Goal: Browse casually: Explore the website without a specific task or goal

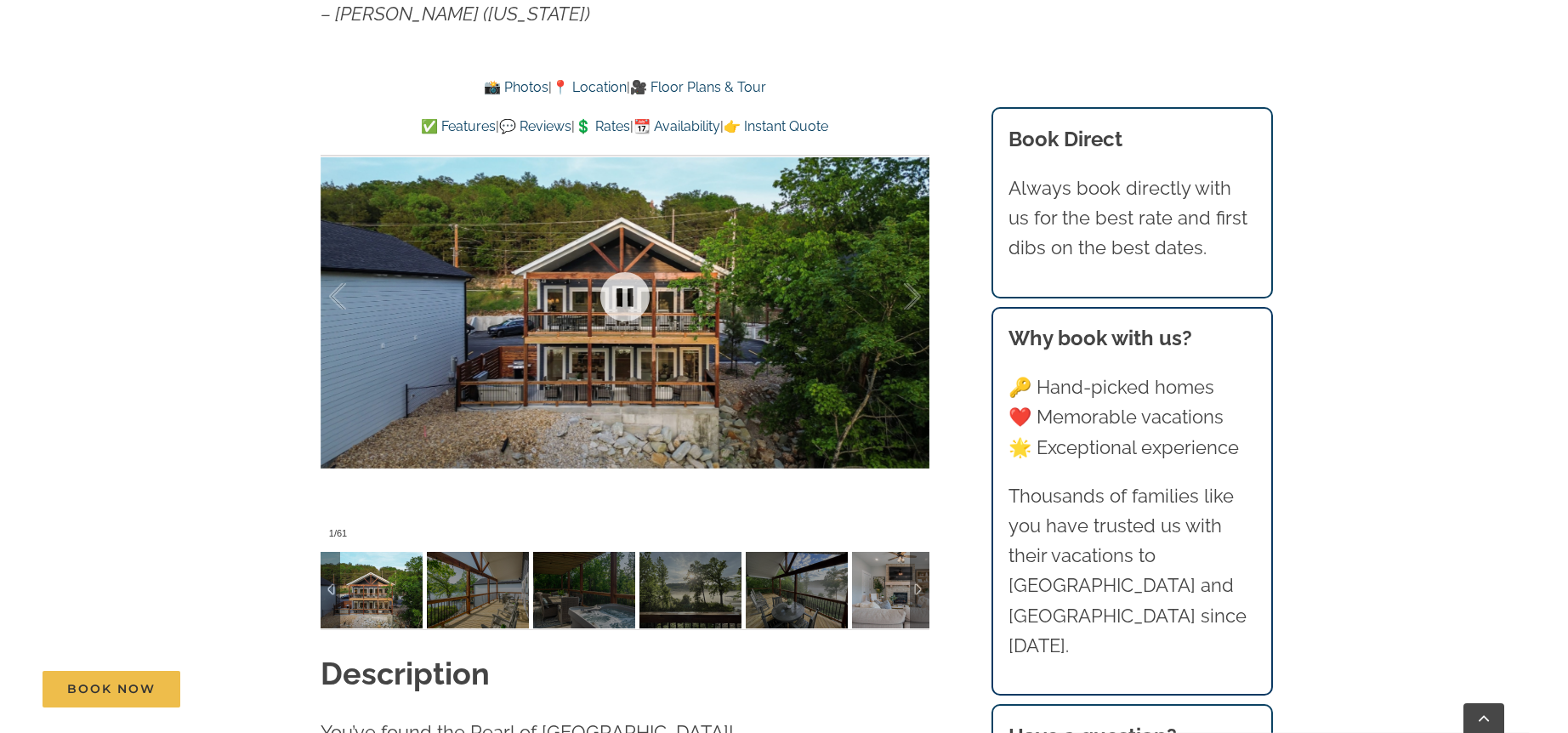
scroll to position [1222, 0]
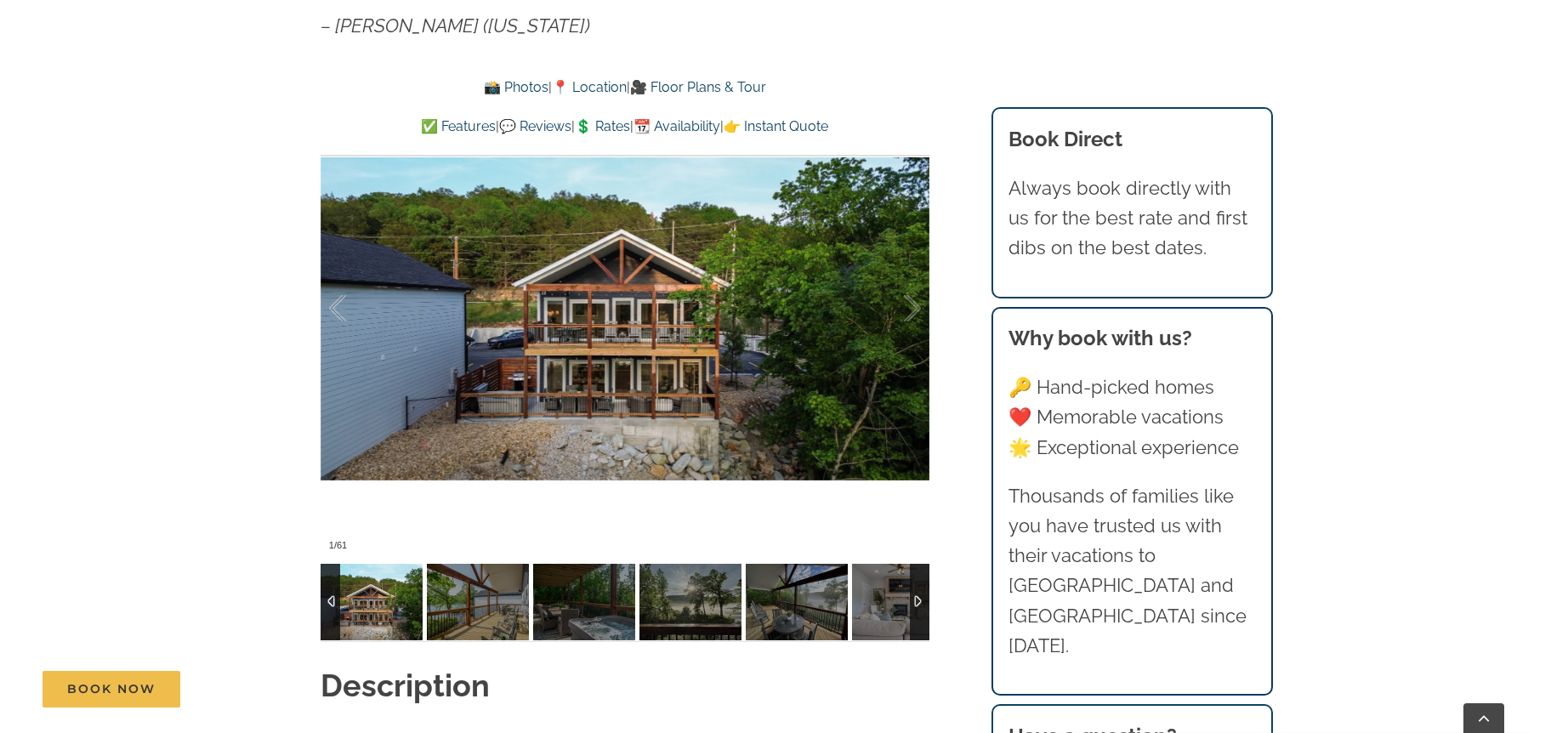
click at [920, 606] on div at bounding box center [919, 603] width 19 height 77
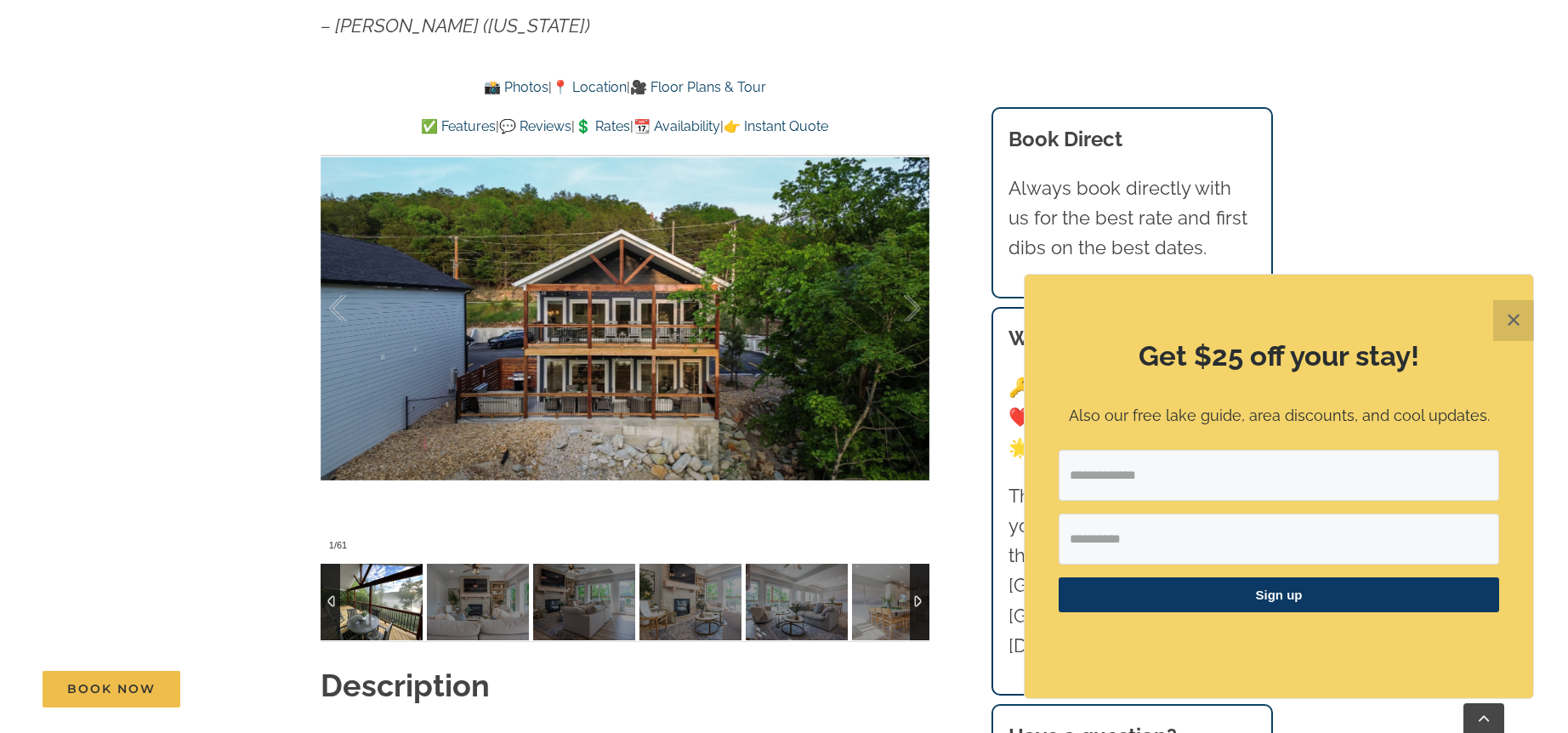
click at [359, 600] on img at bounding box center [371, 603] width 102 height 77
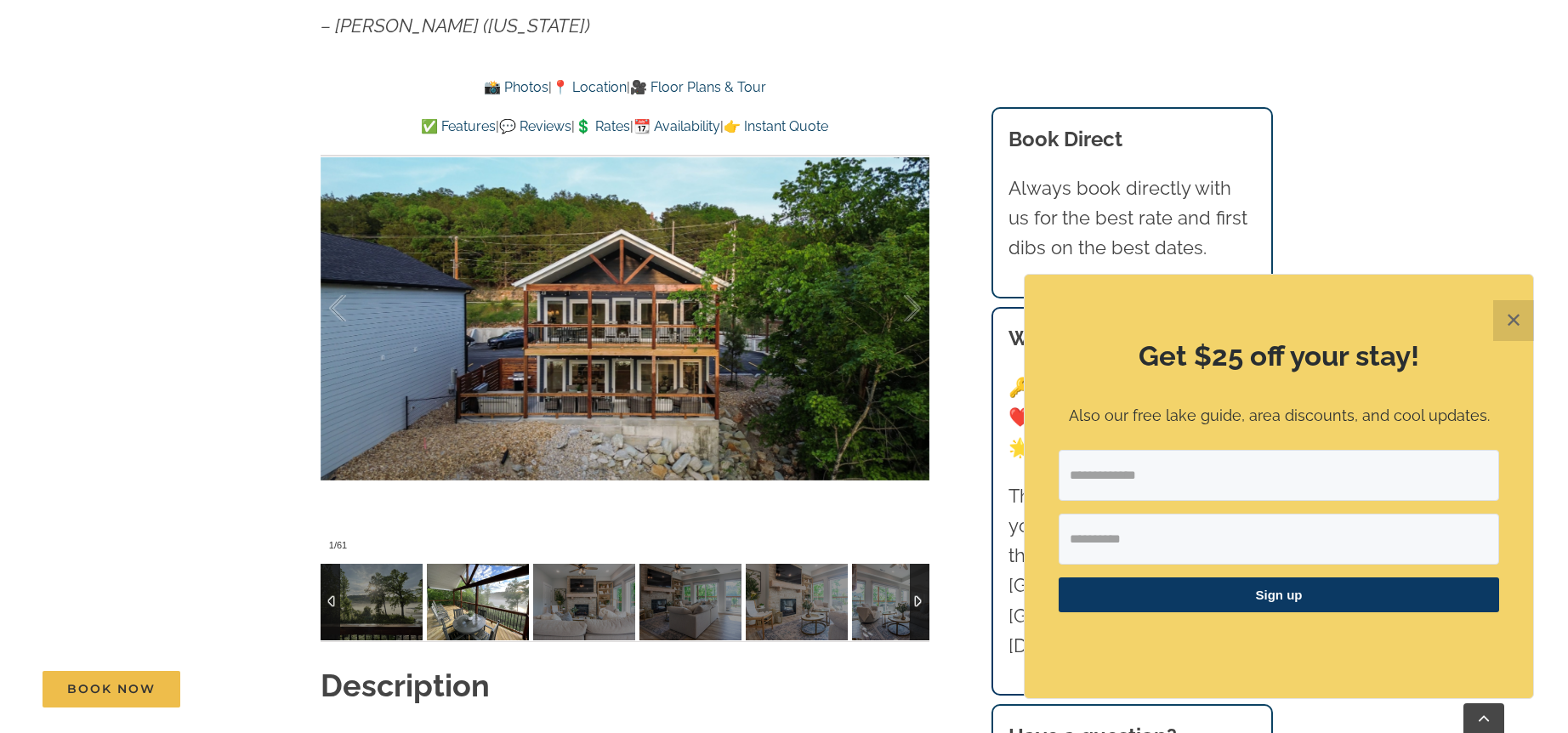
click at [496, 588] on img at bounding box center [477, 603] width 102 height 77
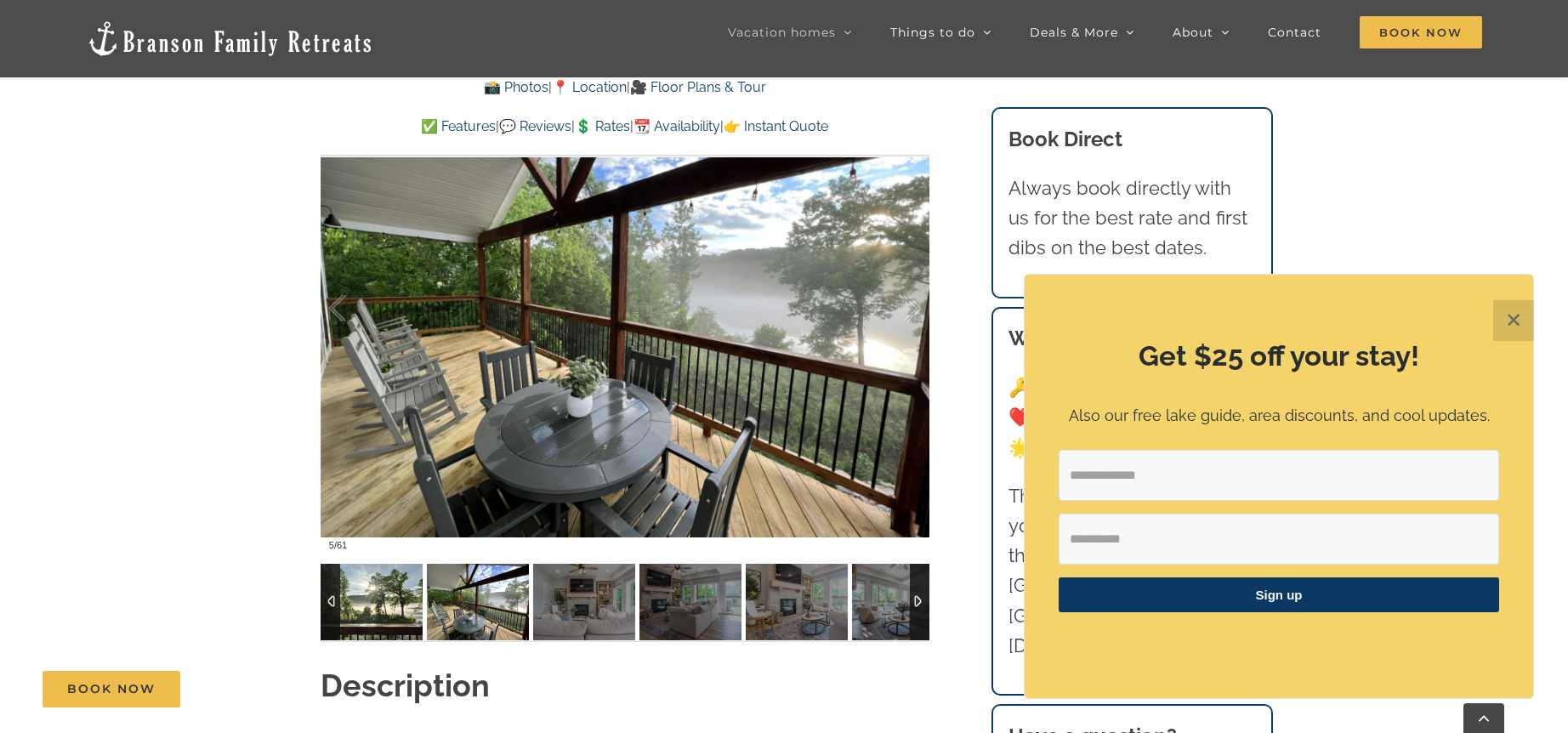
click at [361, 607] on img at bounding box center [371, 603] width 102 height 77
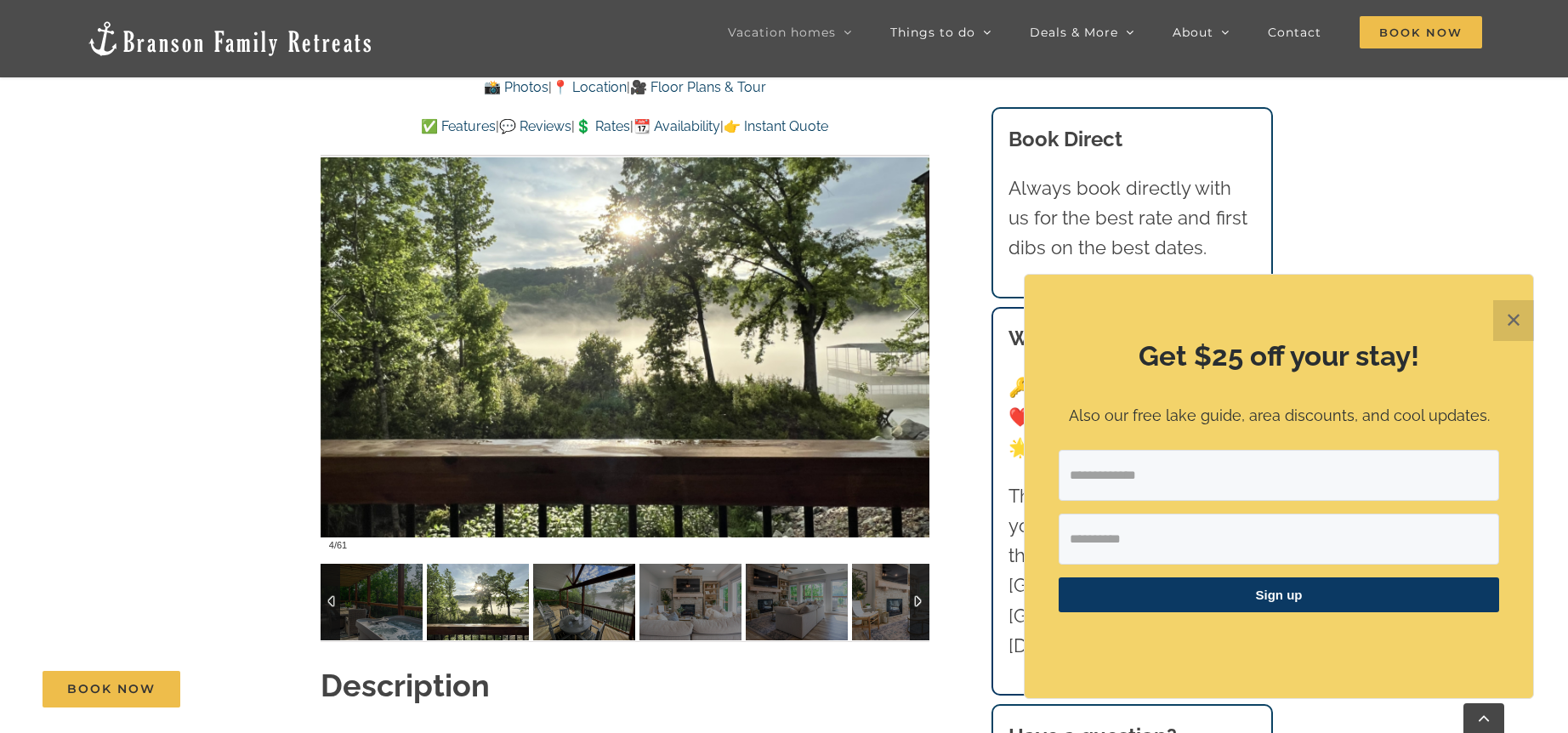
click at [488, 603] on img at bounding box center [477, 603] width 102 height 77
click at [928, 600] on div at bounding box center [919, 603] width 19 height 77
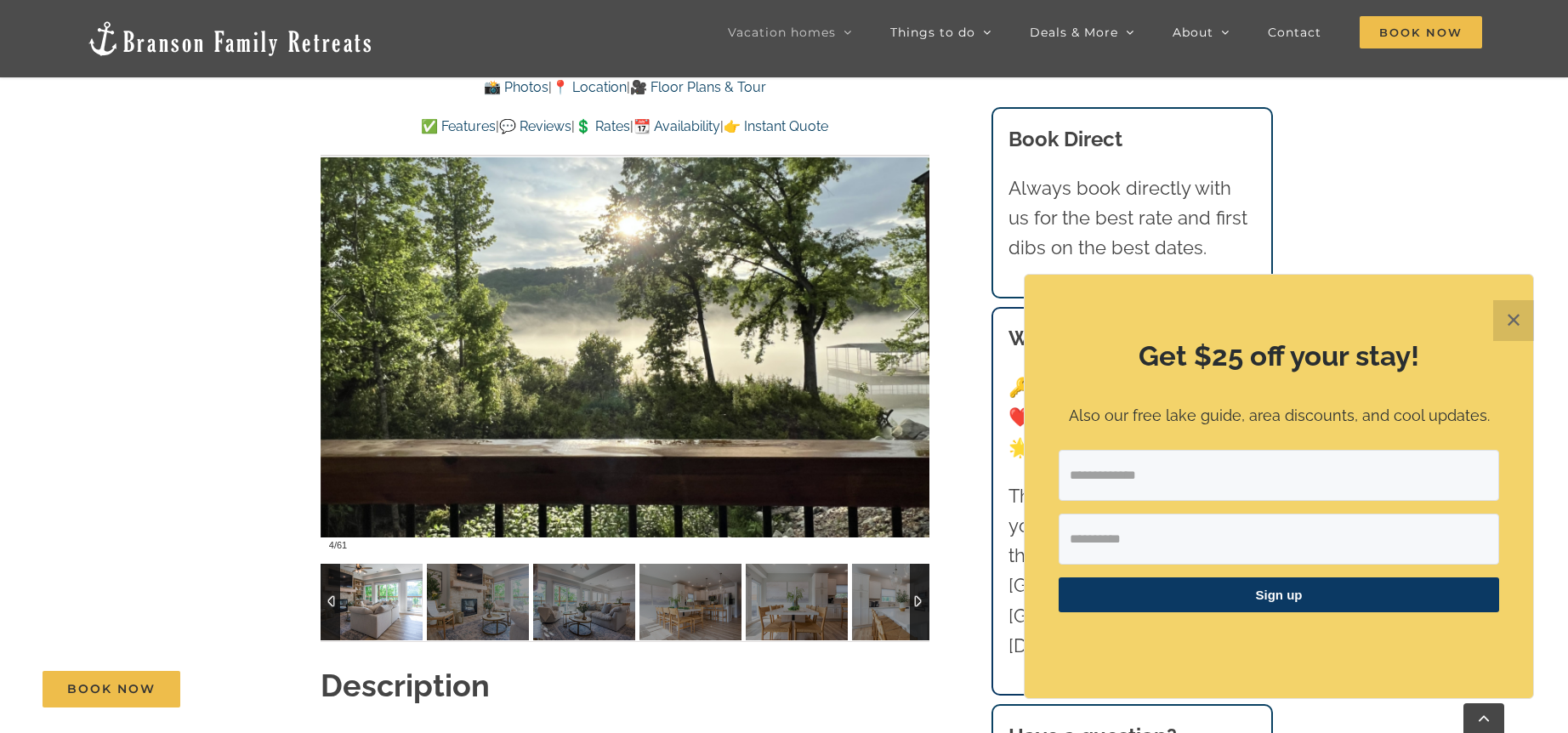
click at [385, 595] on img at bounding box center [371, 603] width 102 height 77
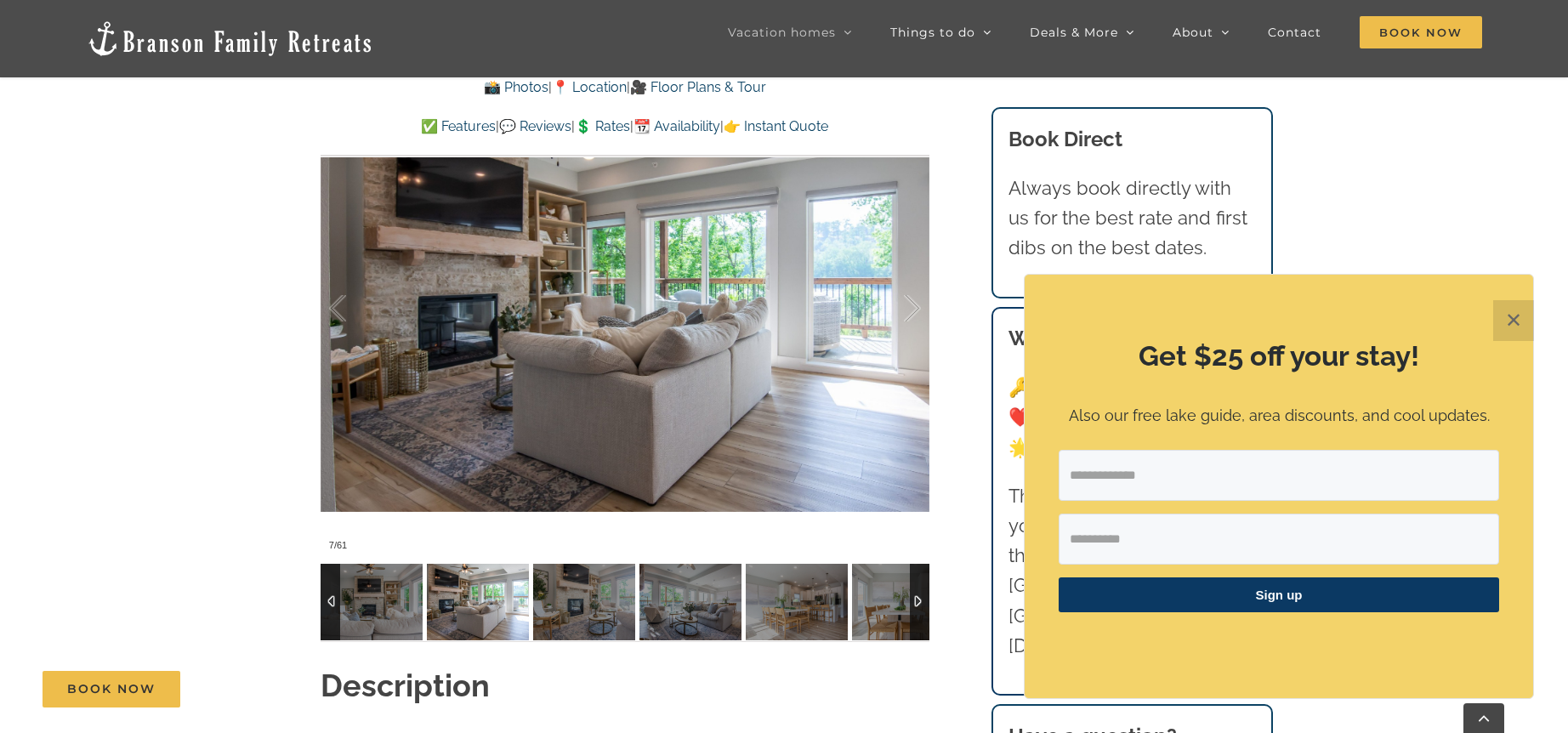
click at [450, 595] on img at bounding box center [477, 603] width 102 height 77
click at [584, 596] on img at bounding box center [583, 603] width 102 height 77
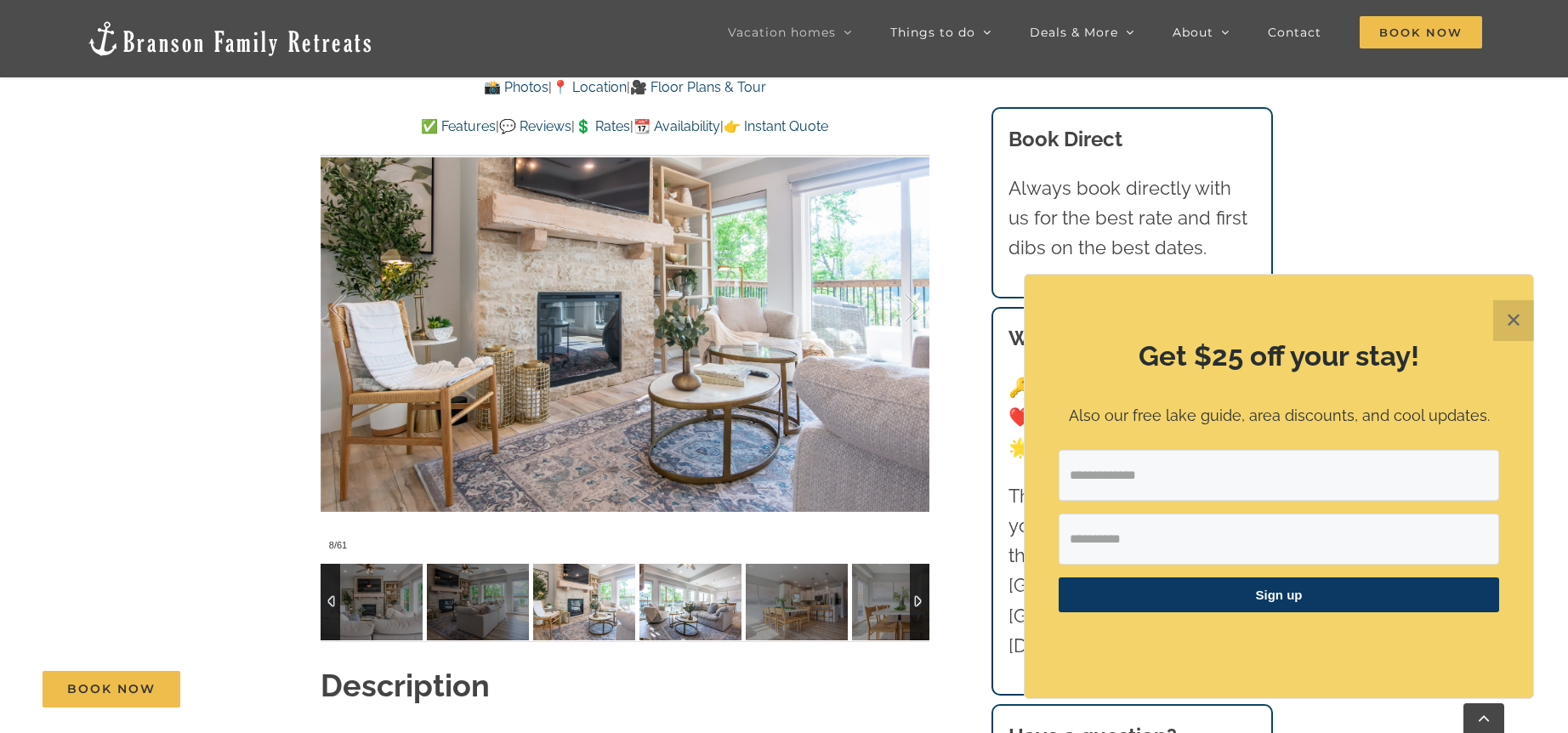
click at [670, 594] on img at bounding box center [690, 603] width 102 height 77
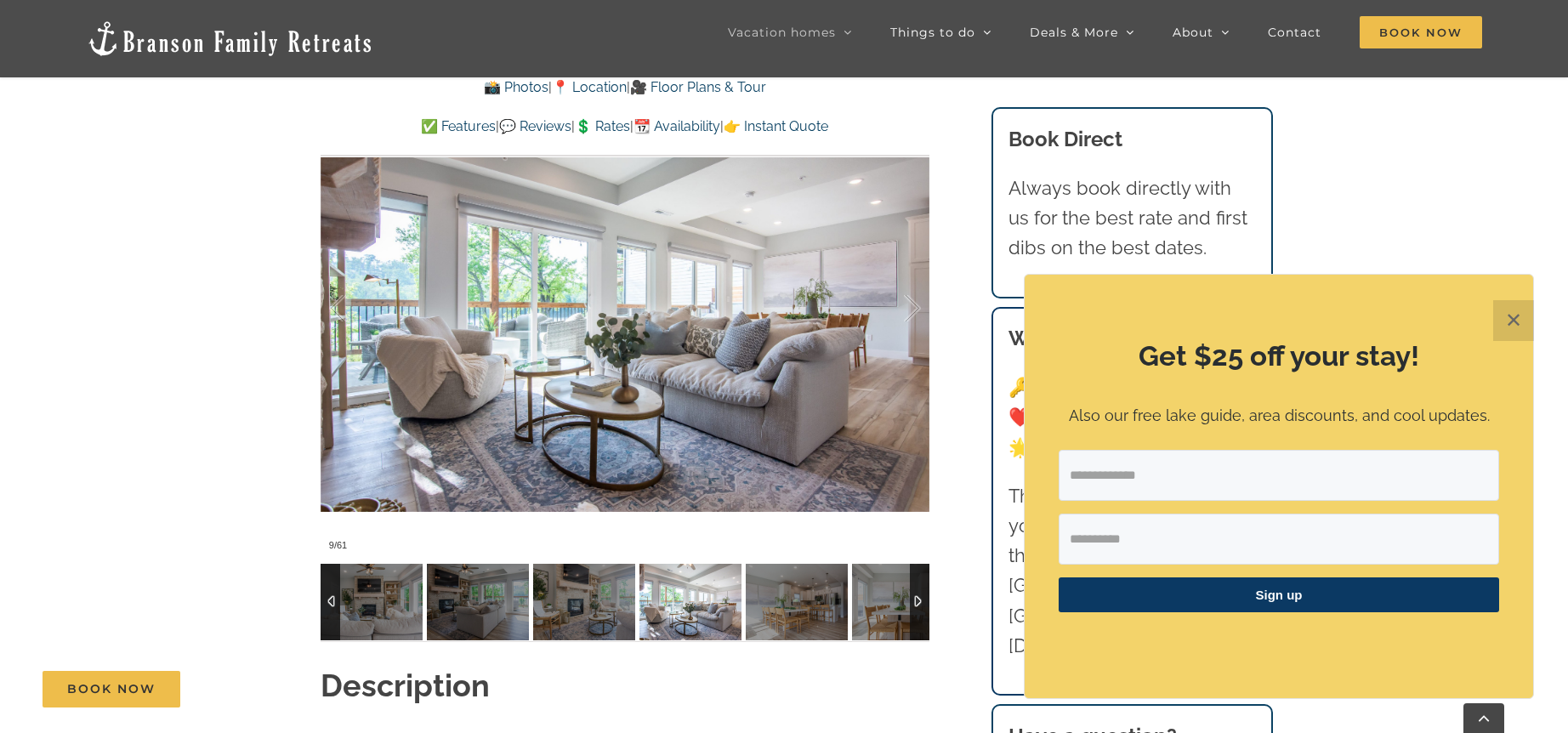
click at [718, 593] on img at bounding box center [690, 603] width 102 height 77
click at [920, 597] on div at bounding box center [919, 603] width 19 height 77
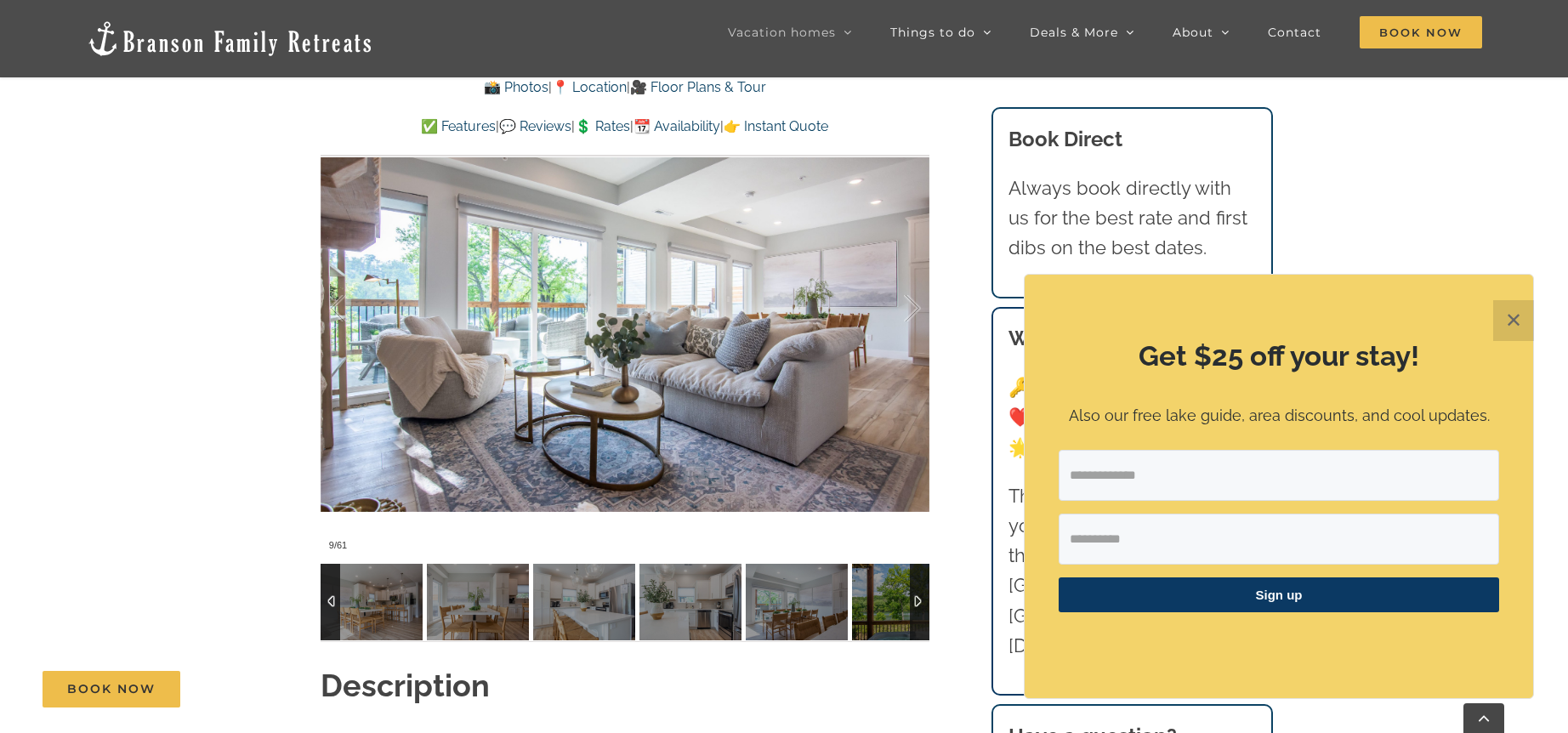
click at [920, 597] on div at bounding box center [919, 603] width 19 height 77
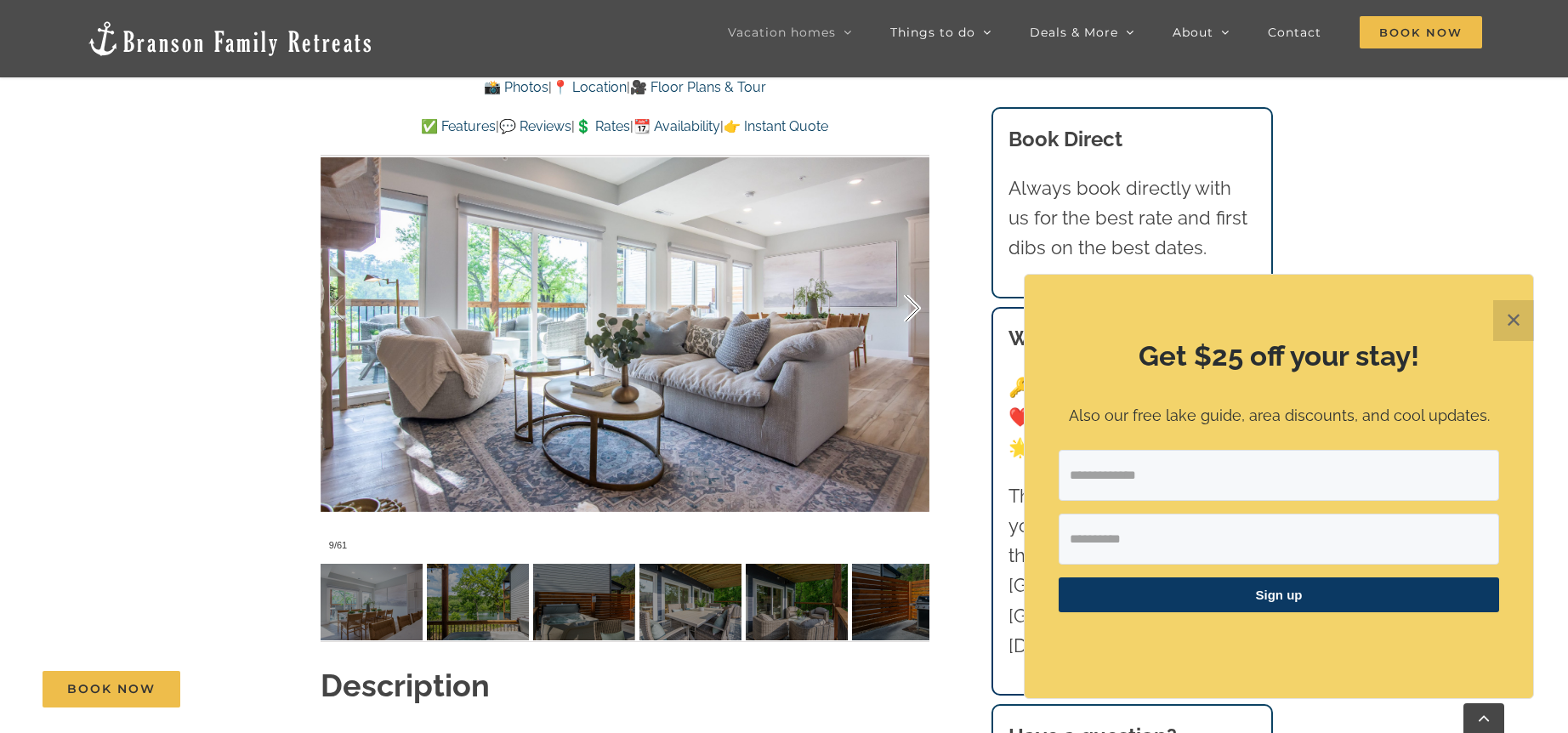
click at [911, 301] on div at bounding box center [895, 308] width 53 height 105
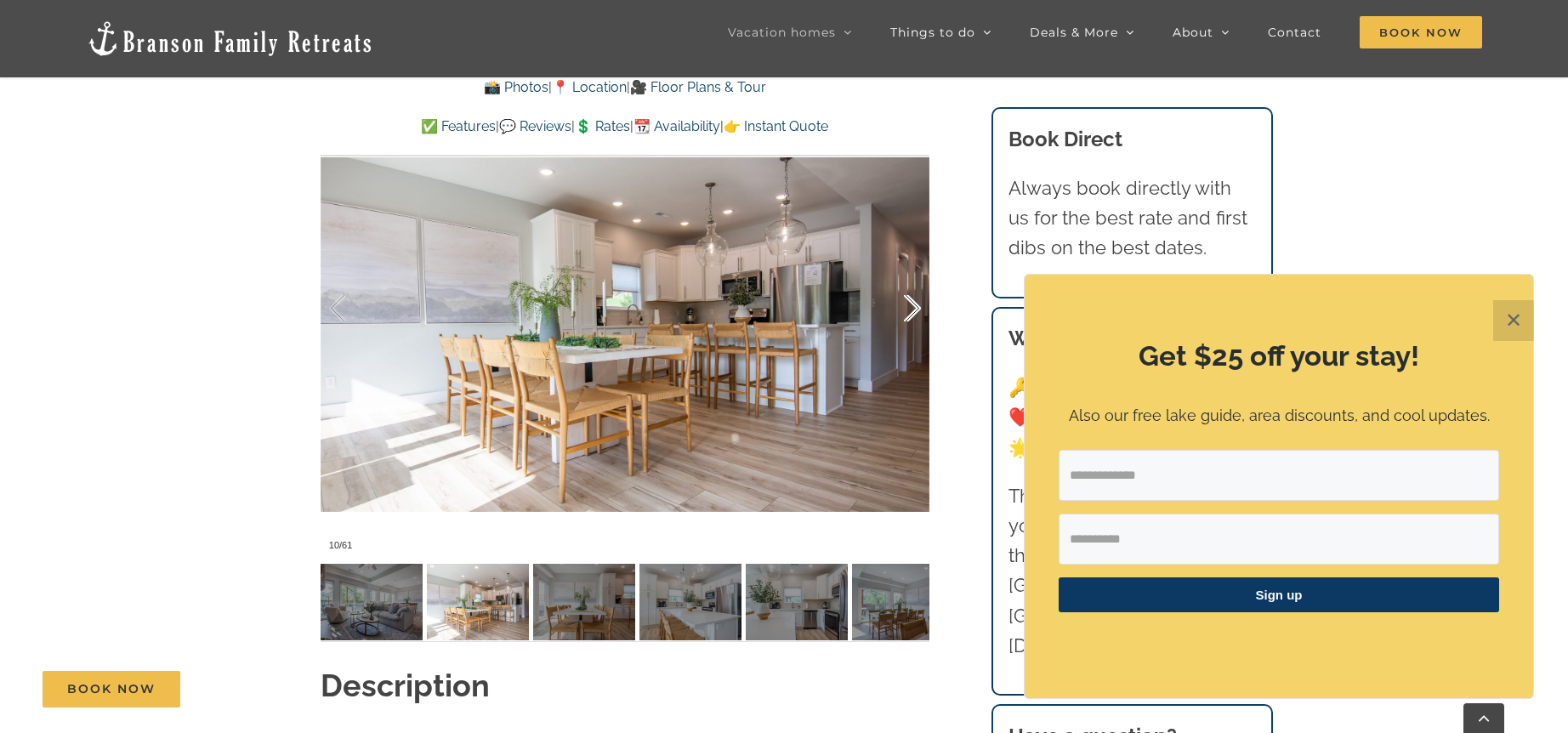
click at [911, 301] on div at bounding box center [895, 308] width 53 height 105
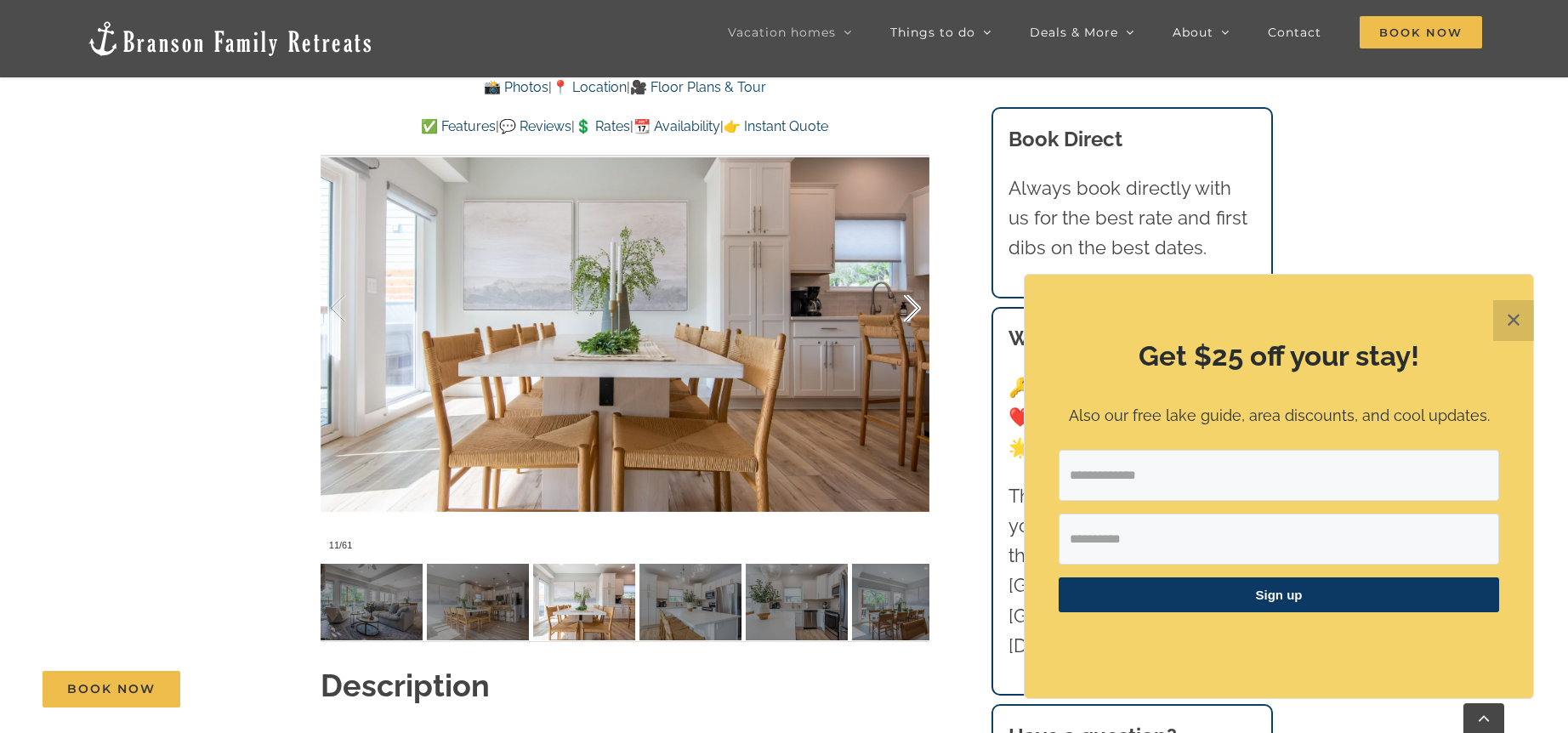
click at [911, 301] on div at bounding box center [895, 308] width 53 height 105
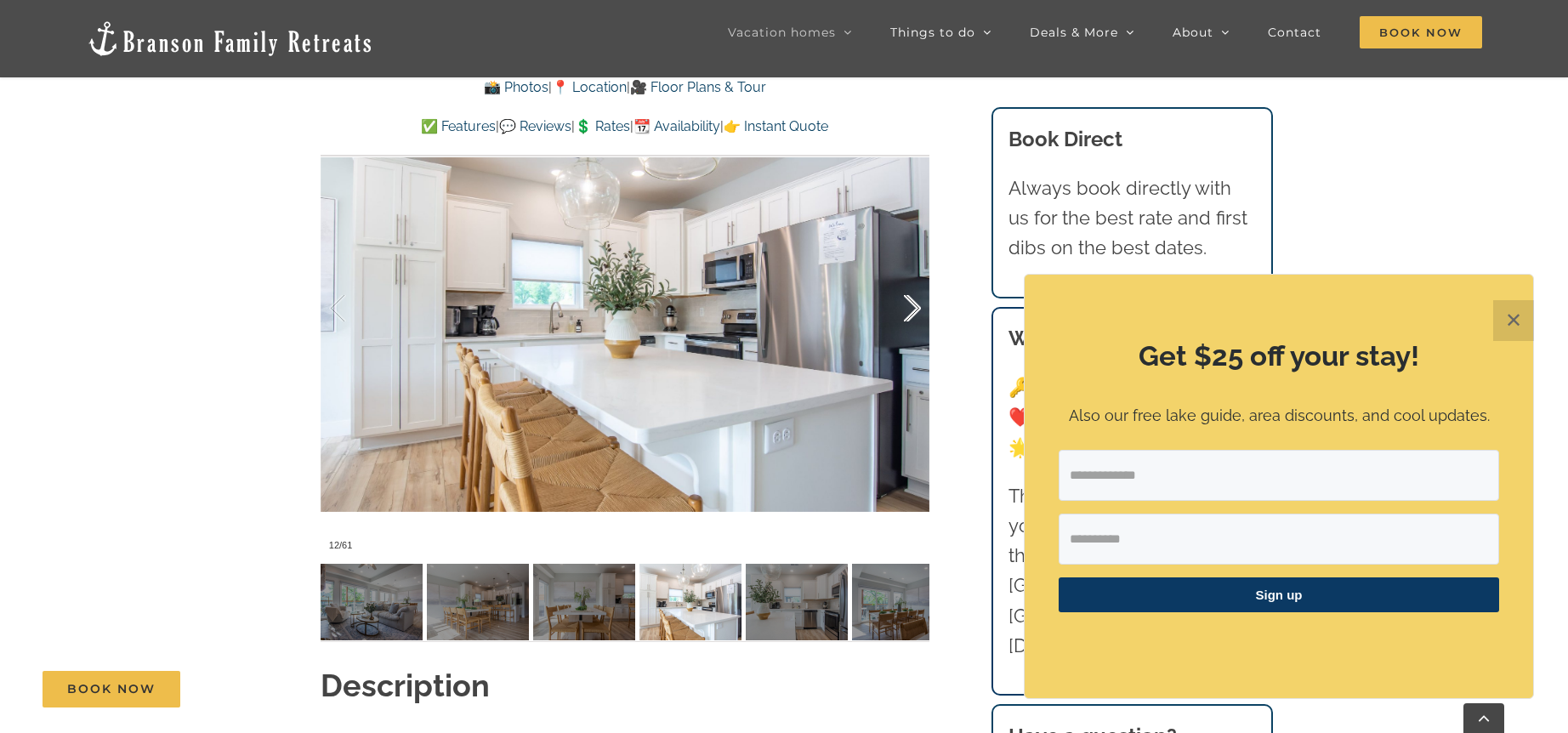
click at [911, 301] on div at bounding box center [895, 308] width 53 height 105
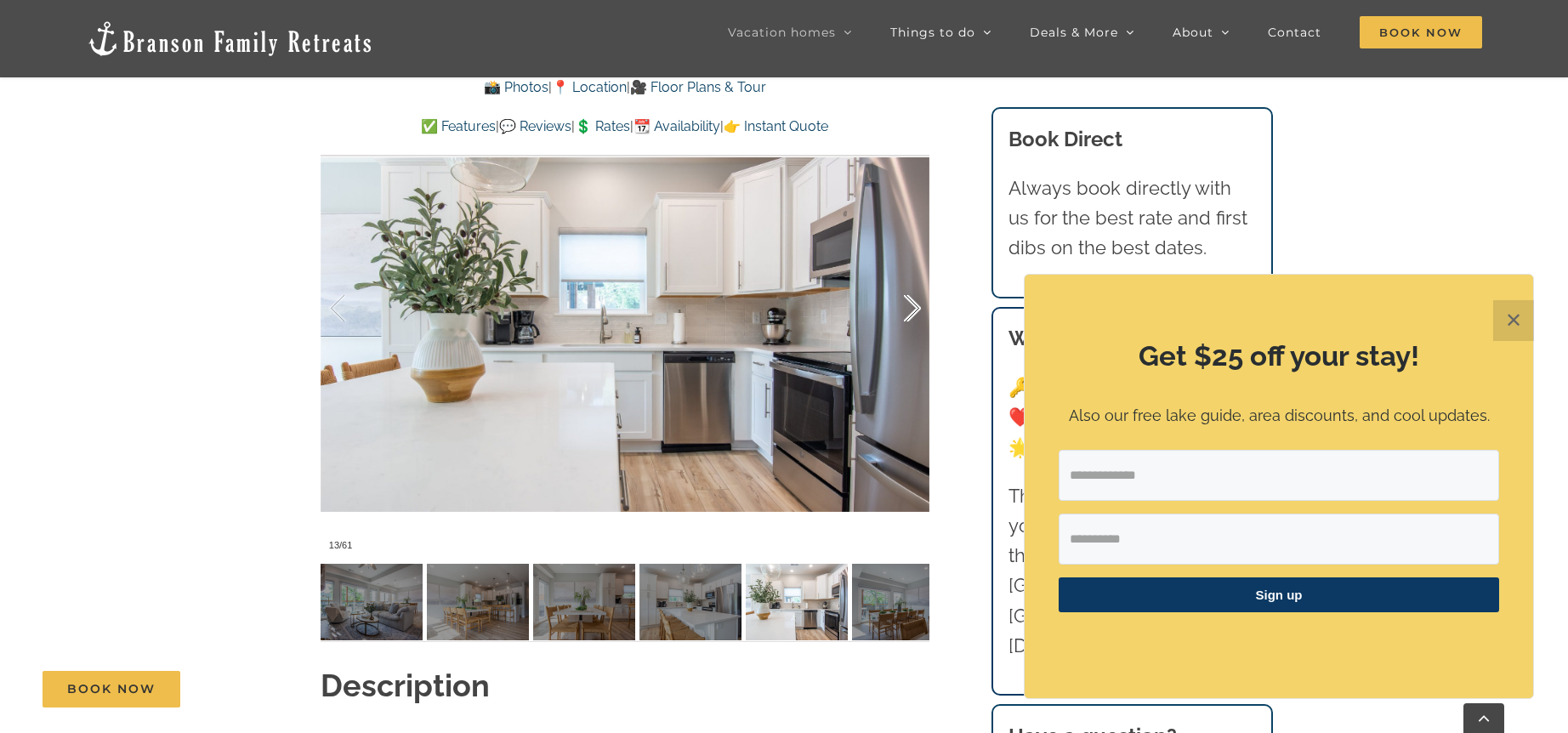
click at [911, 301] on div at bounding box center [895, 308] width 53 height 105
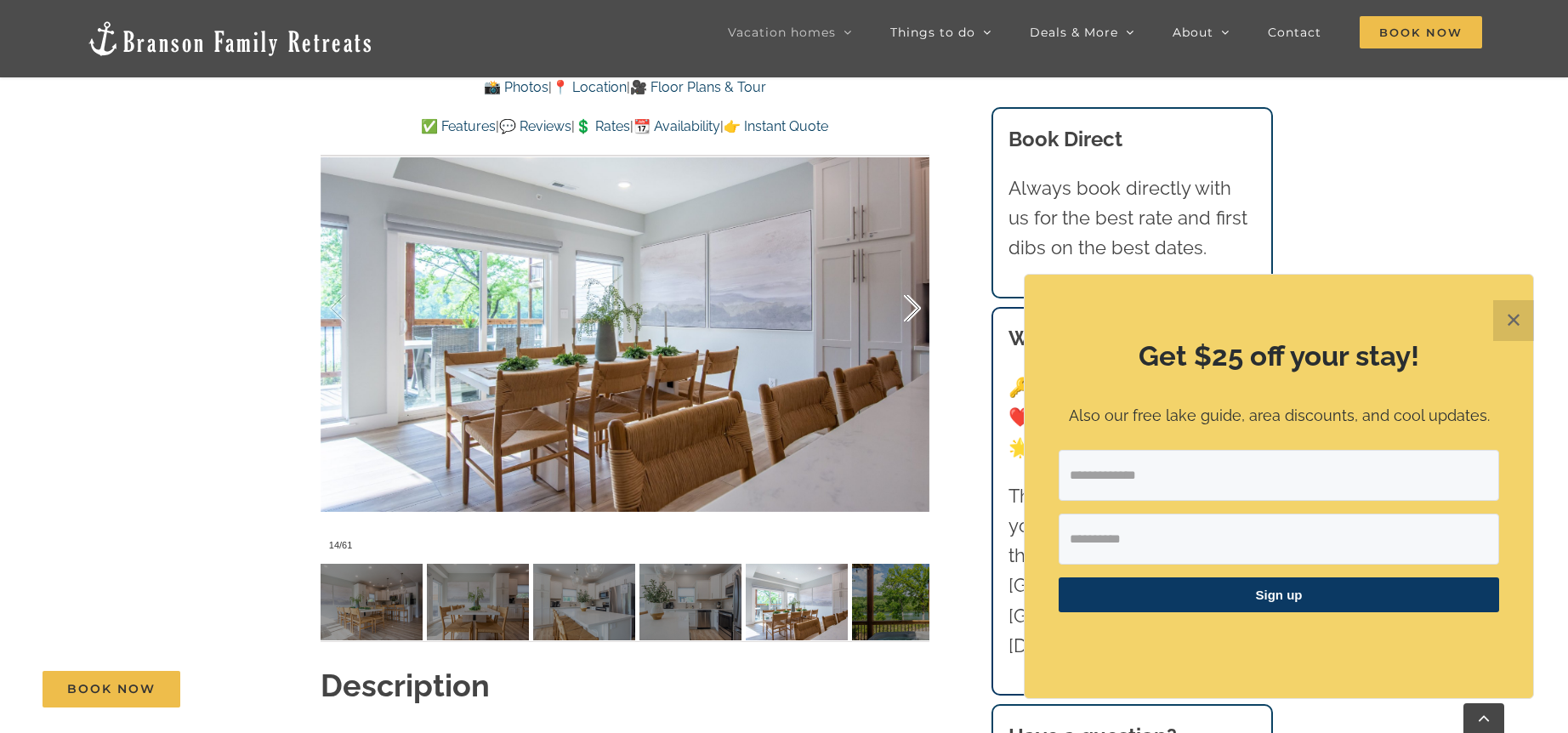
click at [911, 301] on div at bounding box center [895, 308] width 53 height 105
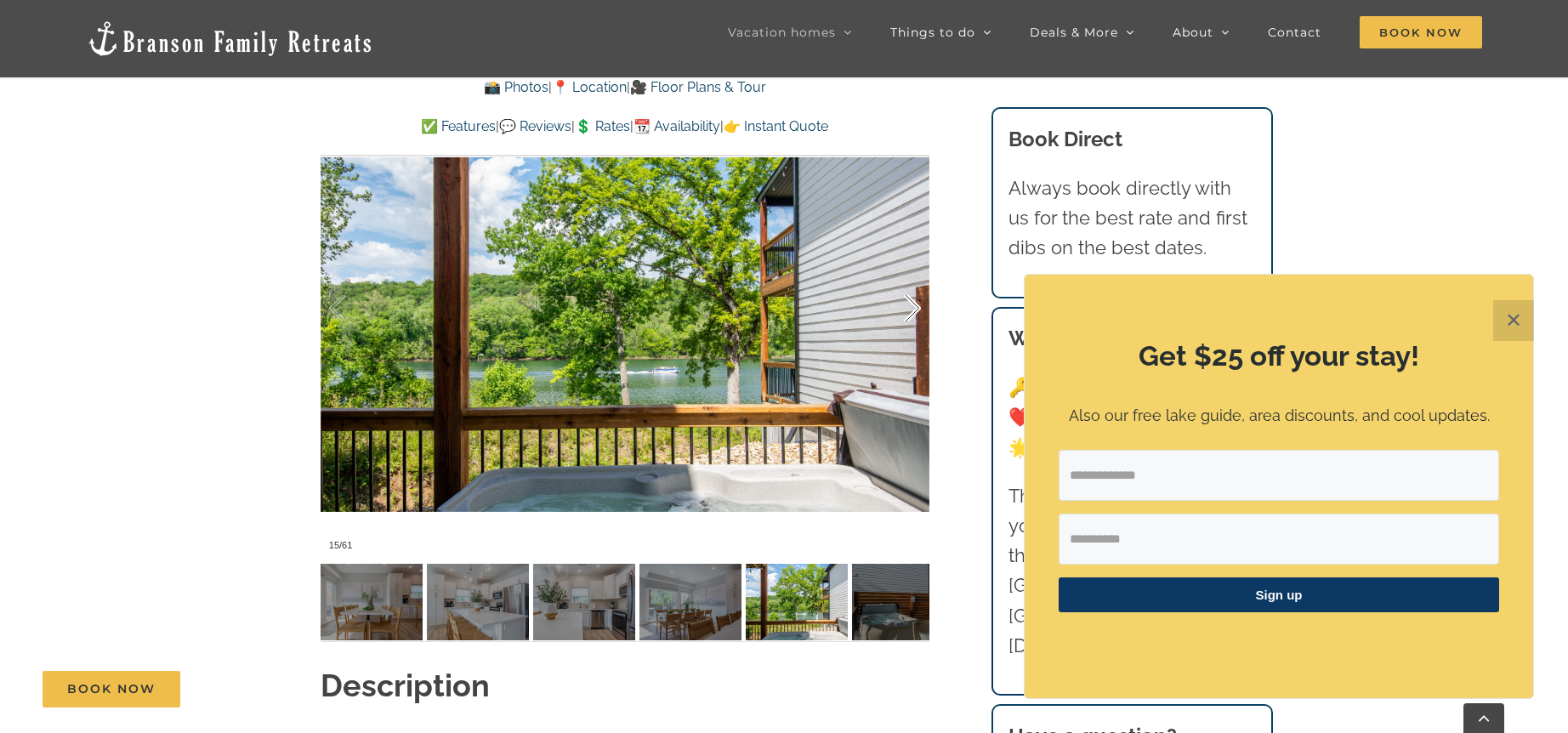
click at [911, 301] on div at bounding box center [895, 308] width 53 height 105
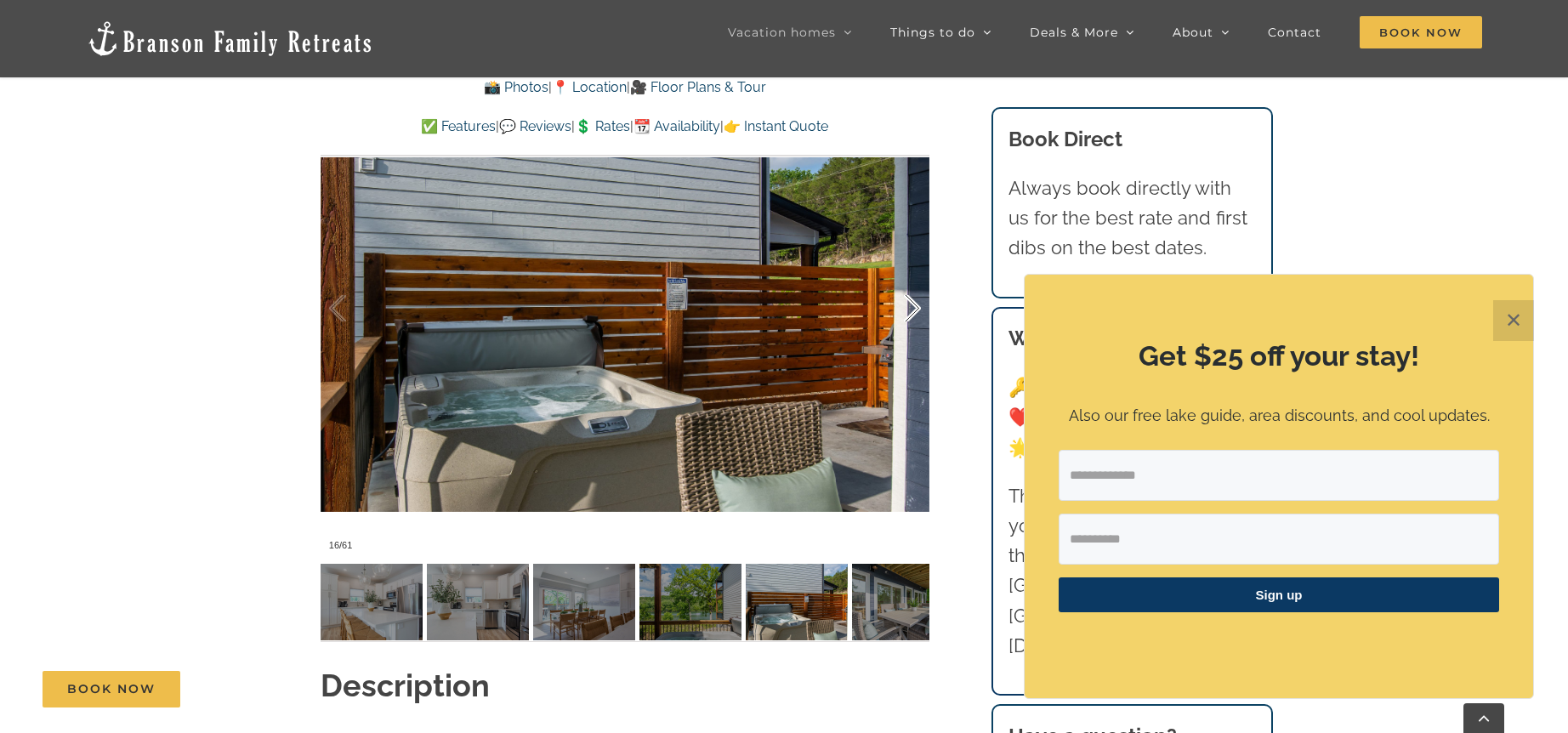
click at [911, 301] on div at bounding box center [895, 308] width 53 height 105
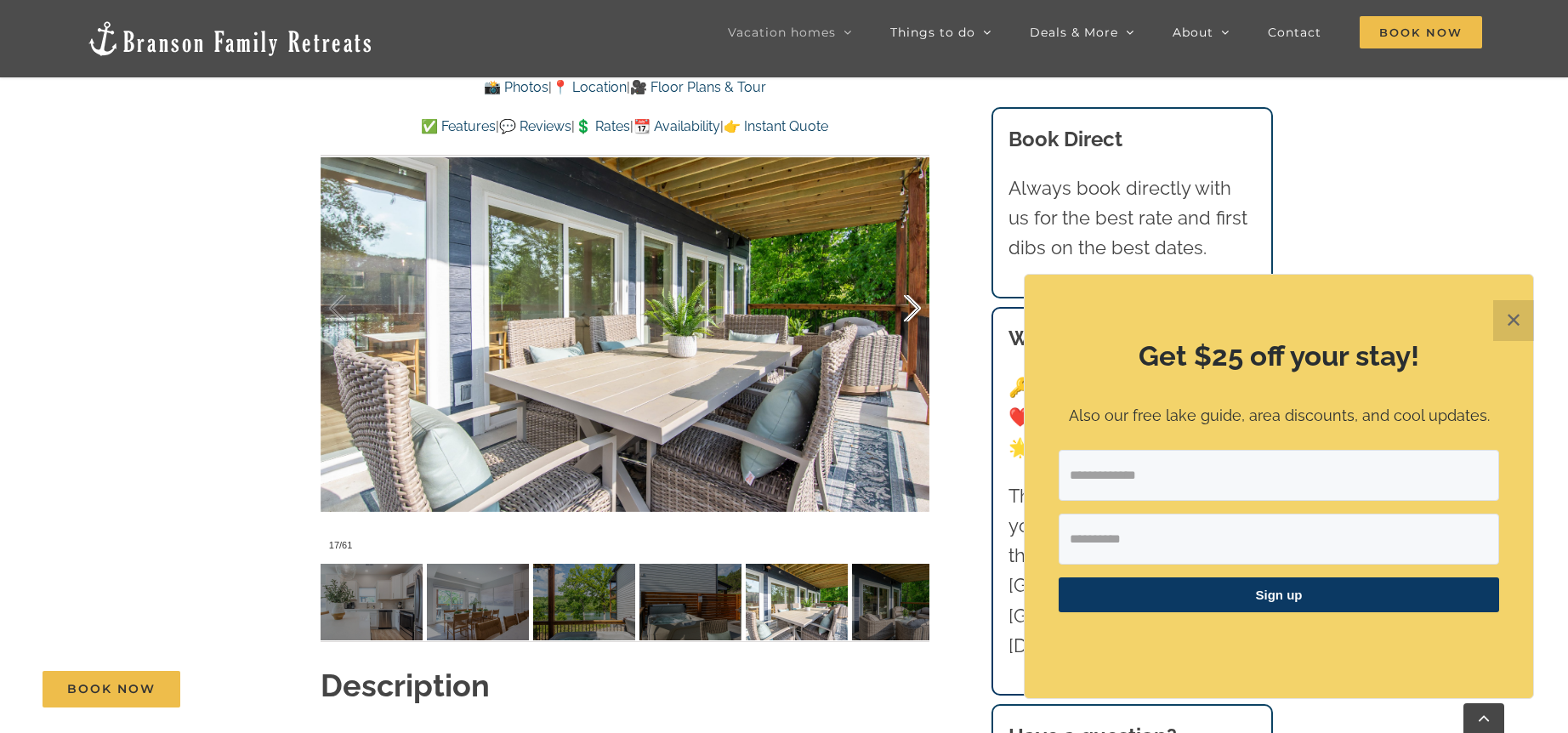
click at [911, 301] on div at bounding box center [895, 308] width 53 height 105
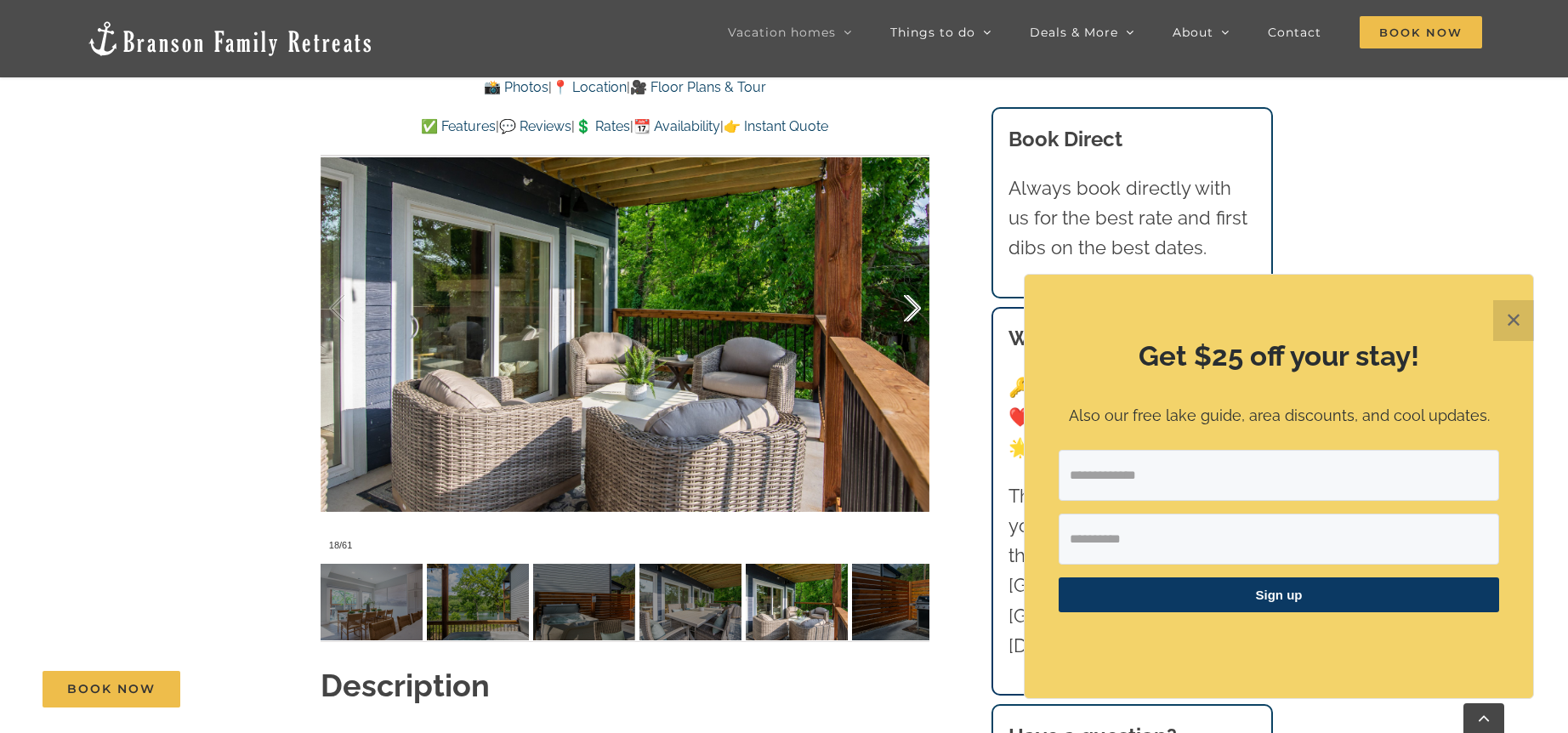
click at [911, 301] on div at bounding box center [895, 308] width 53 height 105
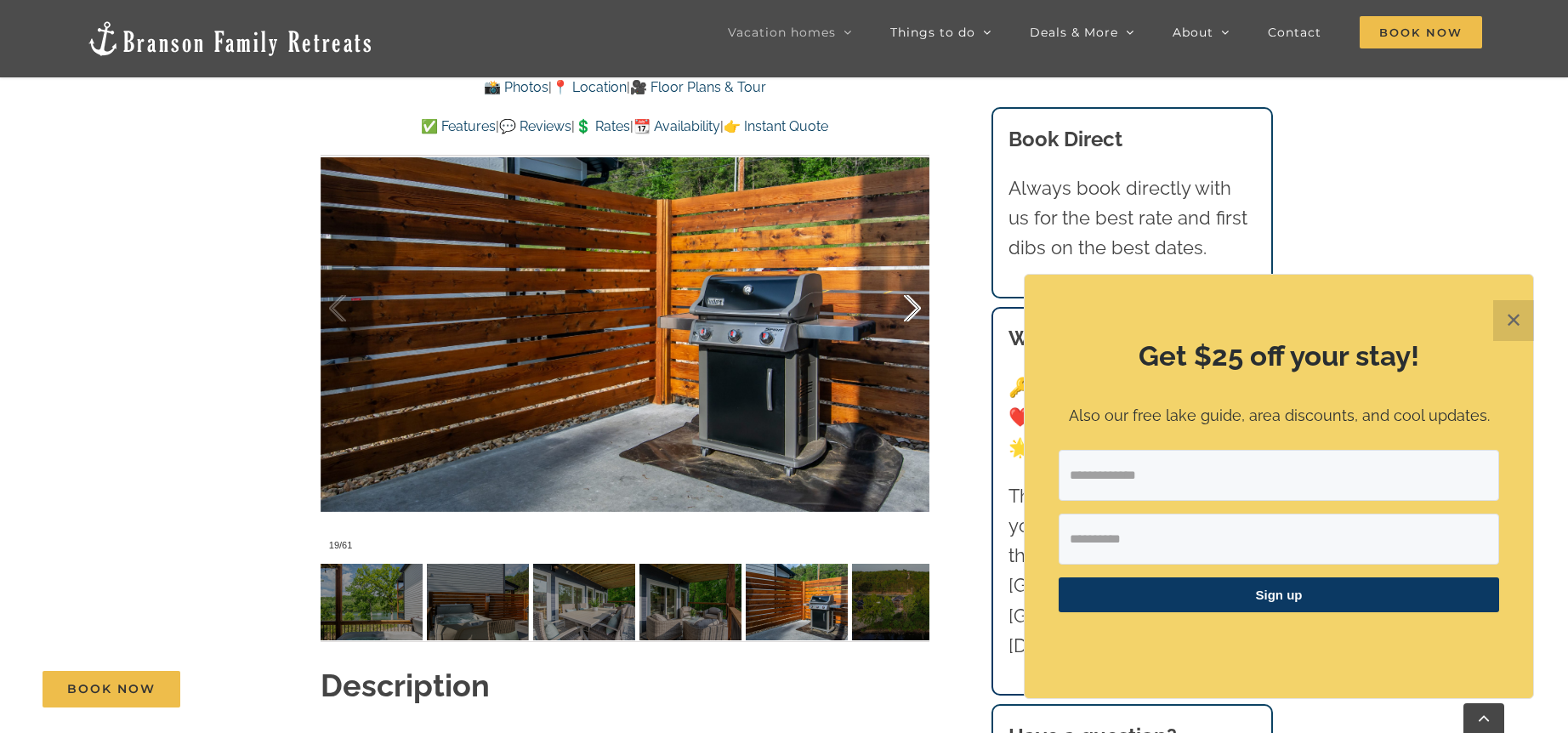
click at [911, 301] on div at bounding box center [895, 308] width 53 height 105
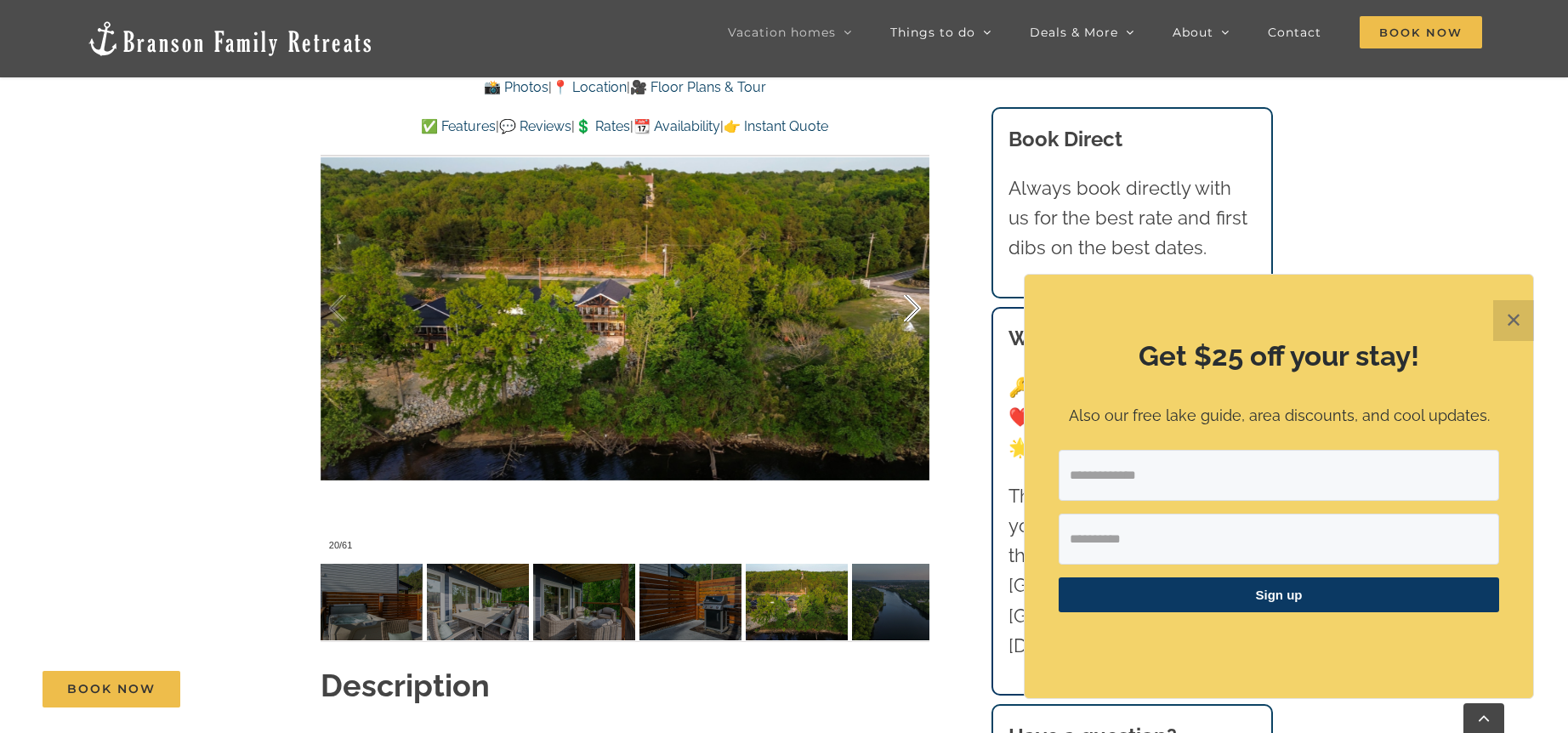
click at [911, 301] on div at bounding box center [895, 308] width 53 height 105
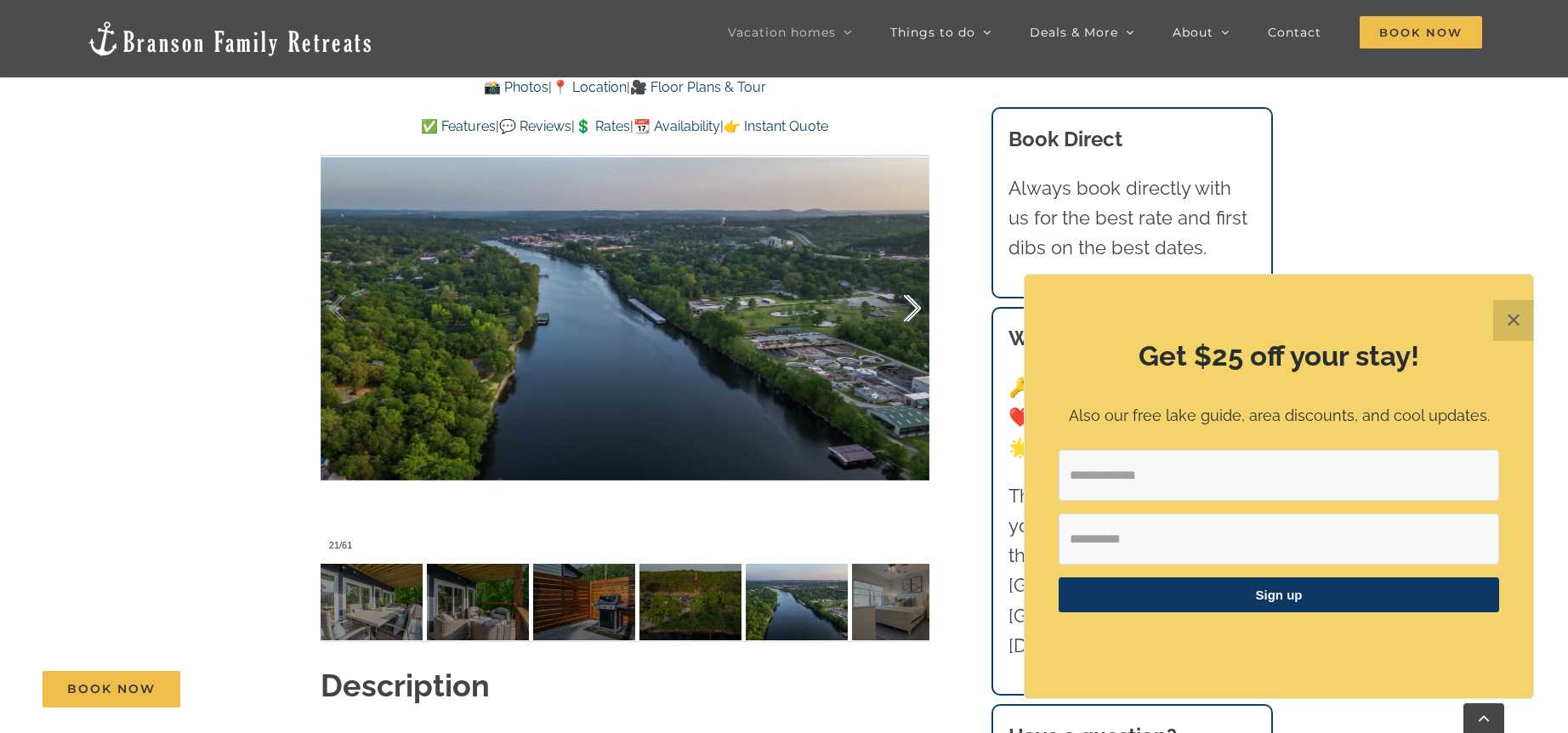
click at [911, 301] on div at bounding box center [895, 308] width 53 height 105
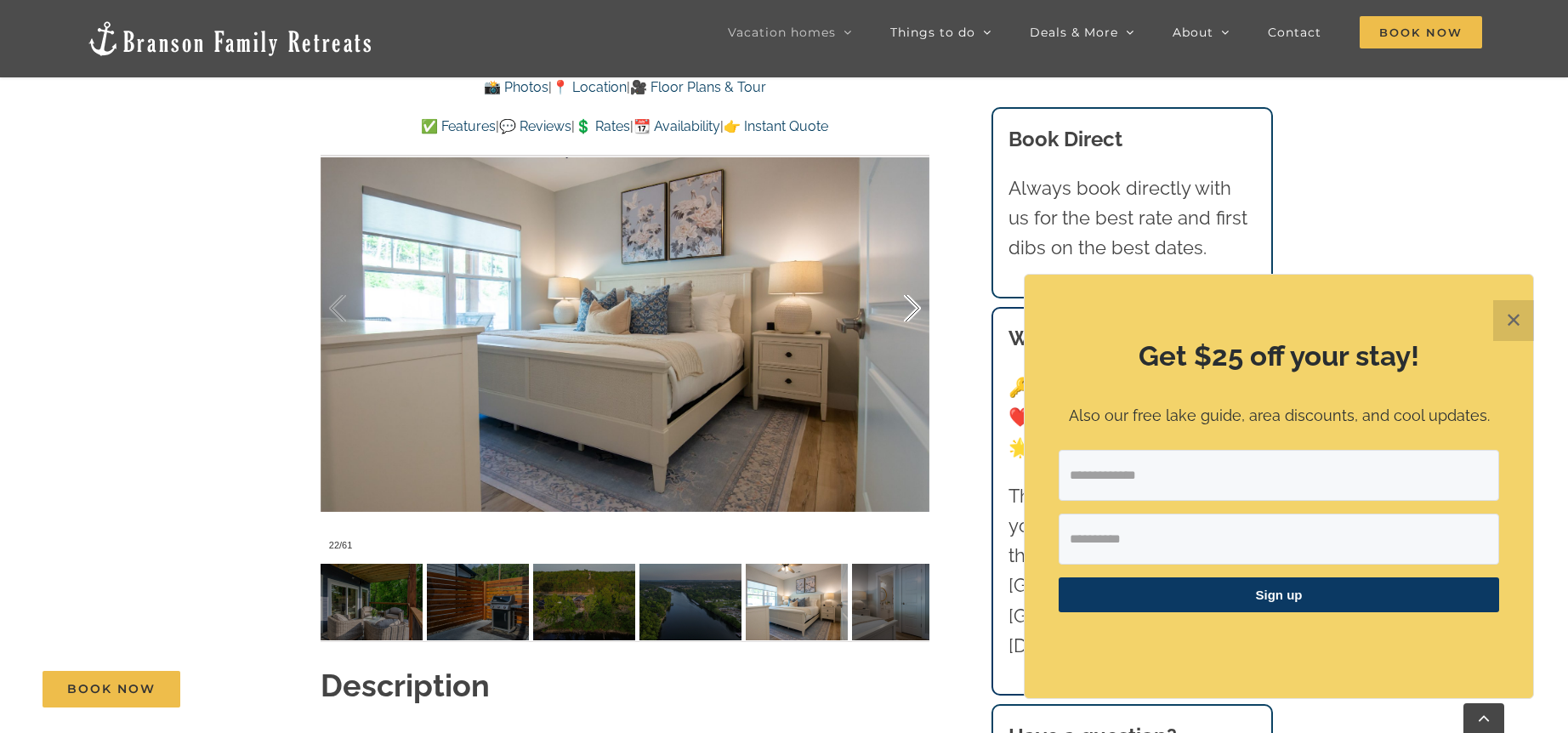
click at [911, 301] on div at bounding box center [895, 308] width 53 height 105
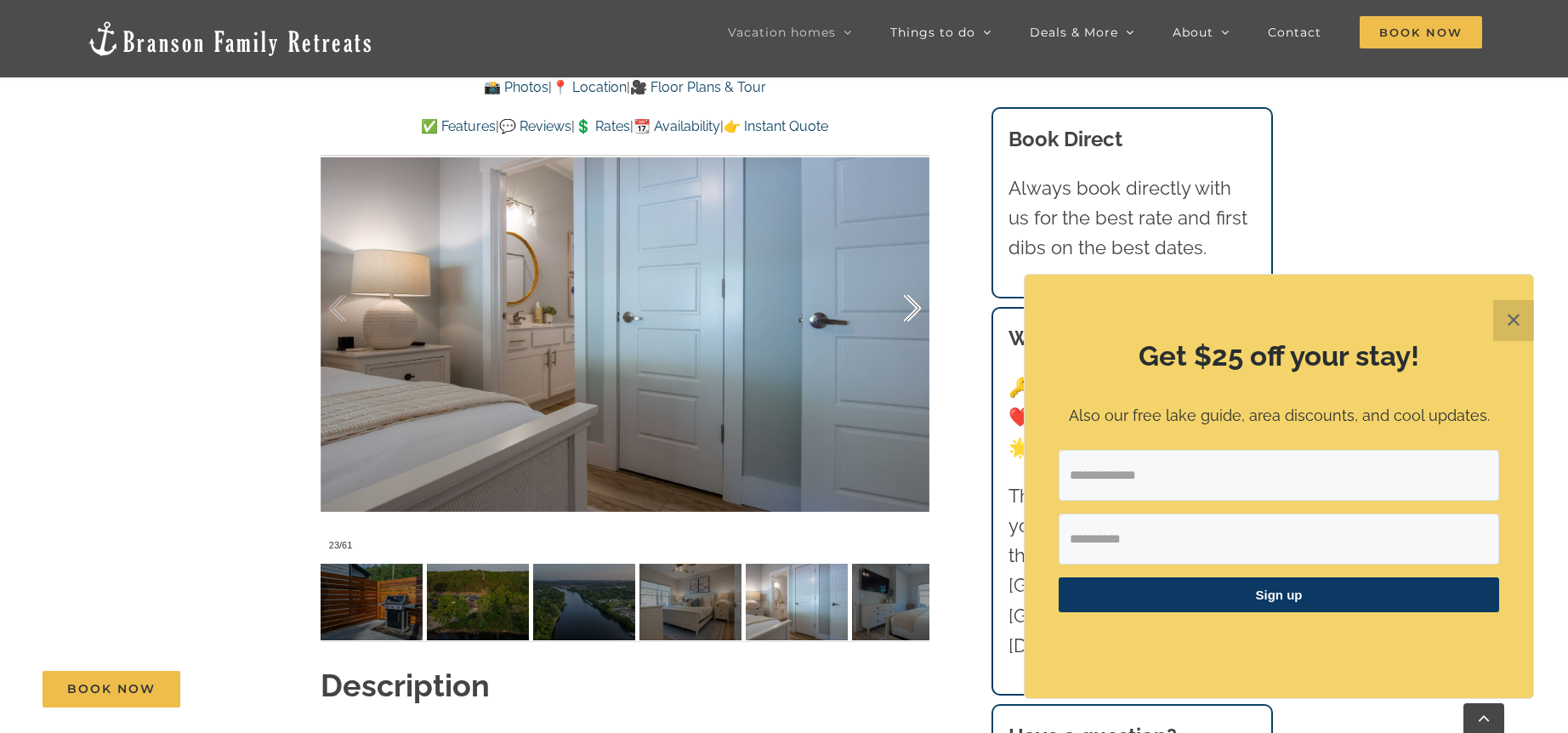
click at [911, 301] on div at bounding box center [895, 308] width 53 height 105
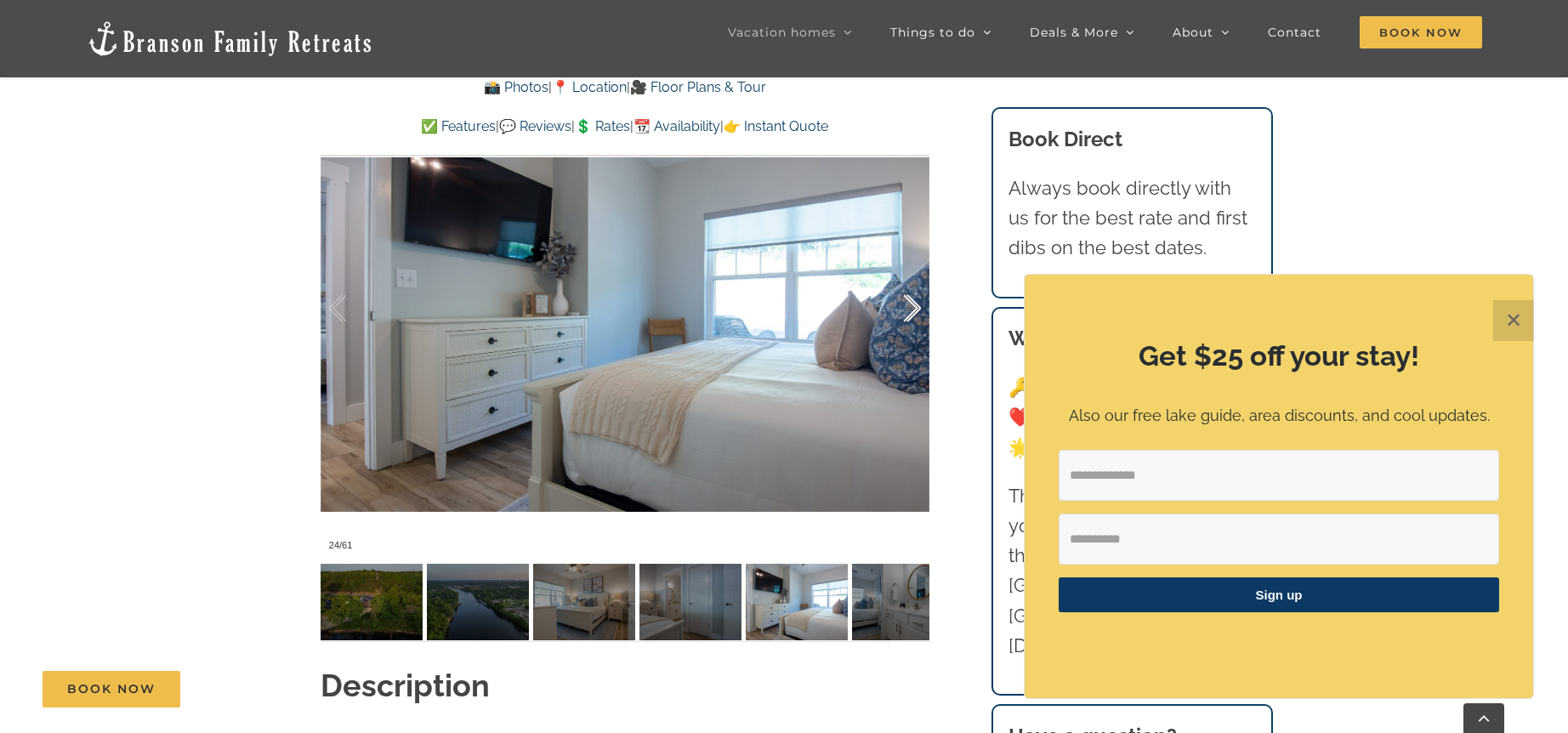
click at [911, 301] on div at bounding box center [895, 308] width 53 height 105
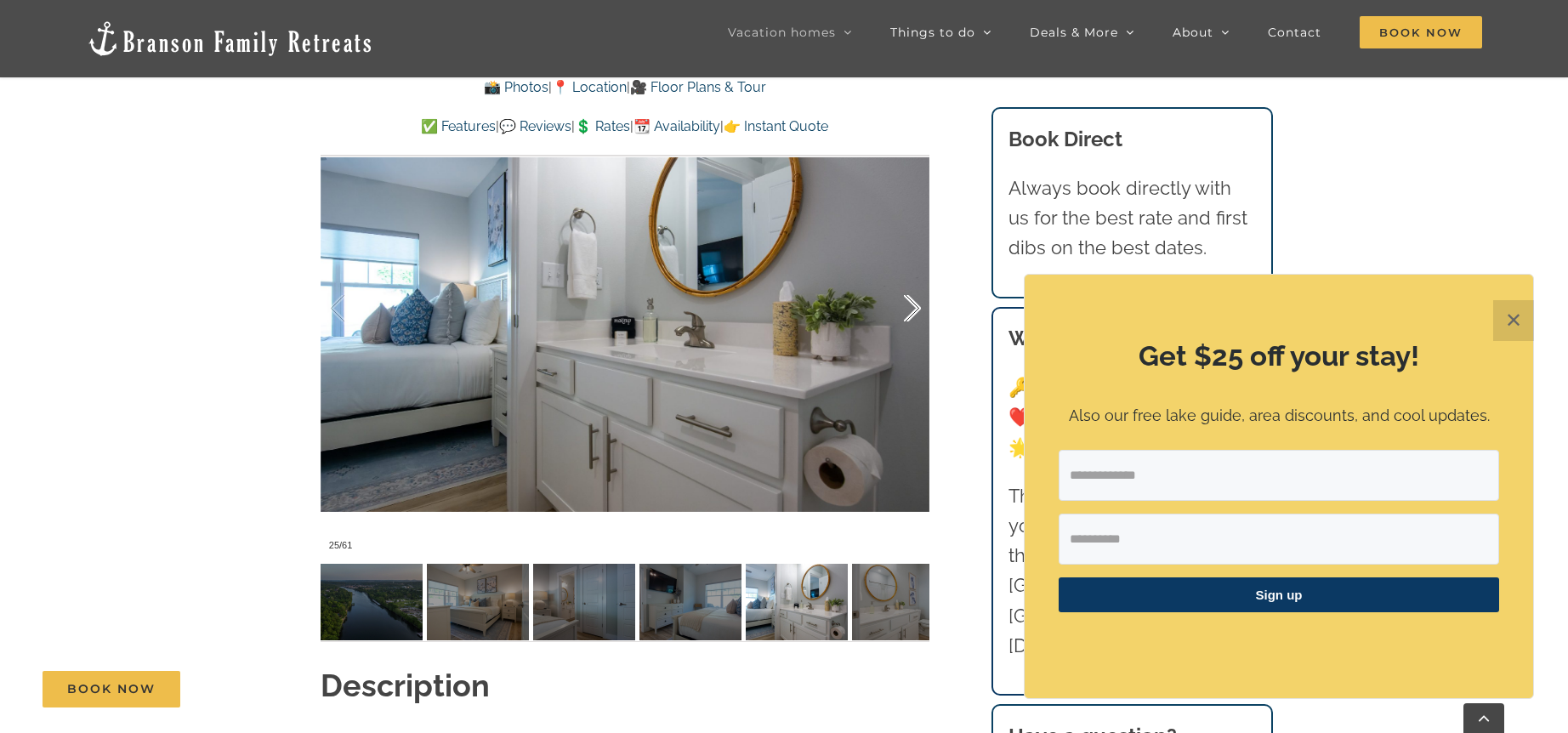
click at [903, 311] on div at bounding box center [895, 308] width 53 height 105
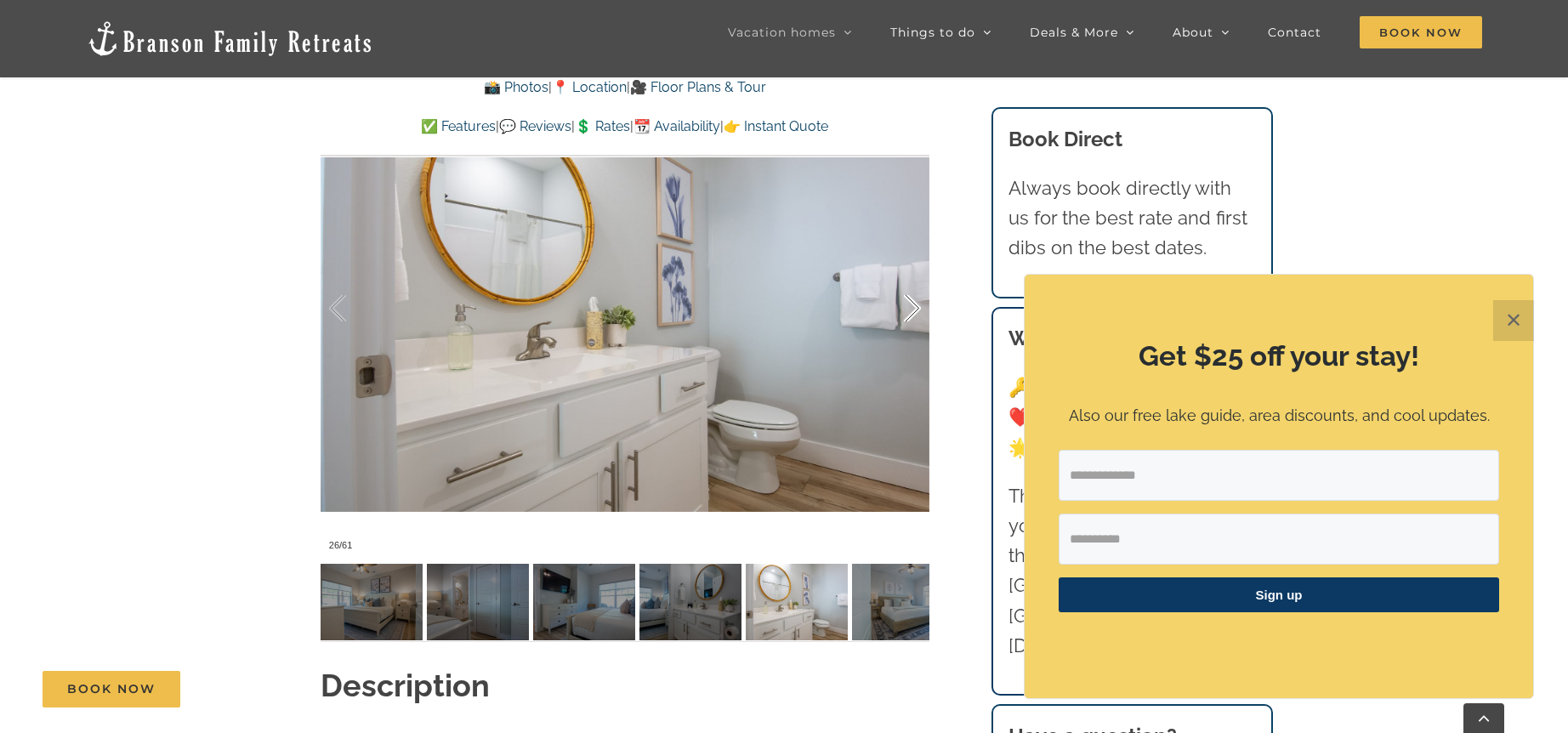
click at [910, 312] on div at bounding box center [895, 308] width 53 height 105
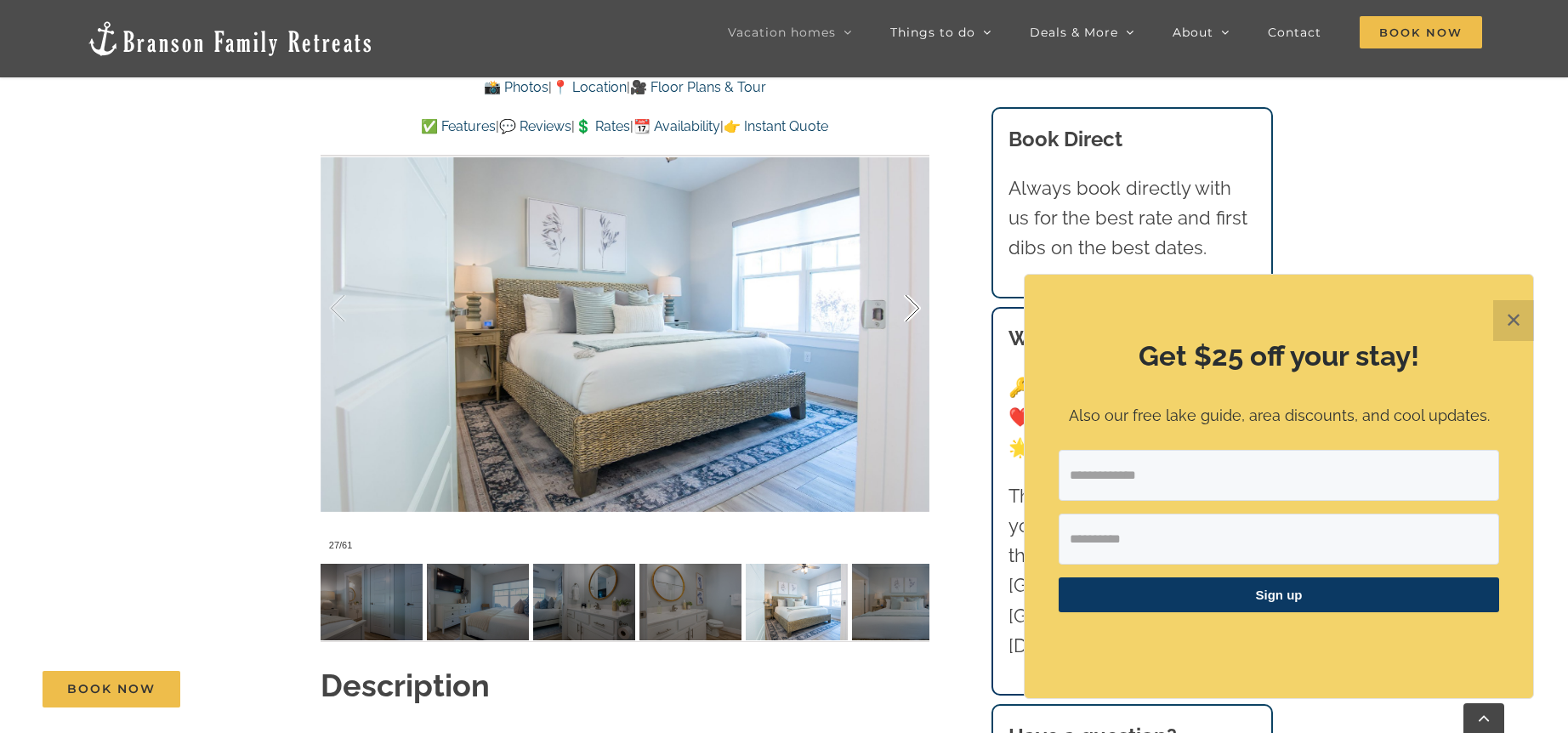
click at [910, 312] on div at bounding box center [895, 308] width 53 height 105
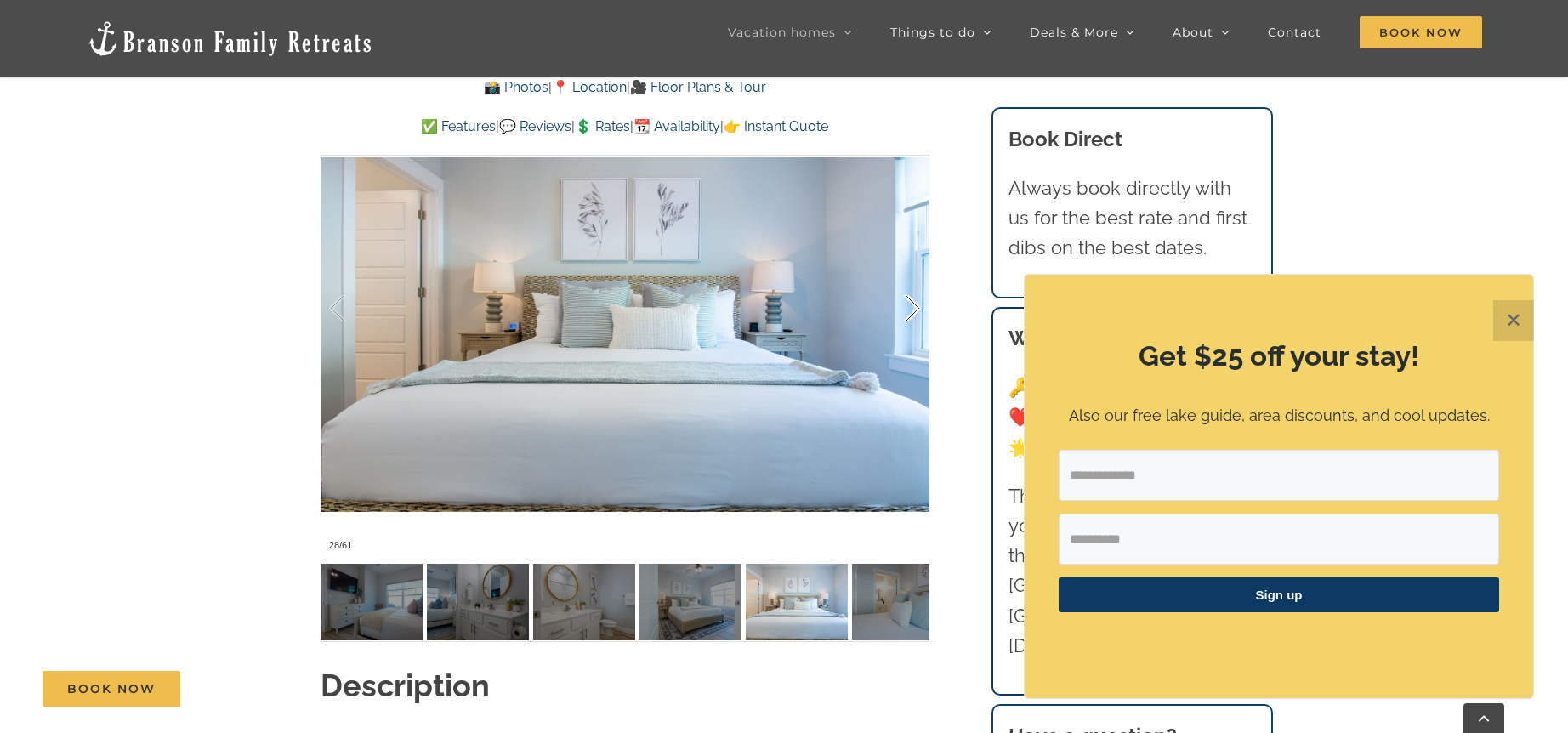
click at [910, 312] on div at bounding box center [895, 308] width 53 height 105
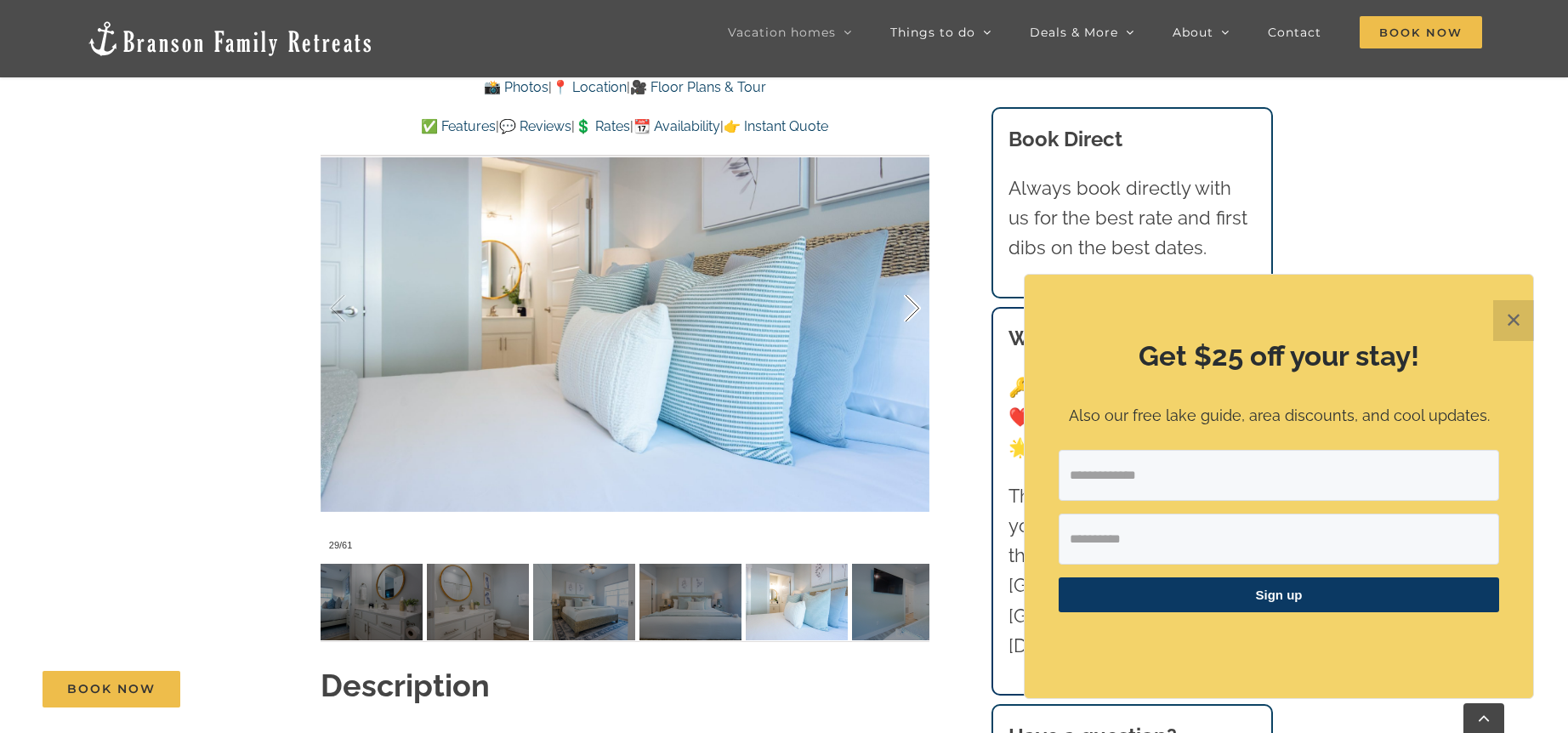
click at [910, 312] on div at bounding box center [895, 308] width 53 height 105
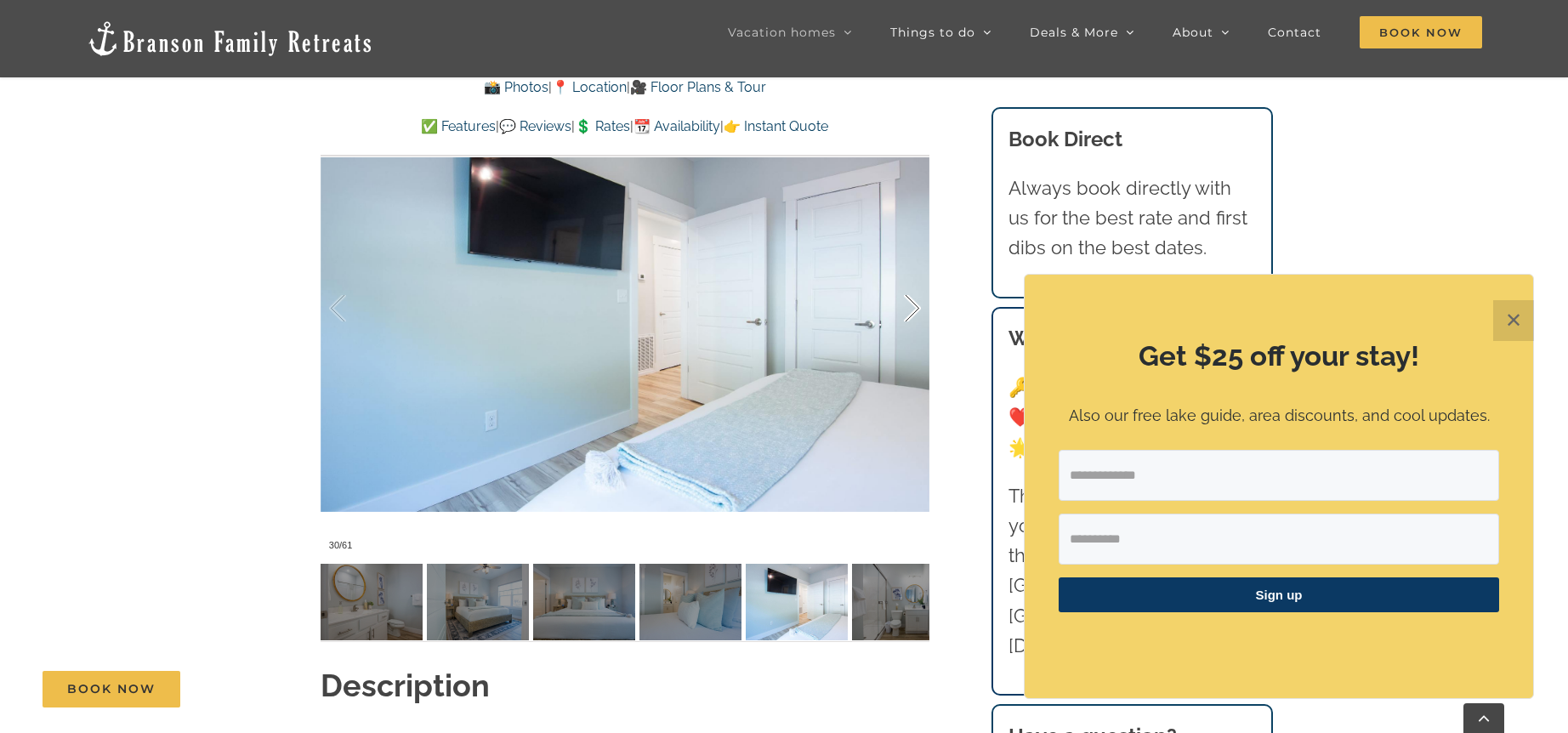
click at [910, 312] on div at bounding box center [895, 308] width 53 height 105
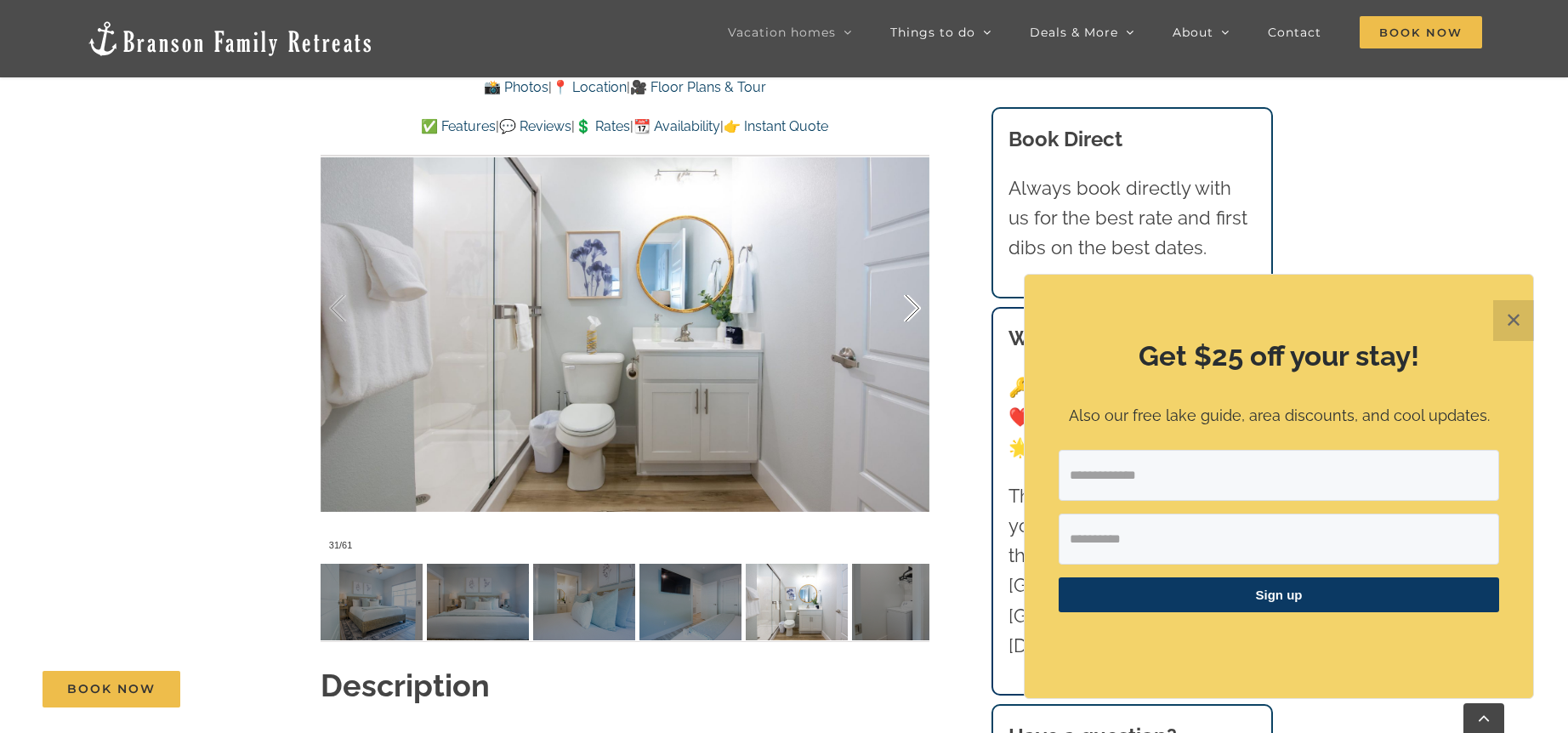
click at [910, 312] on div at bounding box center [895, 308] width 53 height 105
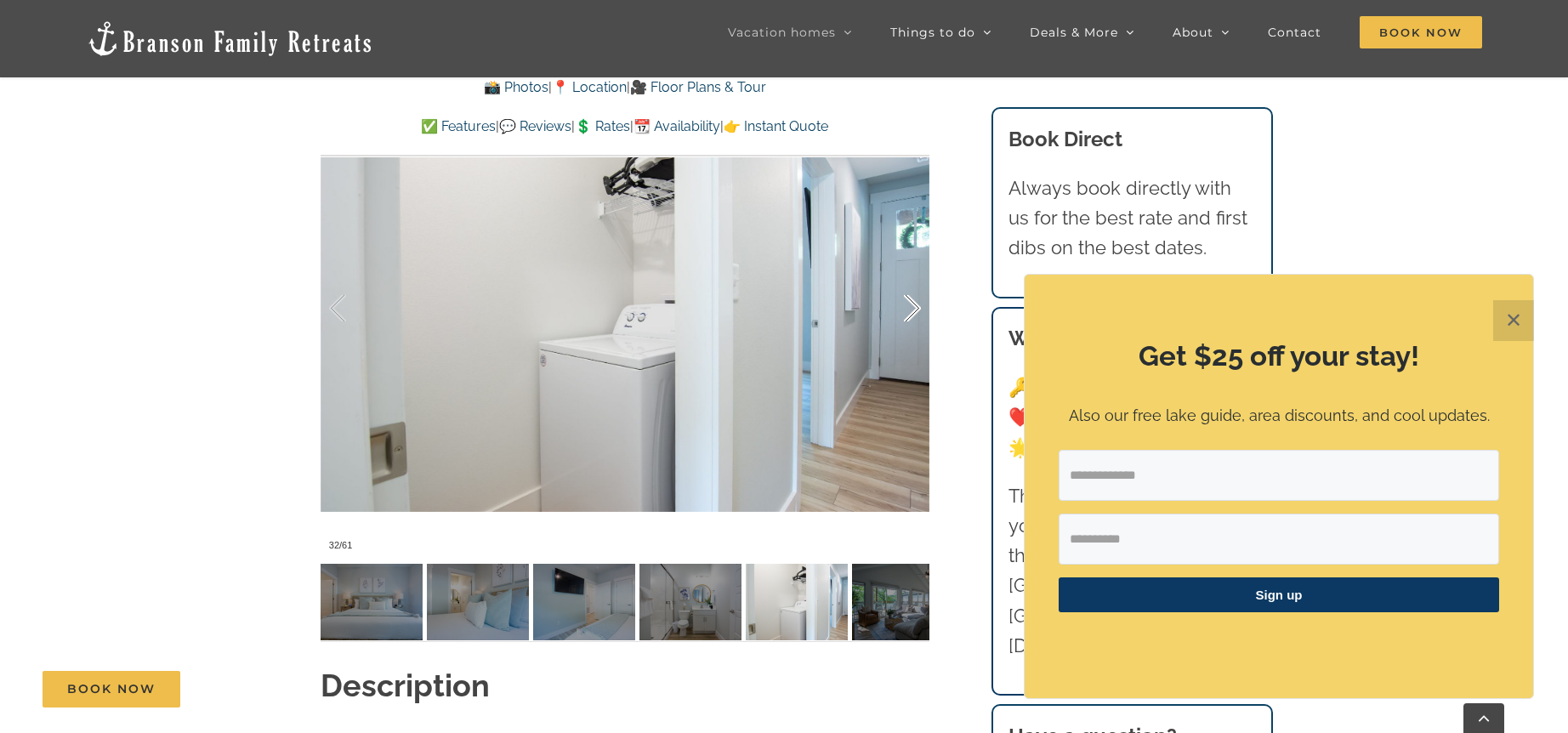
click at [913, 306] on div at bounding box center [895, 308] width 53 height 105
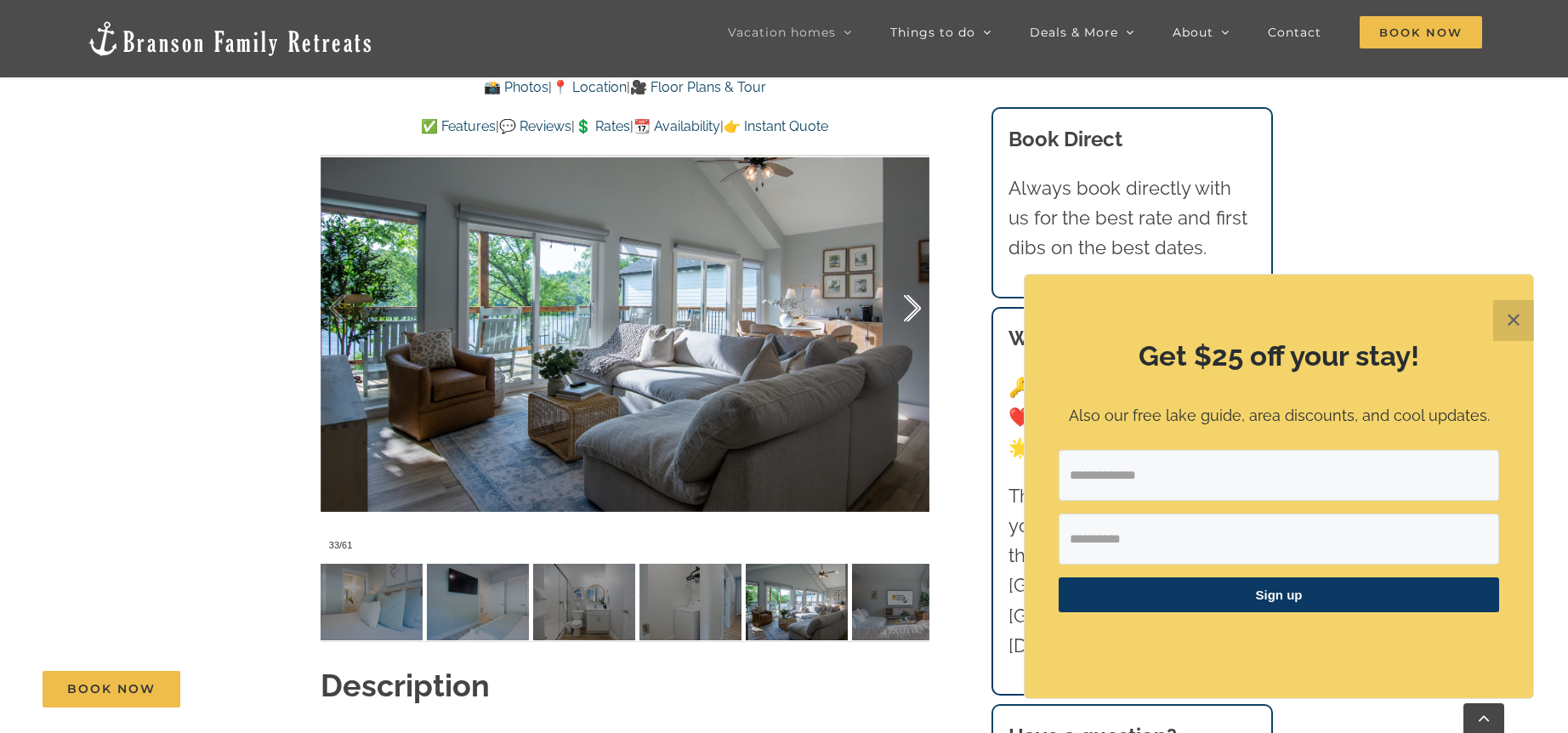
click at [913, 306] on div at bounding box center [895, 308] width 53 height 105
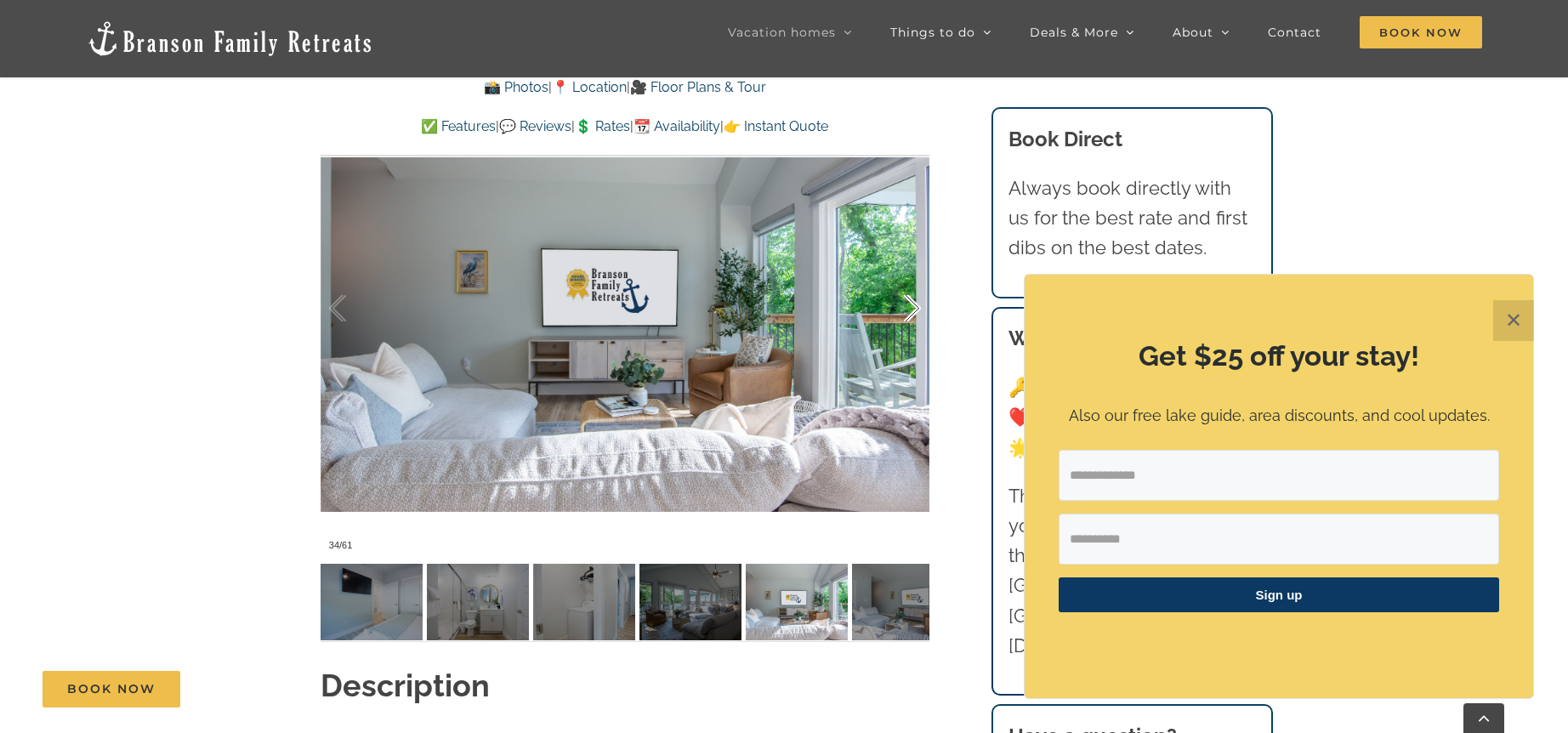
click at [913, 306] on div at bounding box center [895, 308] width 53 height 105
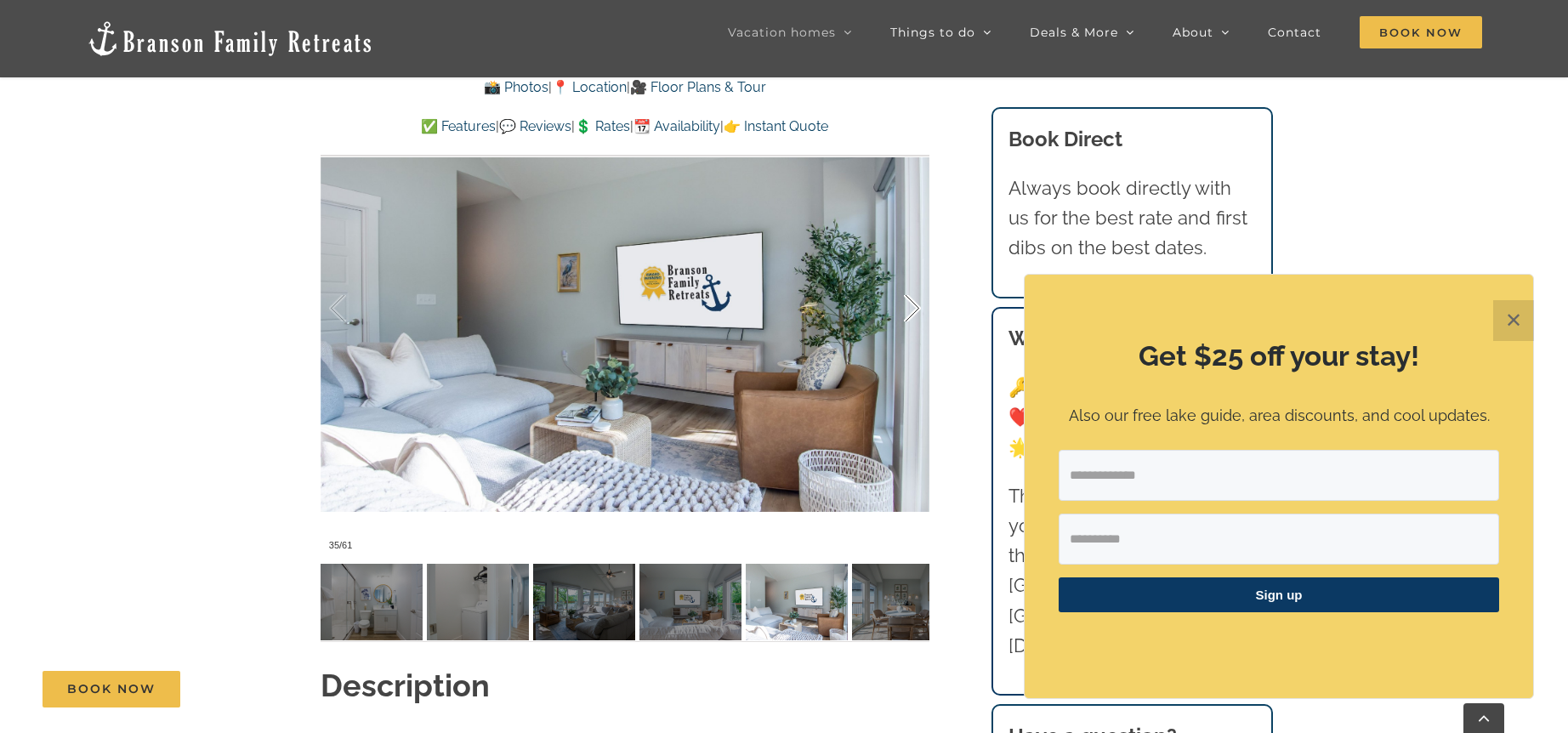
click at [913, 306] on div at bounding box center [895, 308] width 53 height 105
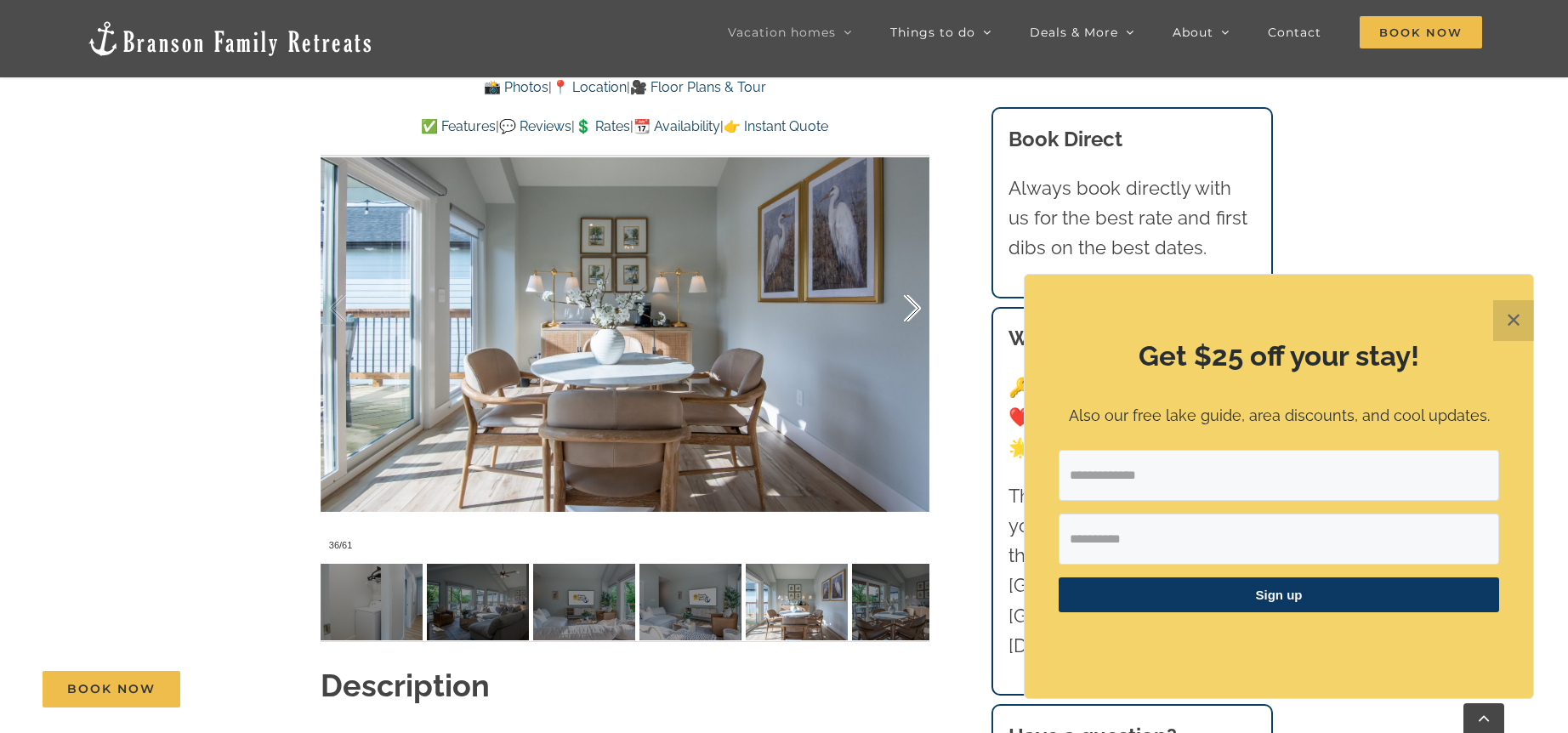
click at [913, 306] on div at bounding box center [895, 308] width 53 height 105
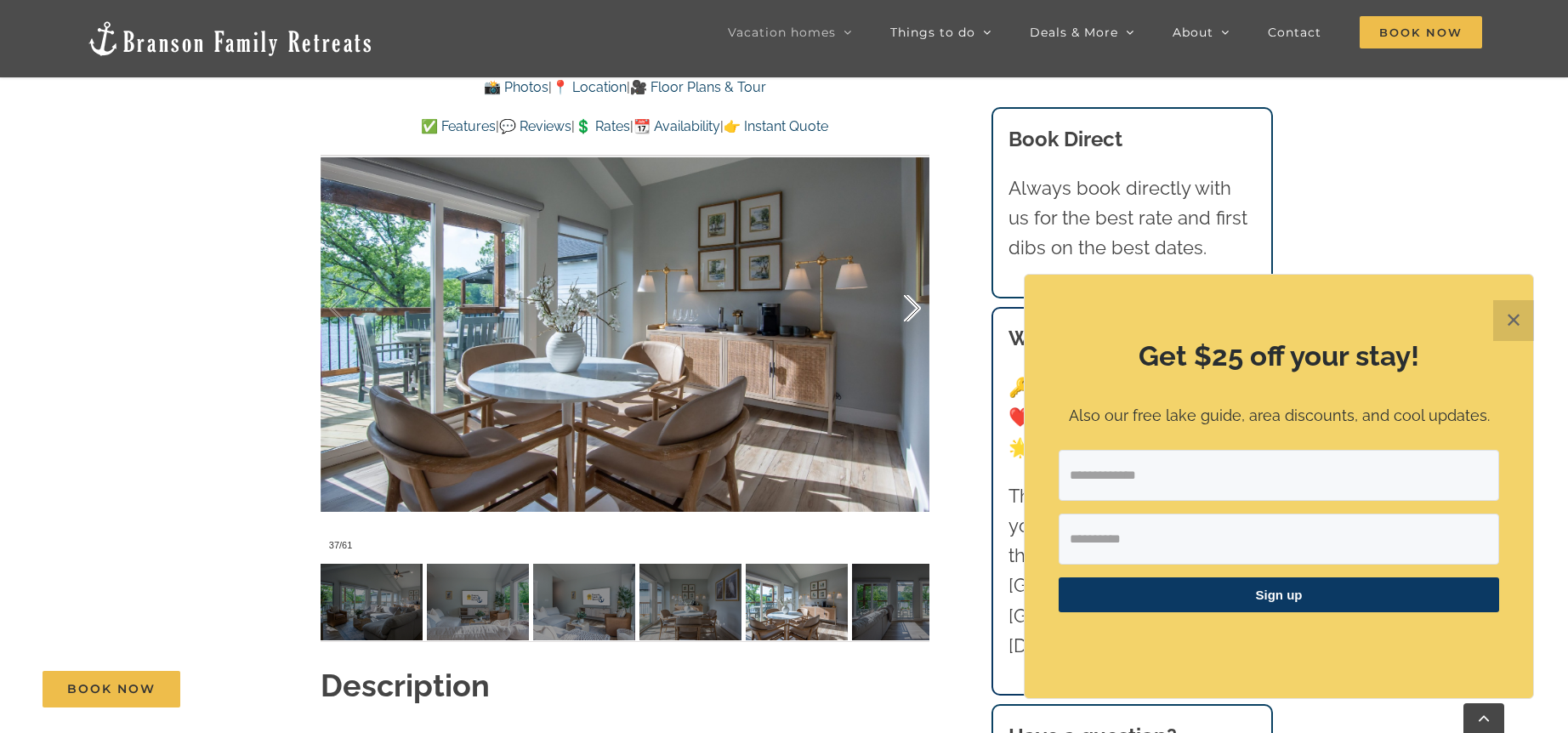
click at [913, 306] on div at bounding box center [895, 308] width 53 height 105
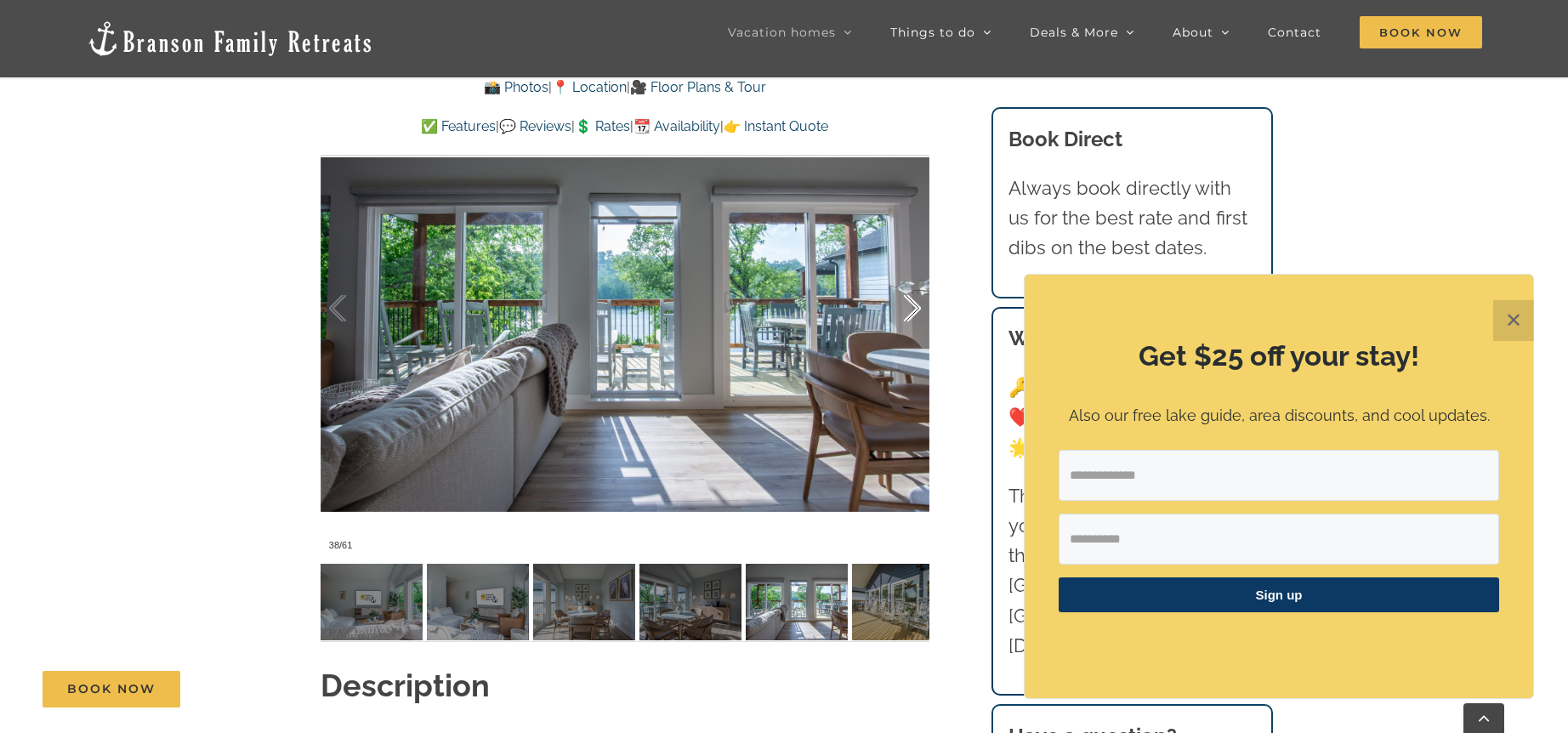
click at [913, 306] on div at bounding box center [895, 308] width 53 height 105
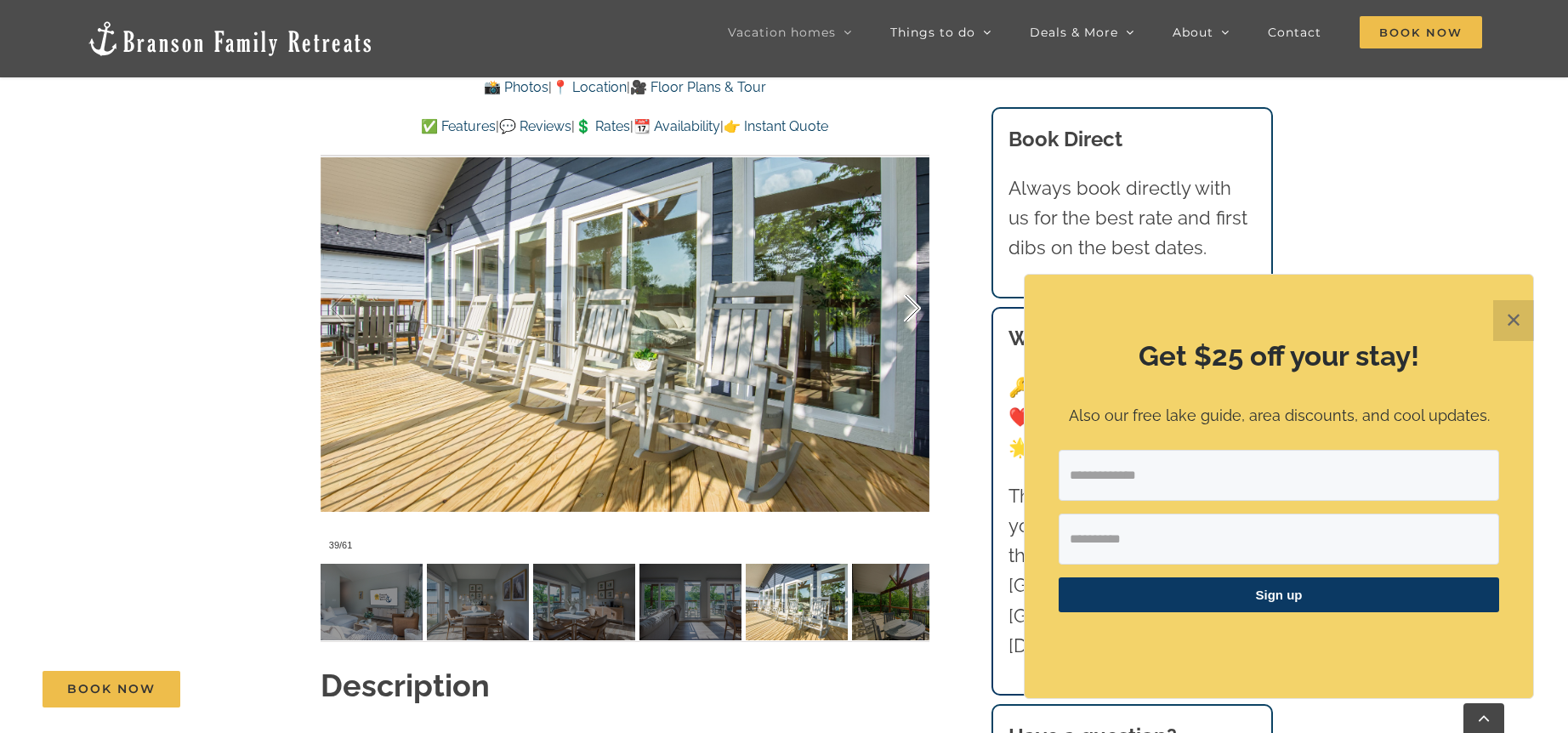
click at [913, 306] on div at bounding box center [895, 308] width 53 height 105
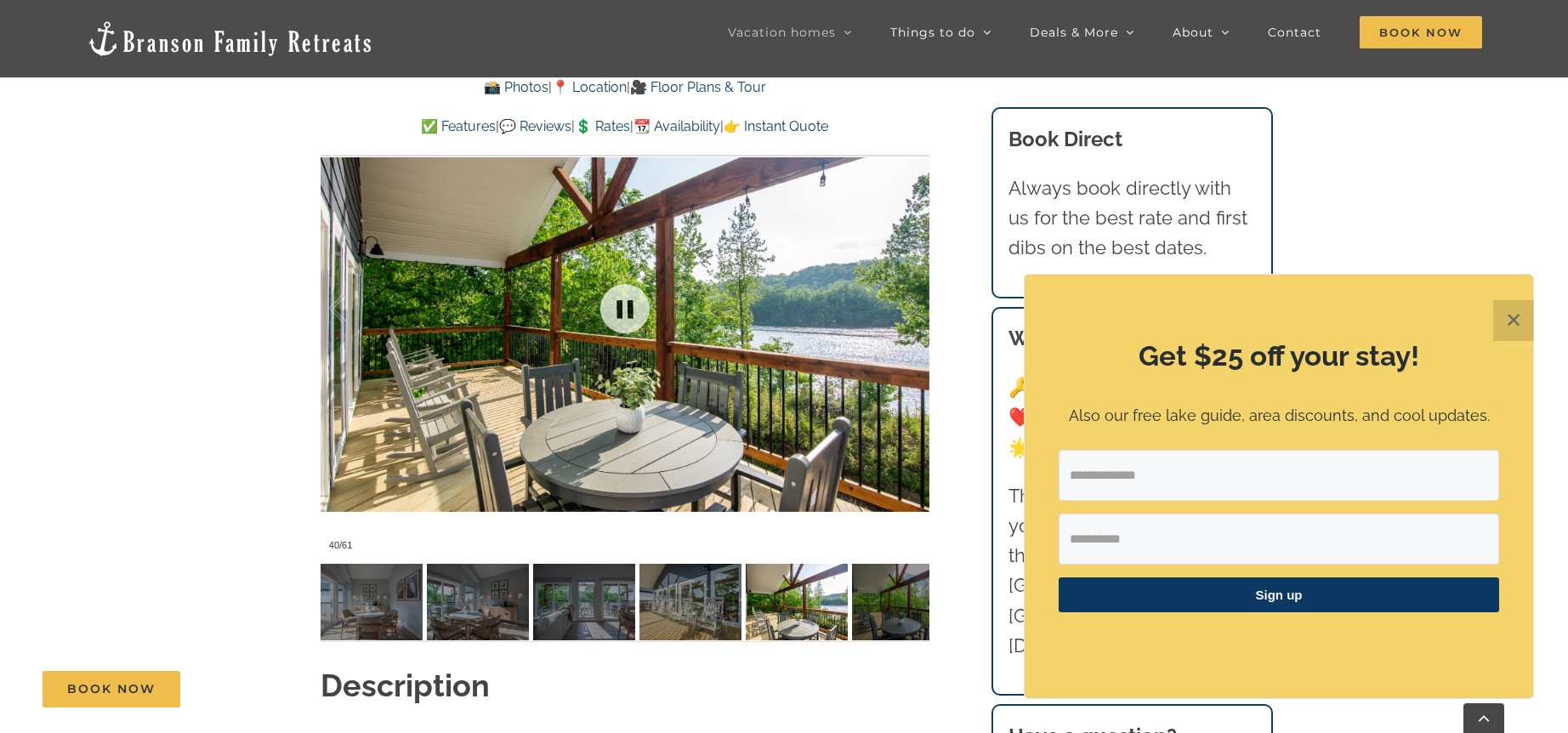
click at [922, 301] on div at bounding box center [625, 309] width 609 height 500
click at [912, 309] on div at bounding box center [895, 308] width 53 height 105
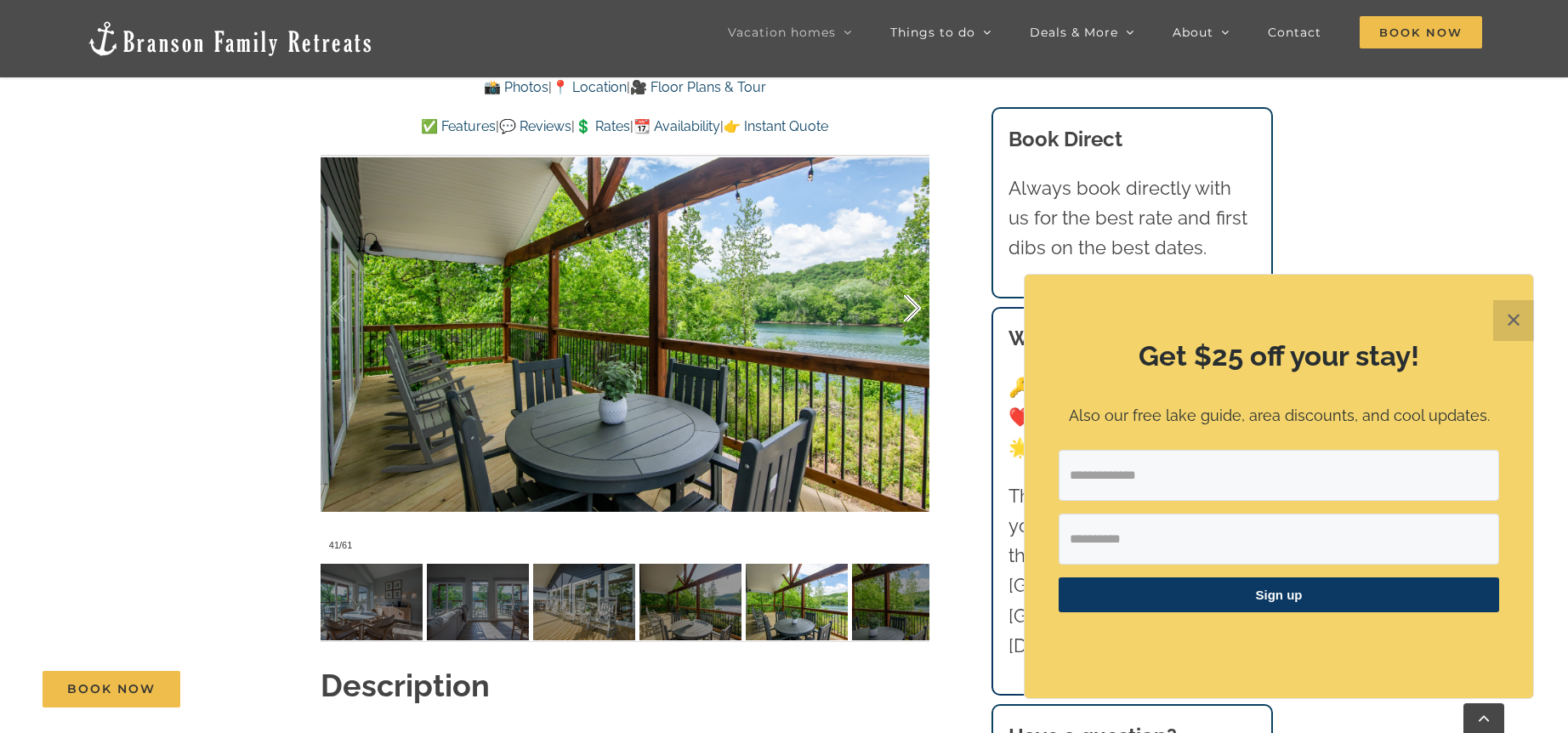
click at [912, 309] on div at bounding box center [895, 308] width 53 height 105
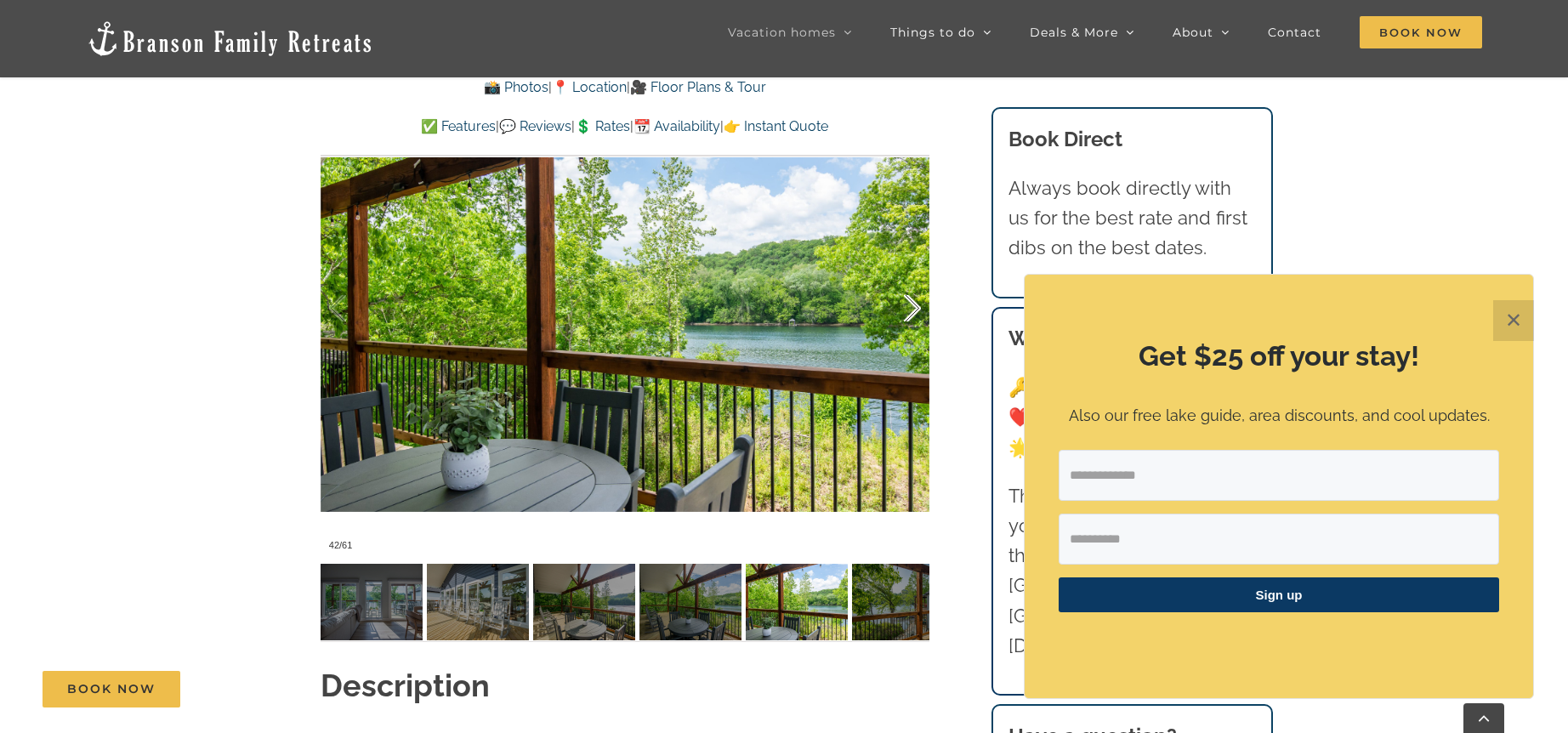
click at [912, 309] on div at bounding box center [895, 308] width 53 height 105
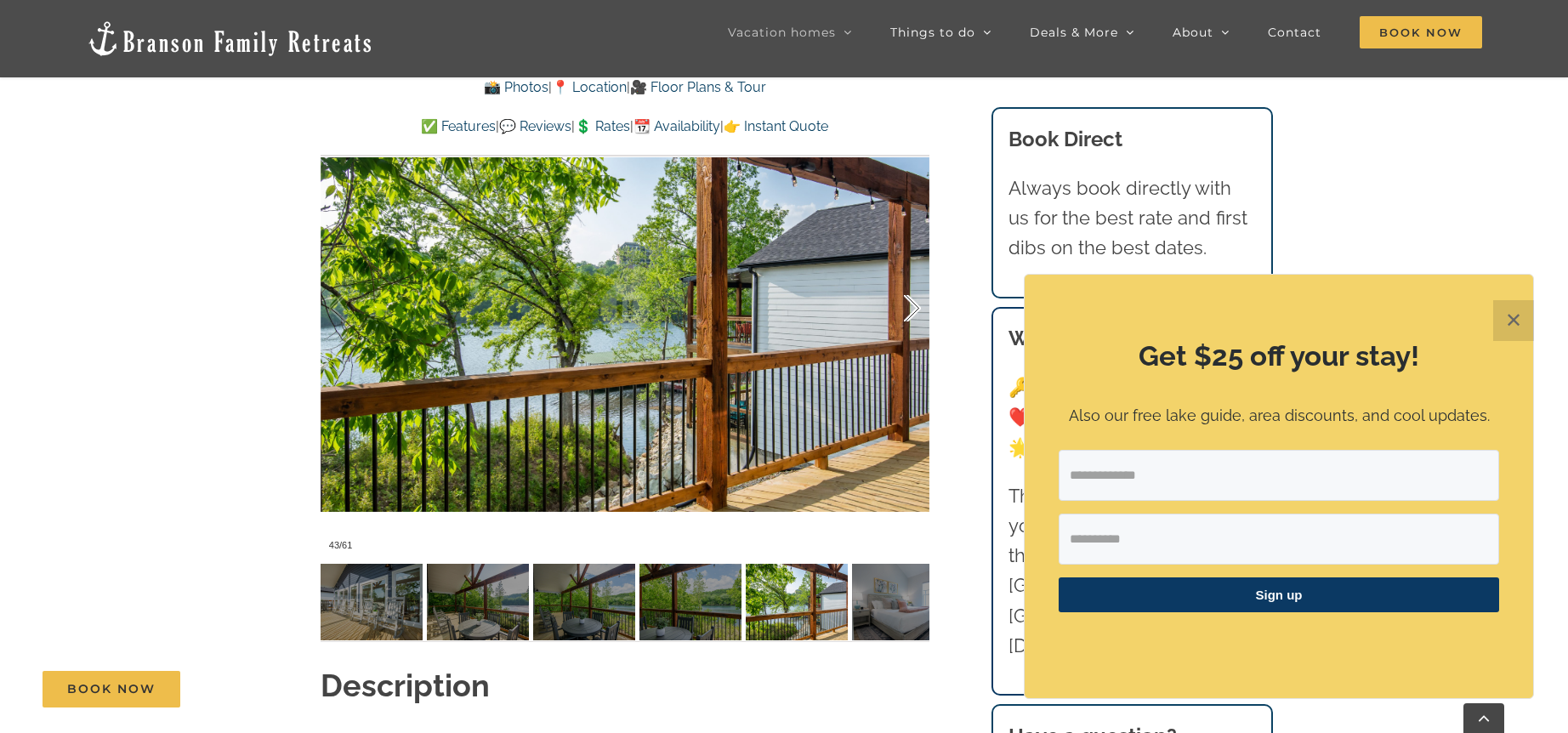
click at [900, 300] on div at bounding box center [895, 308] width 53 height 105
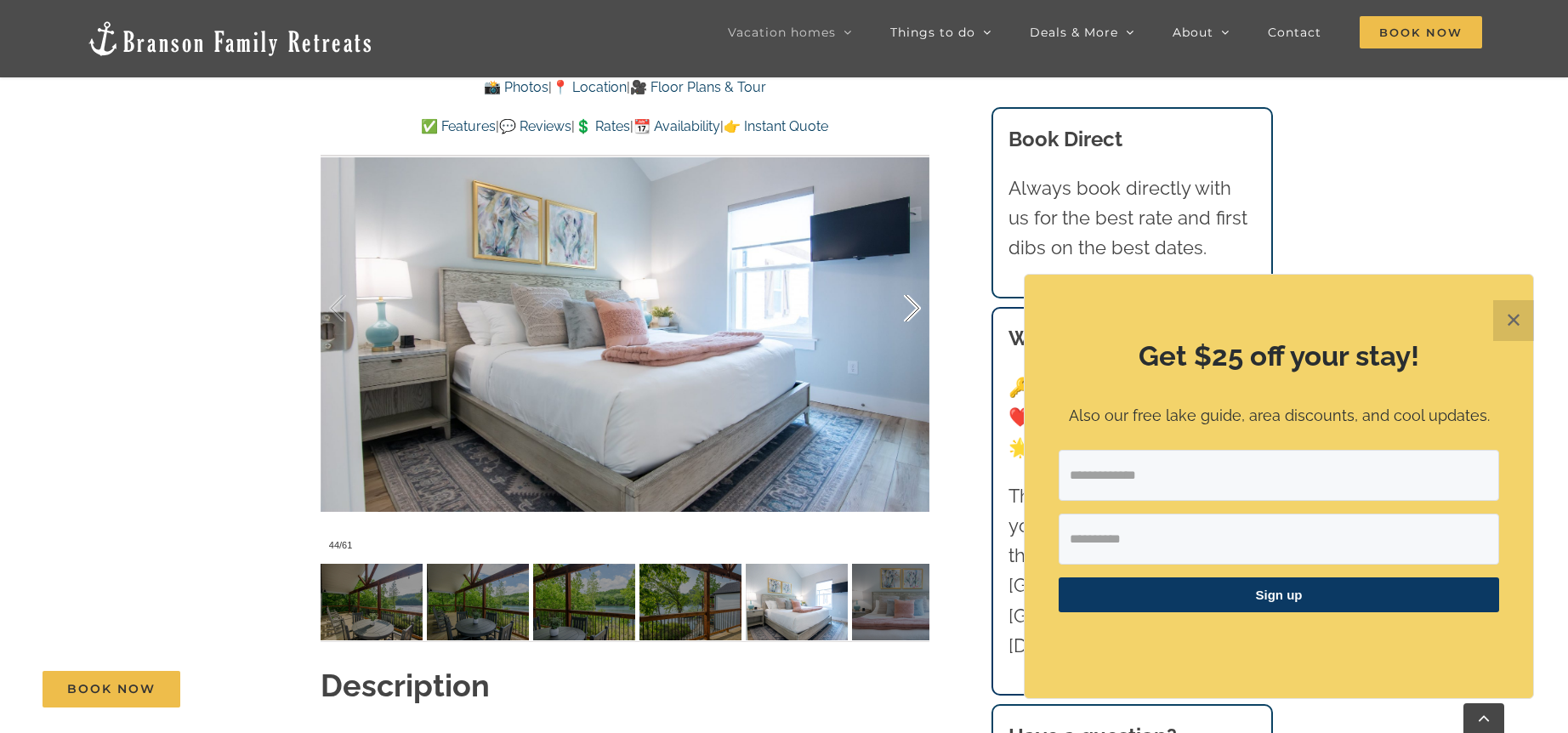
click at [909, 301] on div at bounding box center [895, 308] width 53 height 105
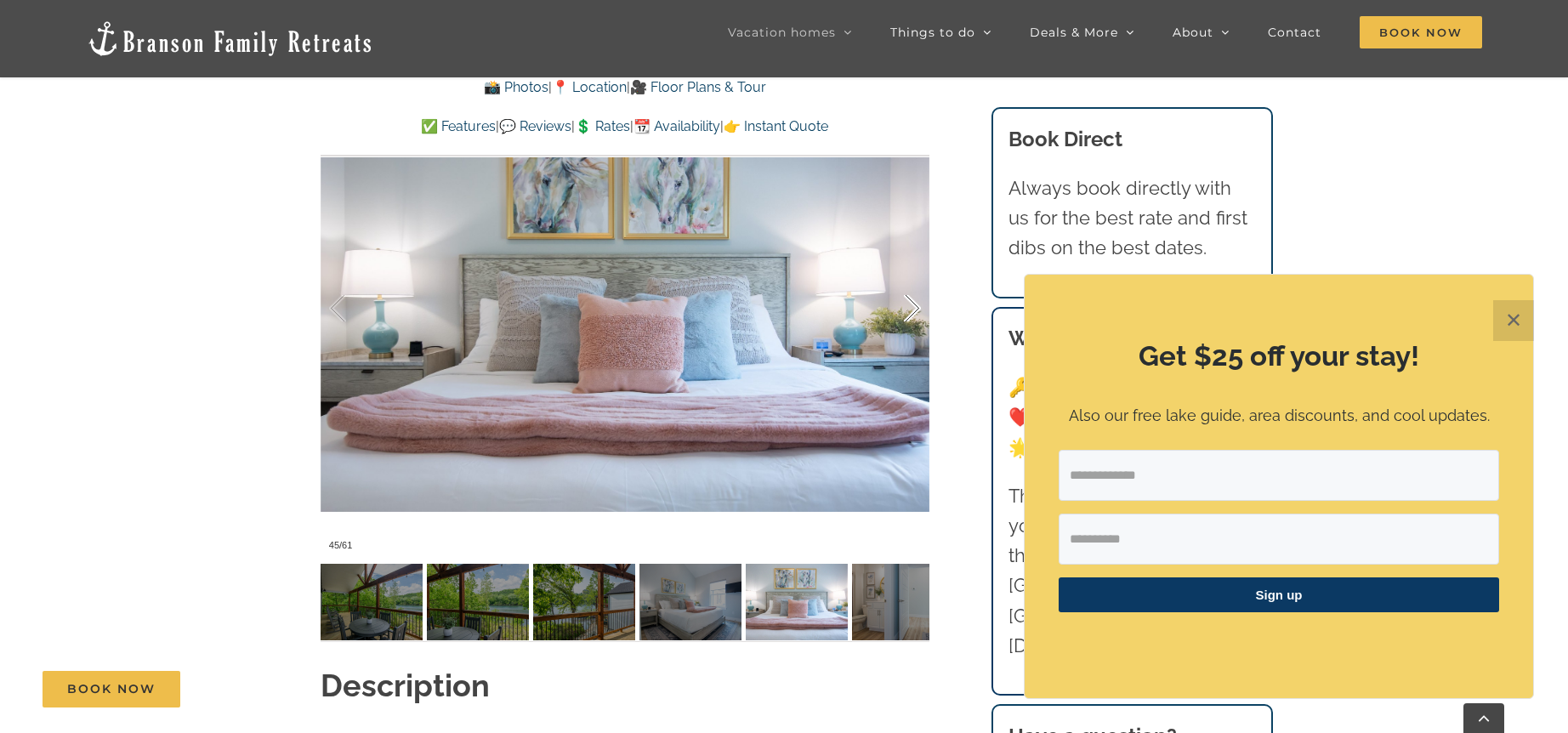
click at [909, 301] on div at bounding box center [895, 308] width 53 height 105
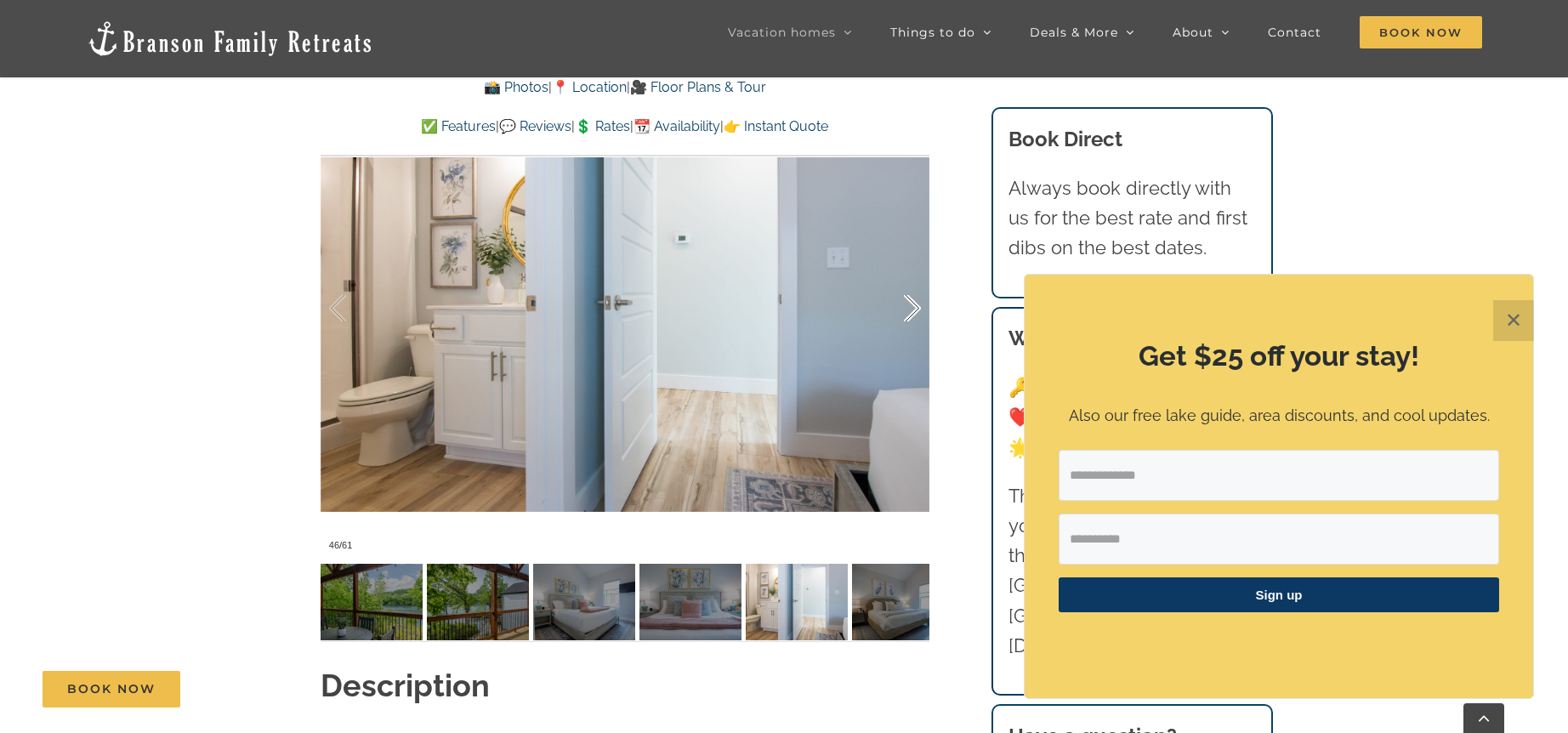
click at [909, 301] on div at bounding box center [895, 308] width 53 height 105
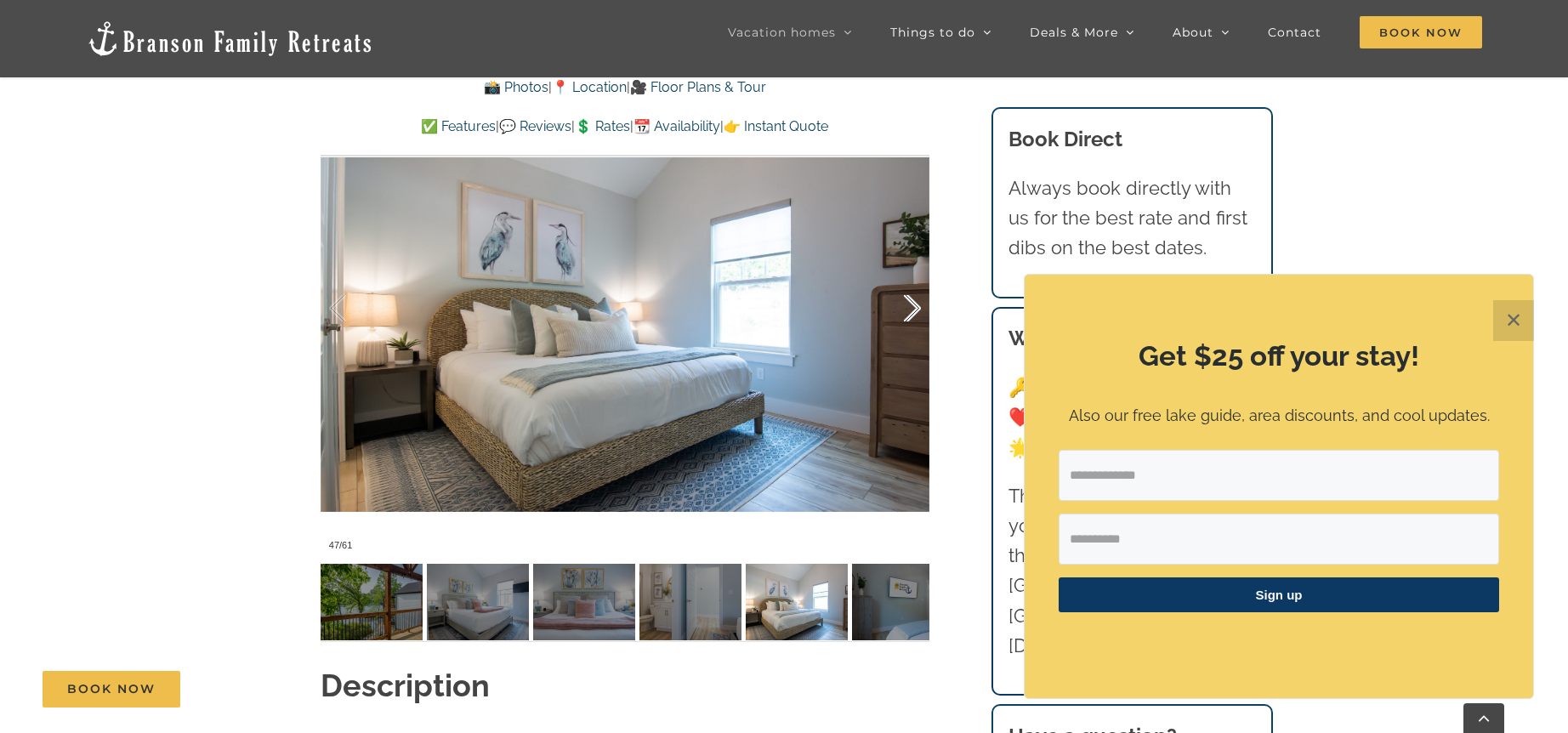
click at [909, 301] on div at bounding box center [895, 308] width 53 height 105
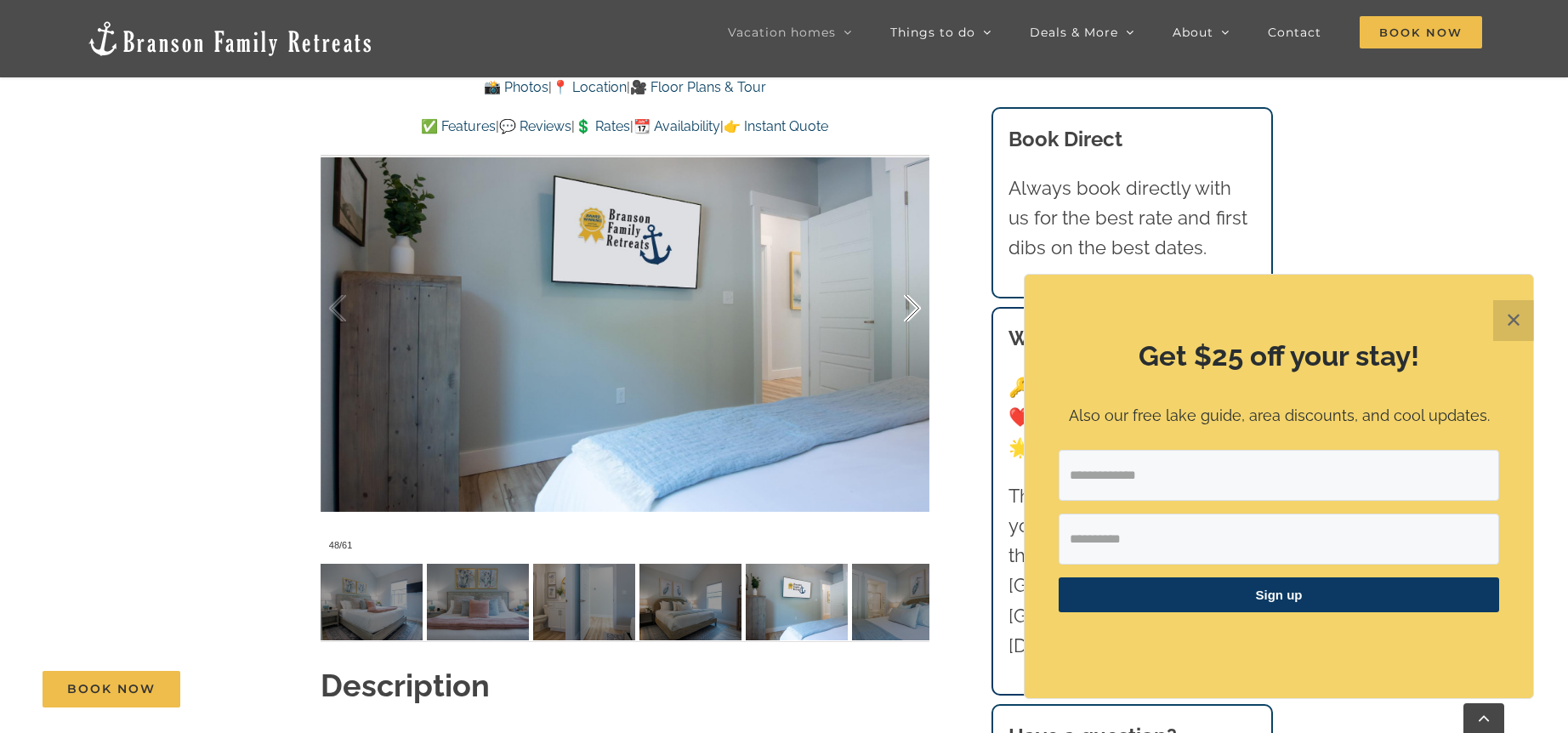
click at [909, 301] on div at bounding box center [895, 308] width 53 height 105
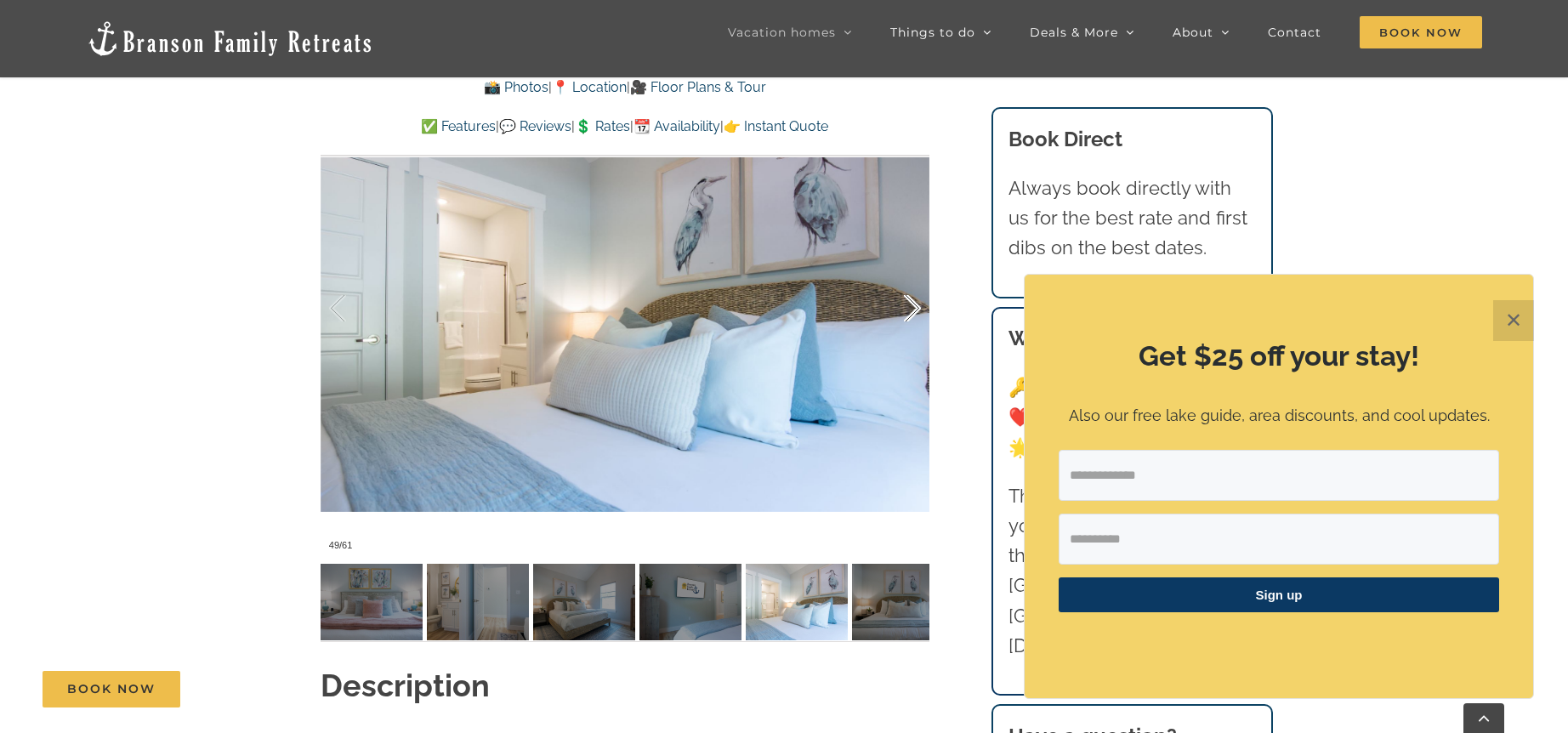
click at [909, 301] on div at bounding box center [895, 308] width 53 height 105
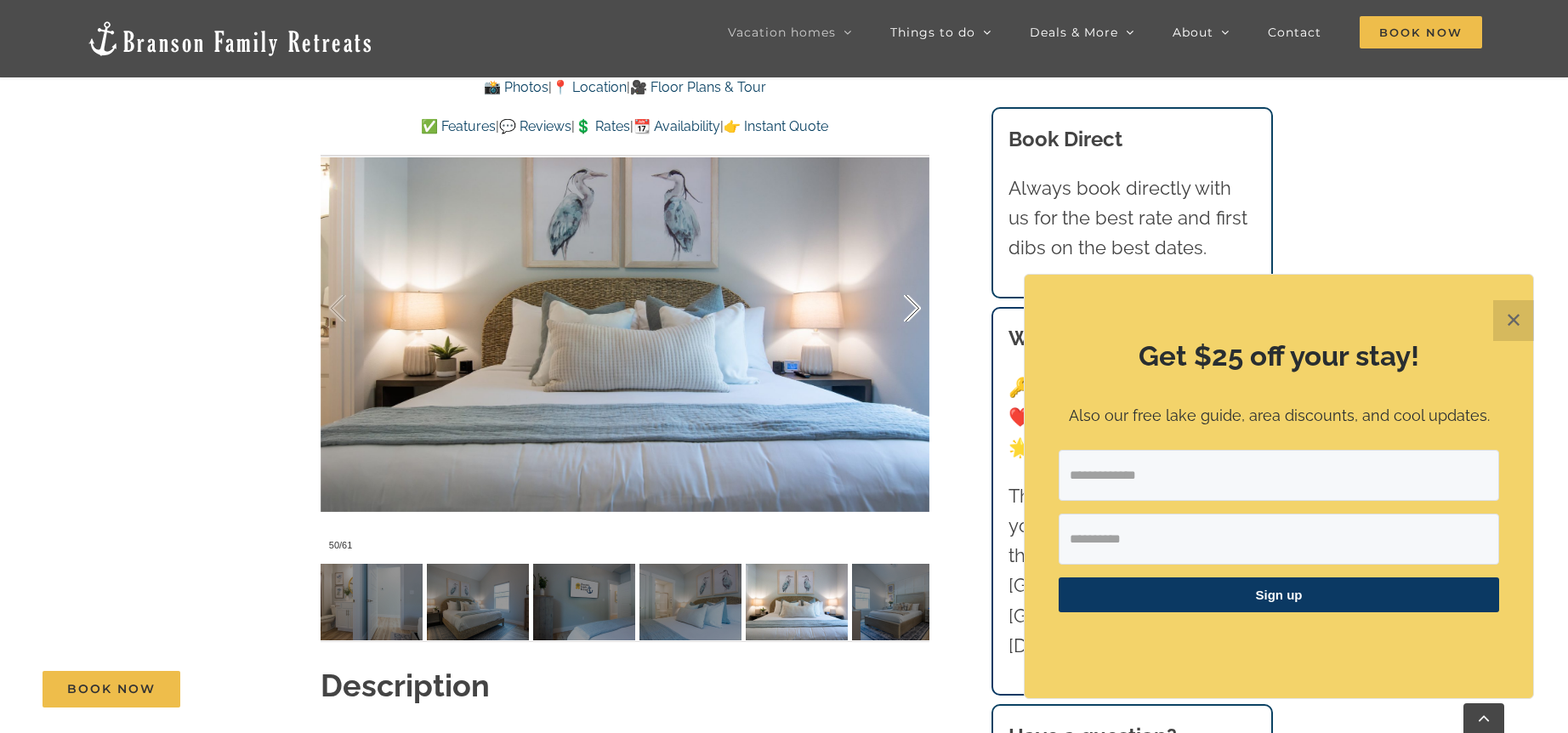
click at [909, 301] on div at bounding box center [895, 308] width 53 height 105
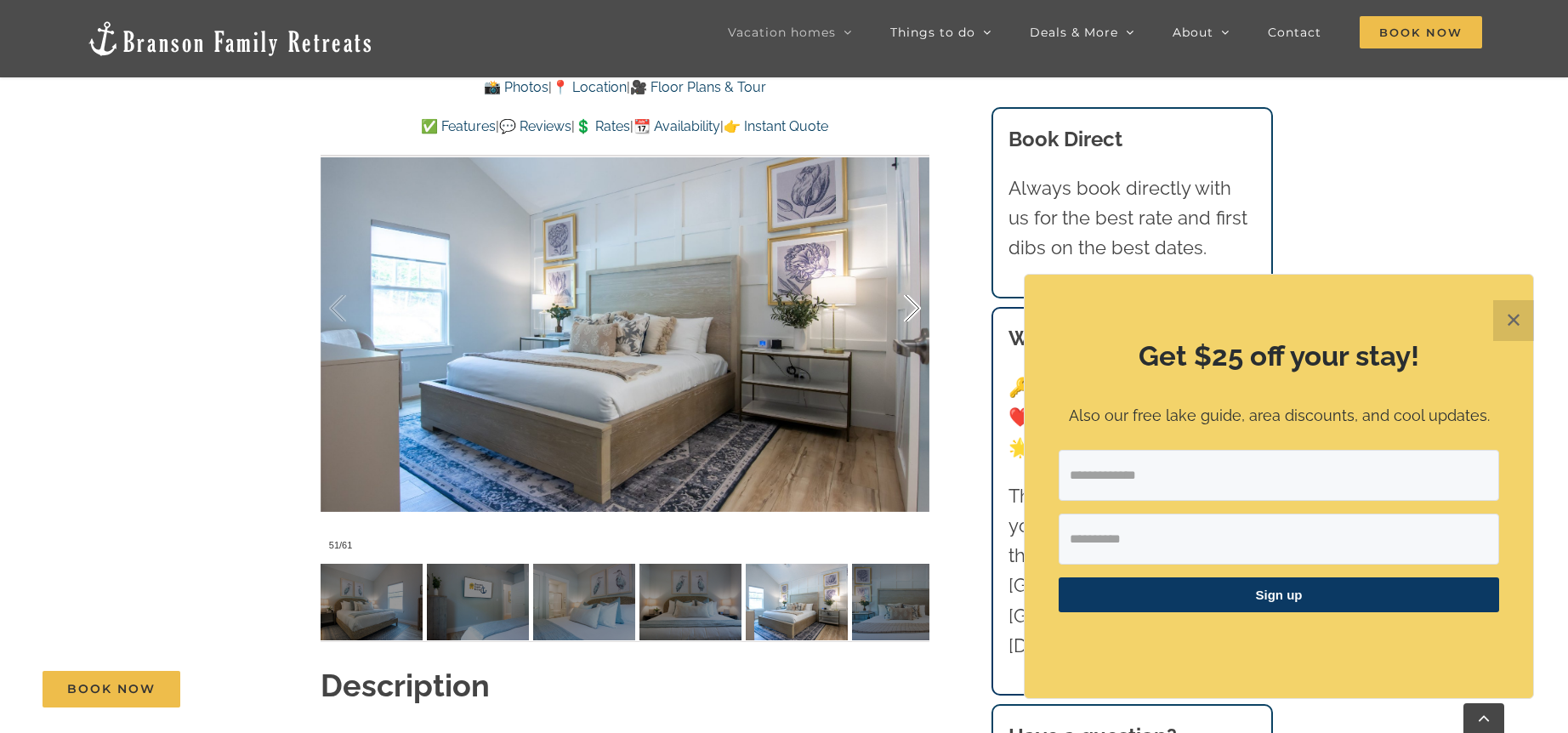
click at [912, 303] on div at bounding box center [895, 308] width 53 height 105
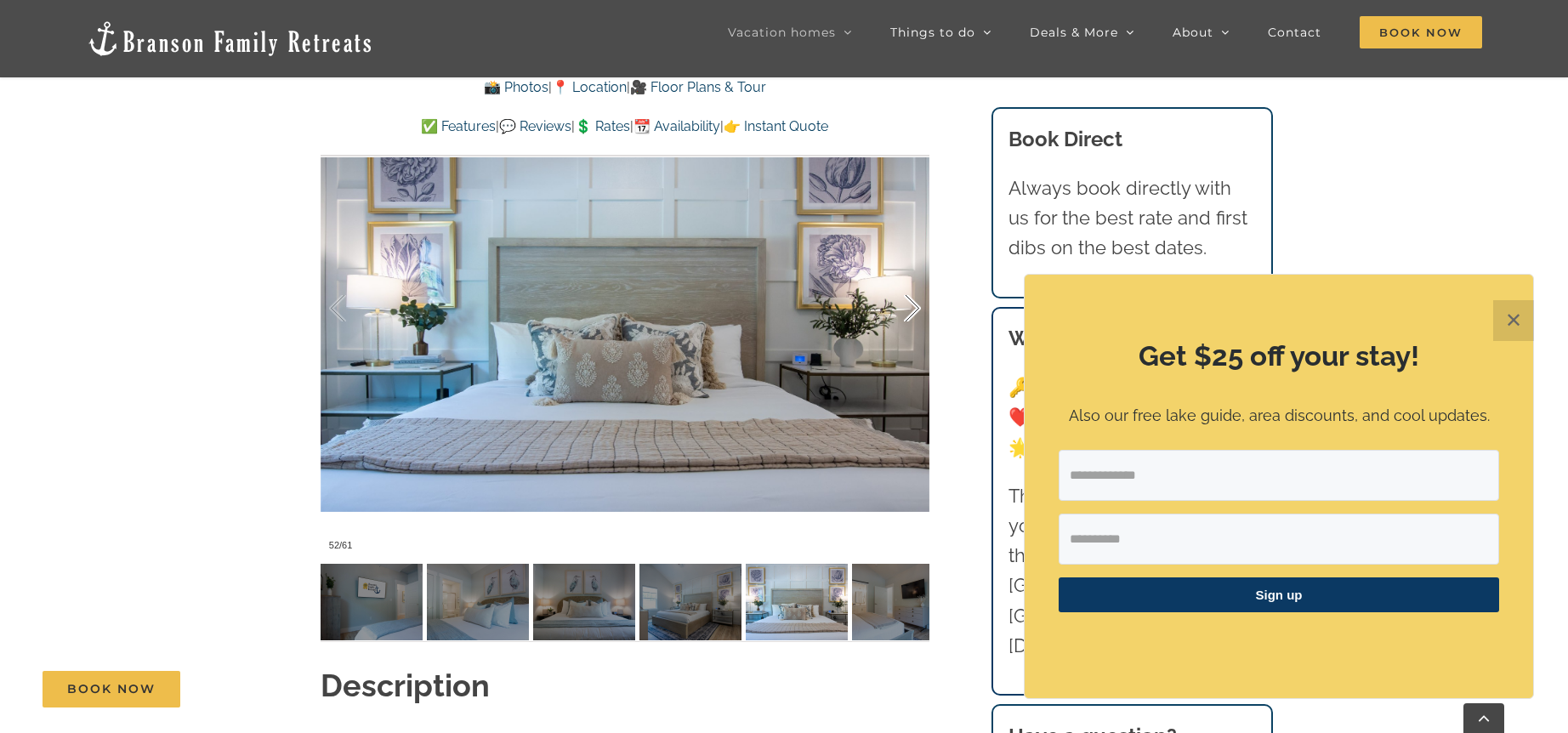
click at [912, 303] on div at bounding box center [895, 308] width 53 height 105
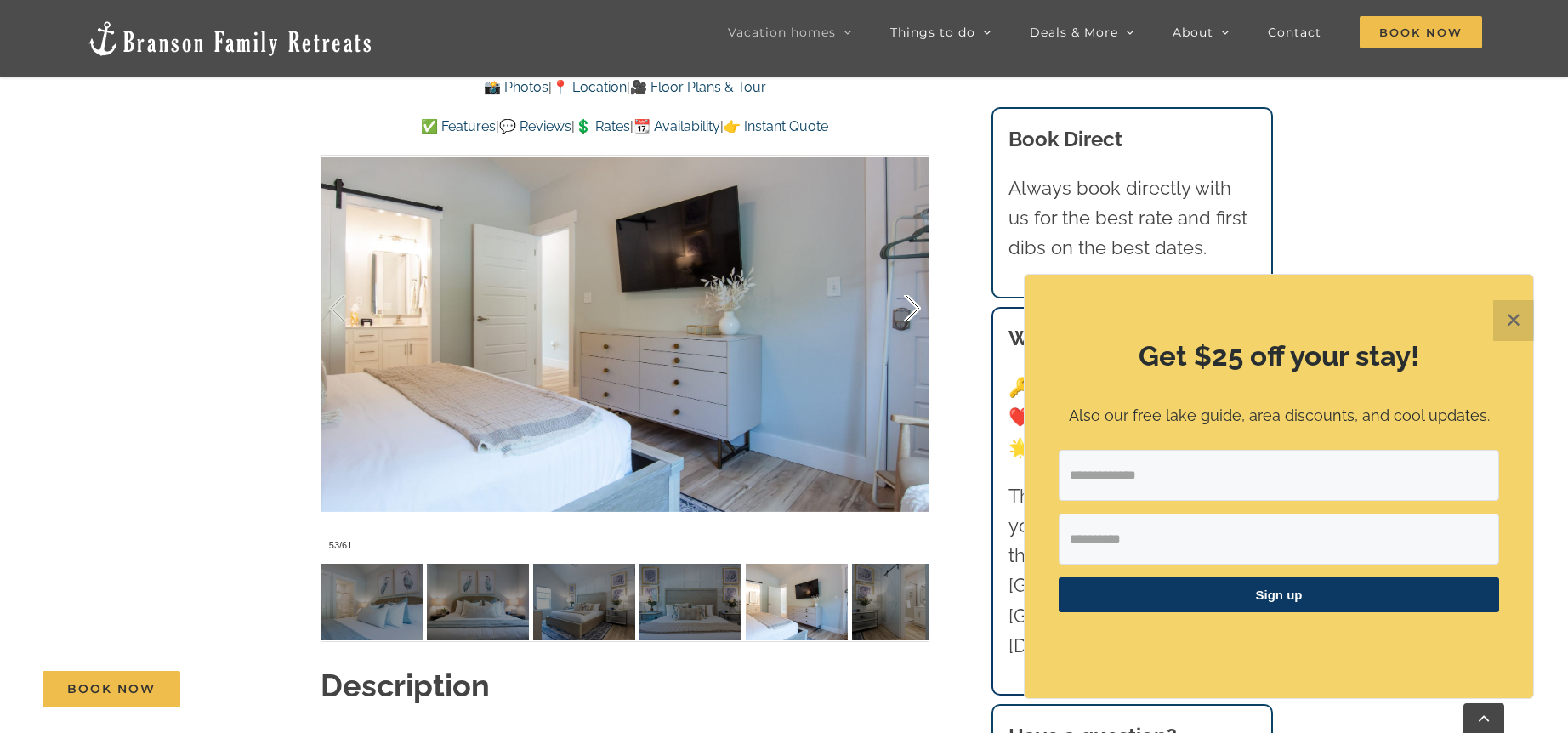
click at [912, 303] on div at bounding box center [895, 308] width 53 height 105
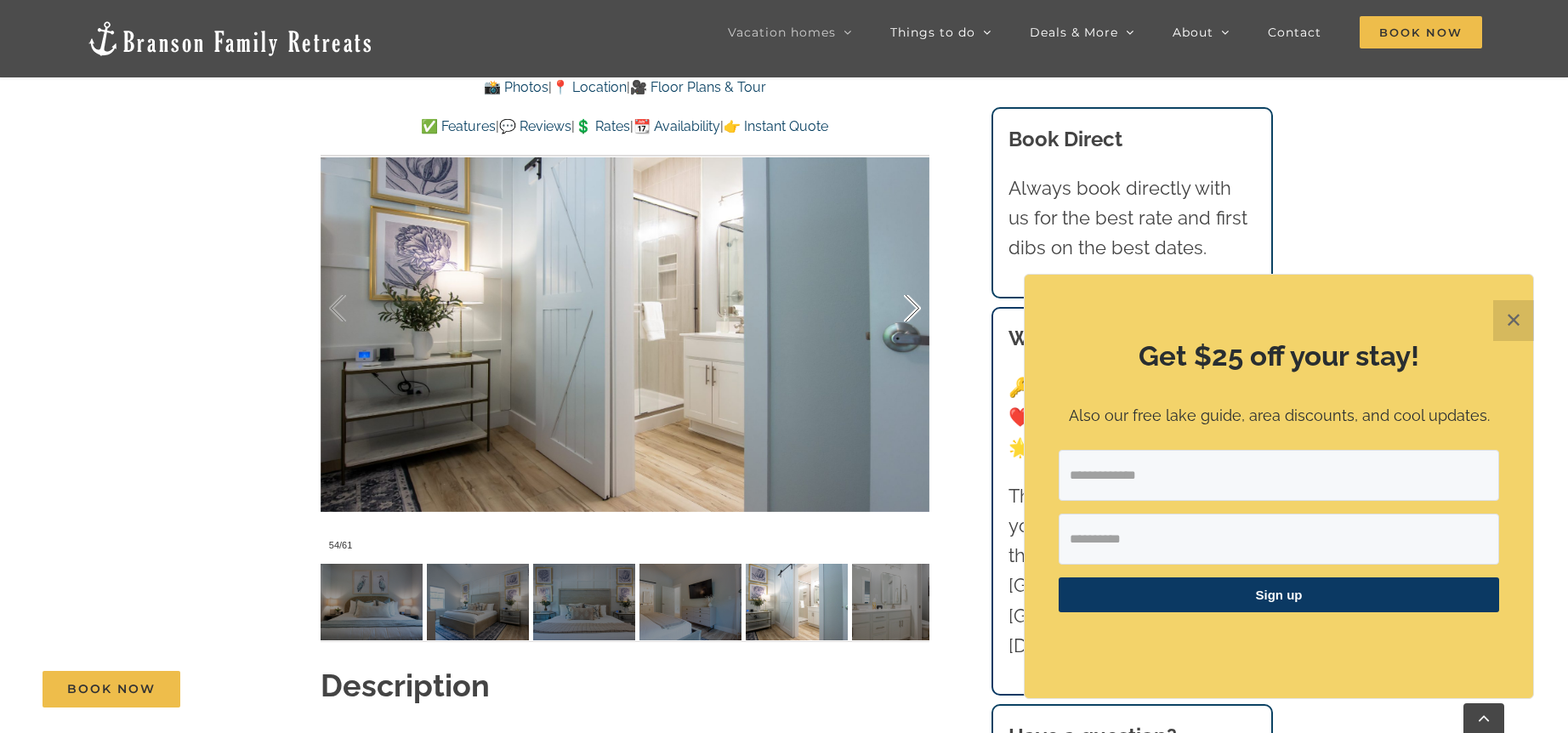
click at [912, 303] on div at bounding box center [895, 308] width 53 height 105
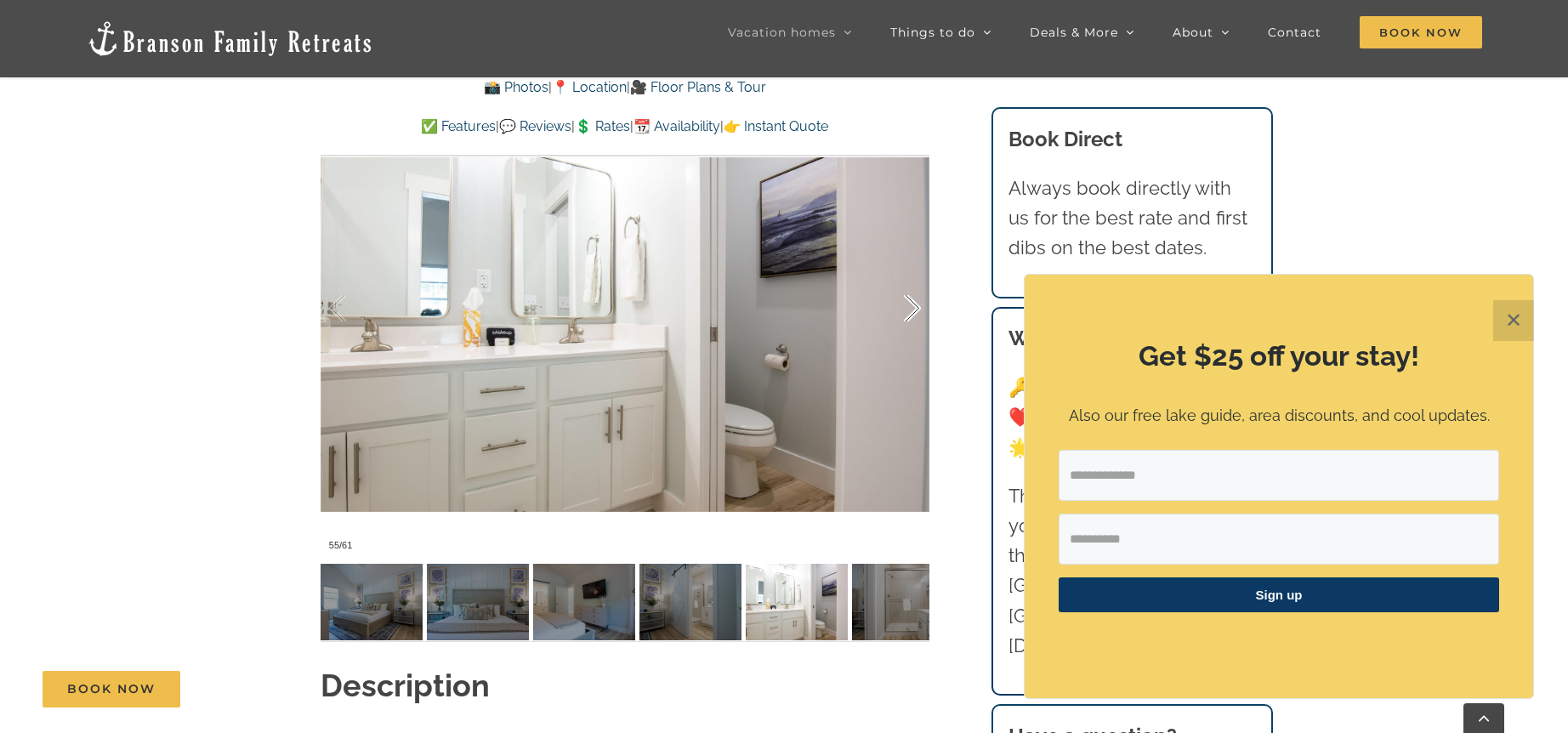
click at [912, 303] on div at bounding box center [895, 308] width 53 height 105
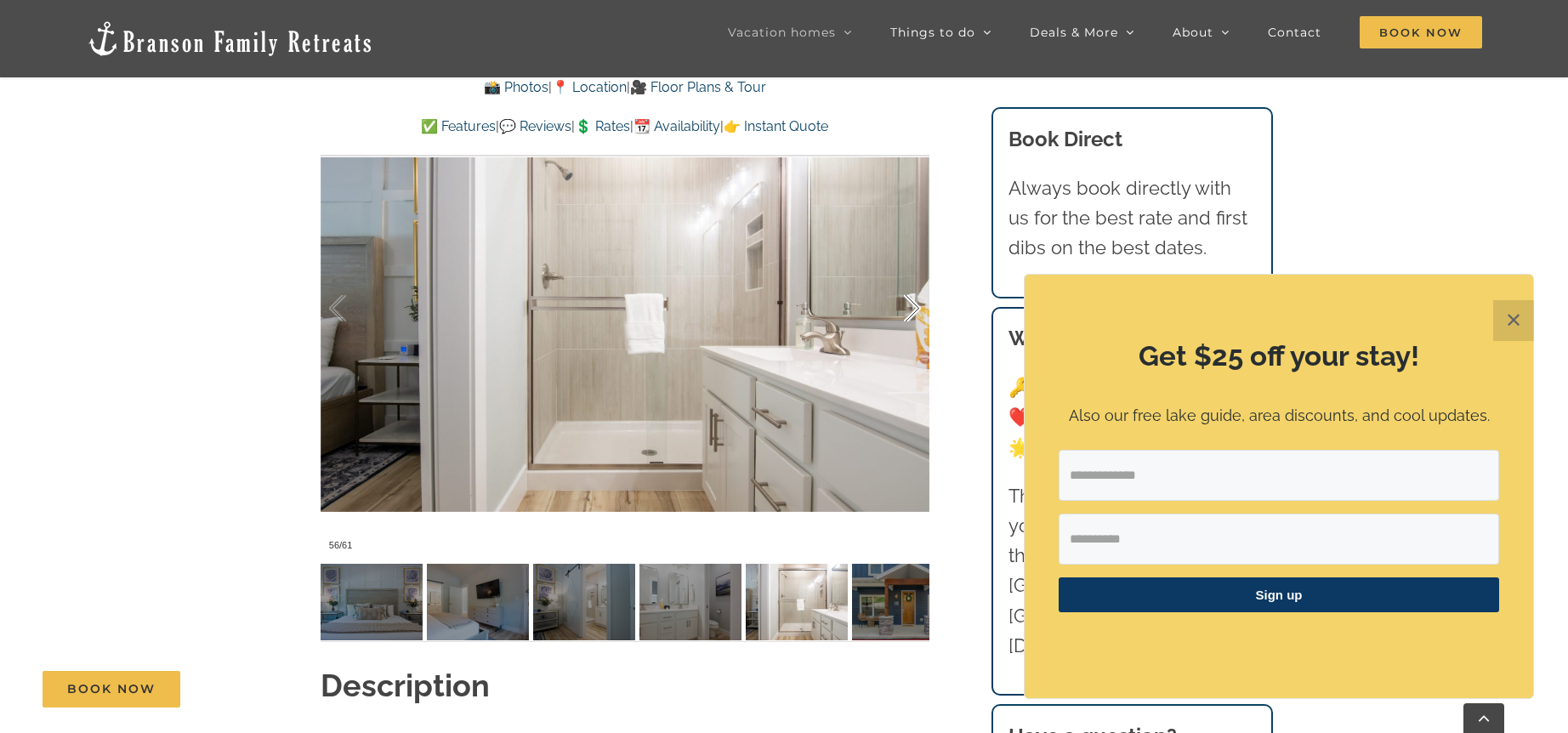
click at [912, 303] on div at bounding box center [895, 308] width 53 height 105
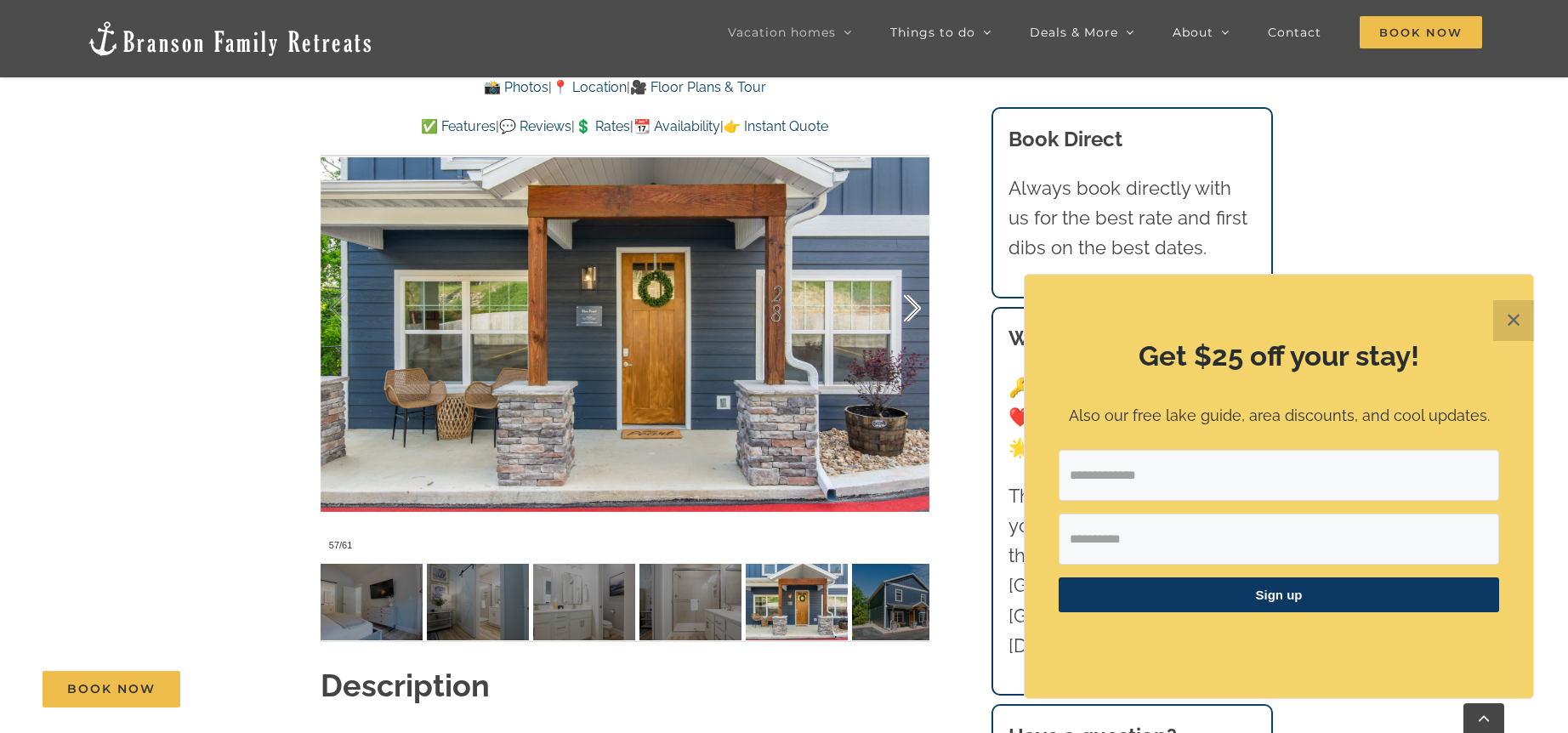
click at [912, 303] on div at bounding box center [895, 308] width 53 height 105
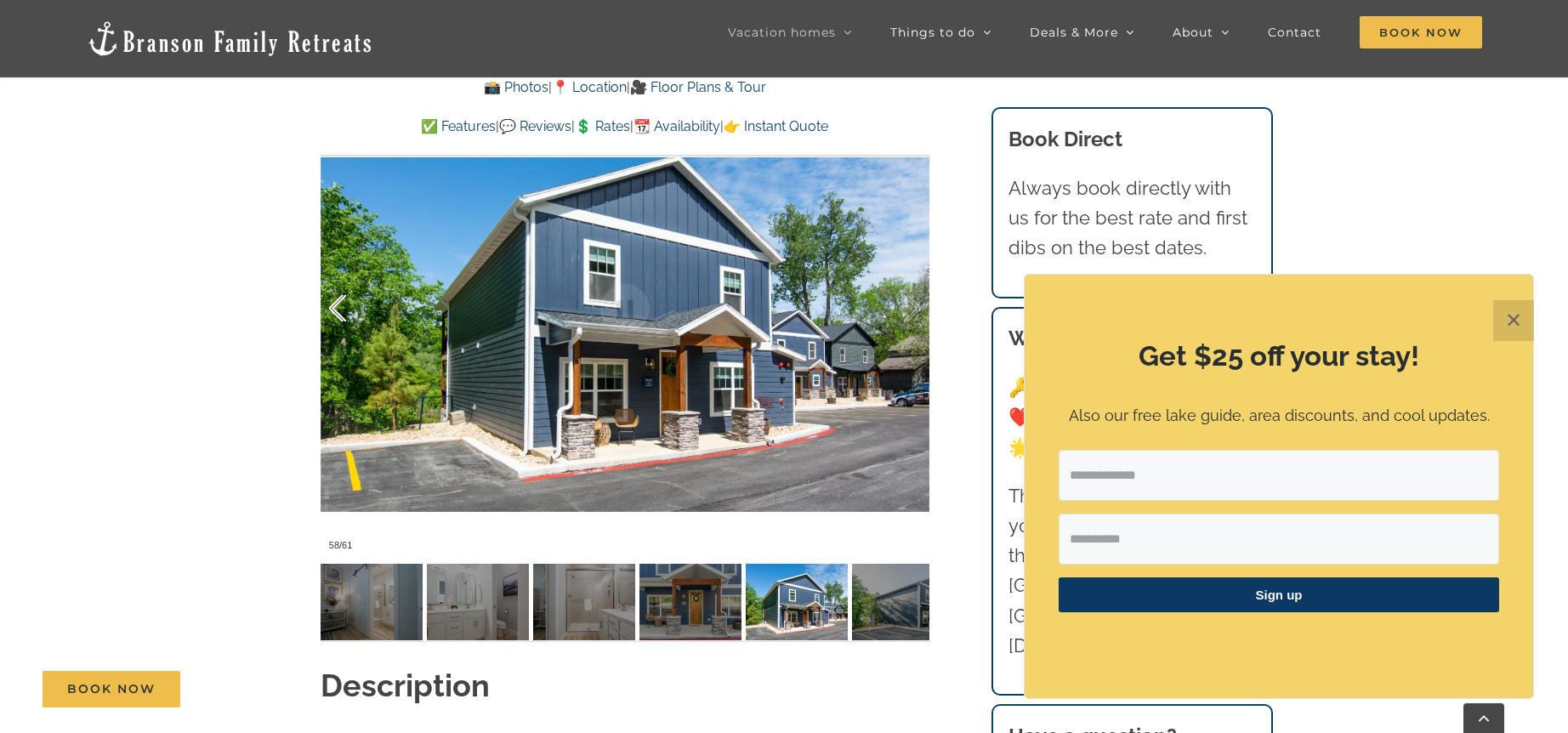
click at [350, 310] on div at bounding box center [355, 308] width 53 height 105
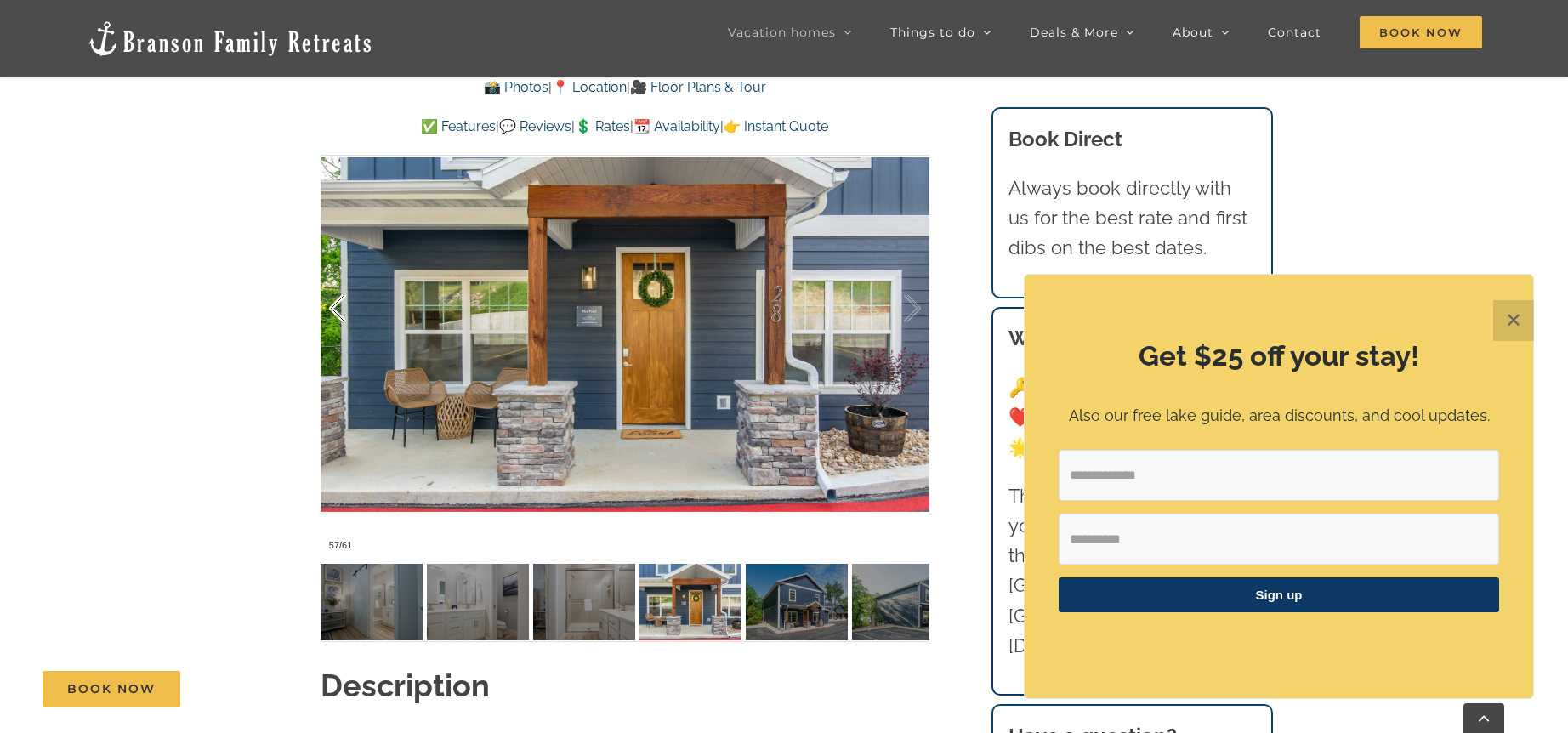
click at [349, 310] on div at bounding box center [355, 308] width 53 height 105
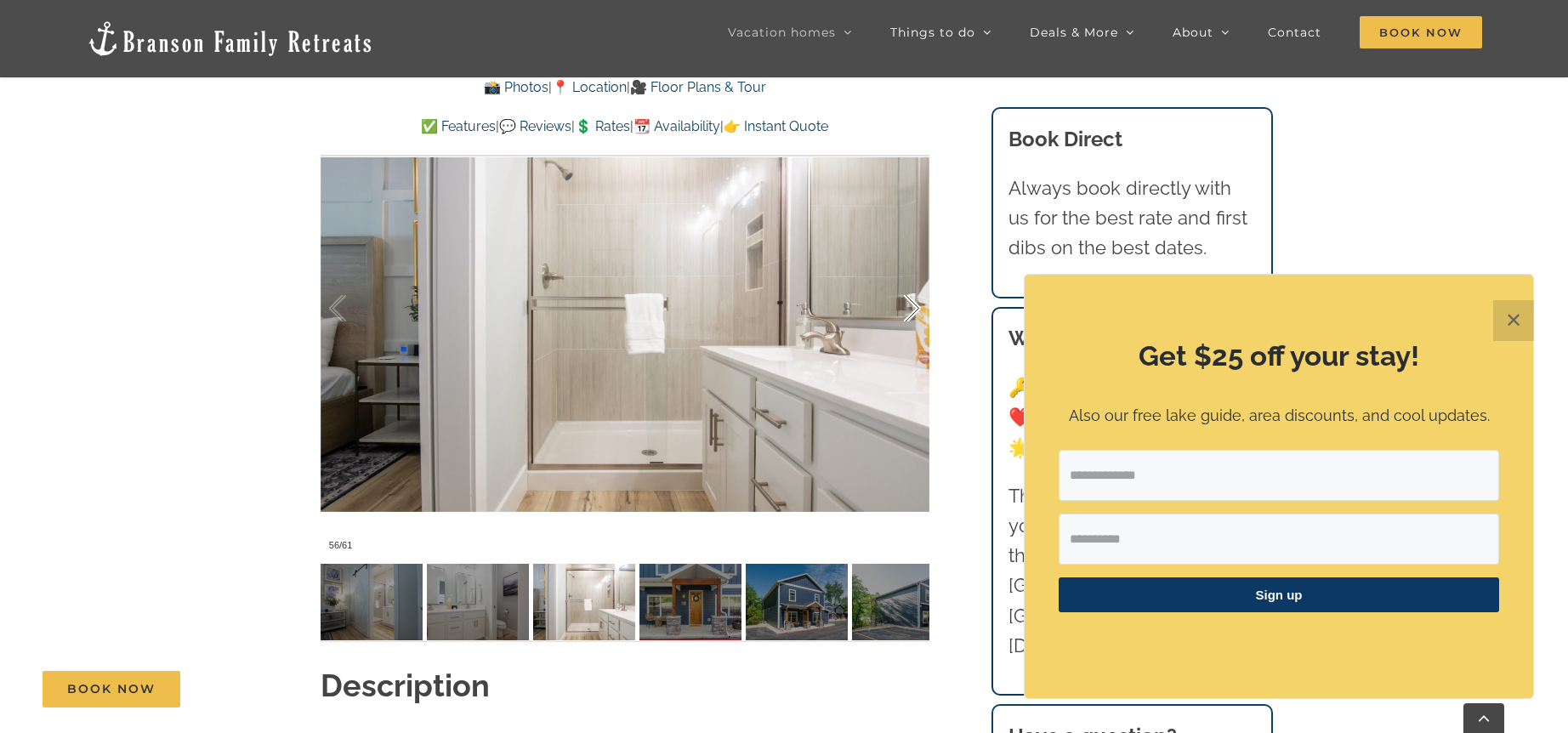
click at [908, 312] on div at bounding box center [895, 308] width 53 height 105
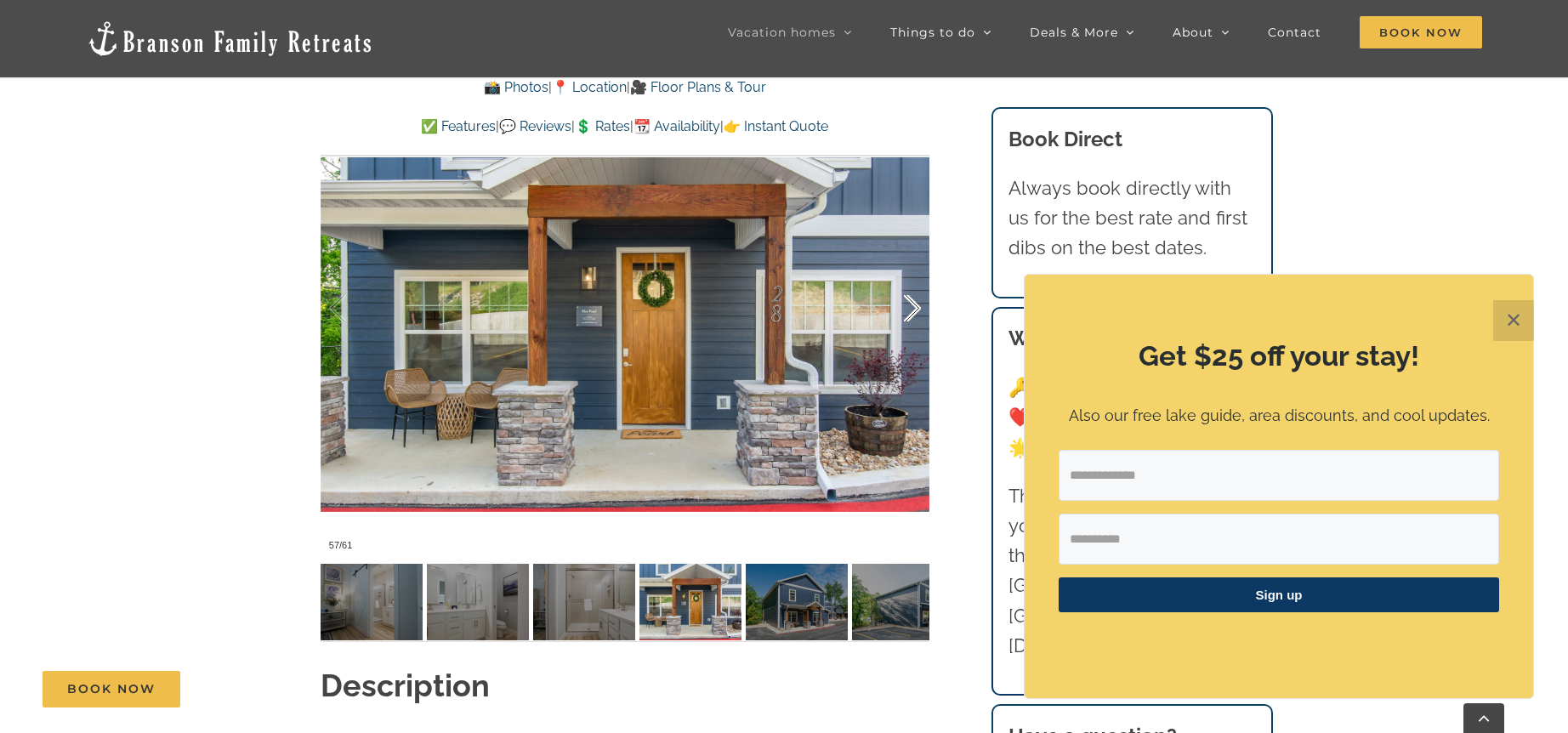
click at [908, 312] on div at bounding box center [895, 308] width 53 height 105
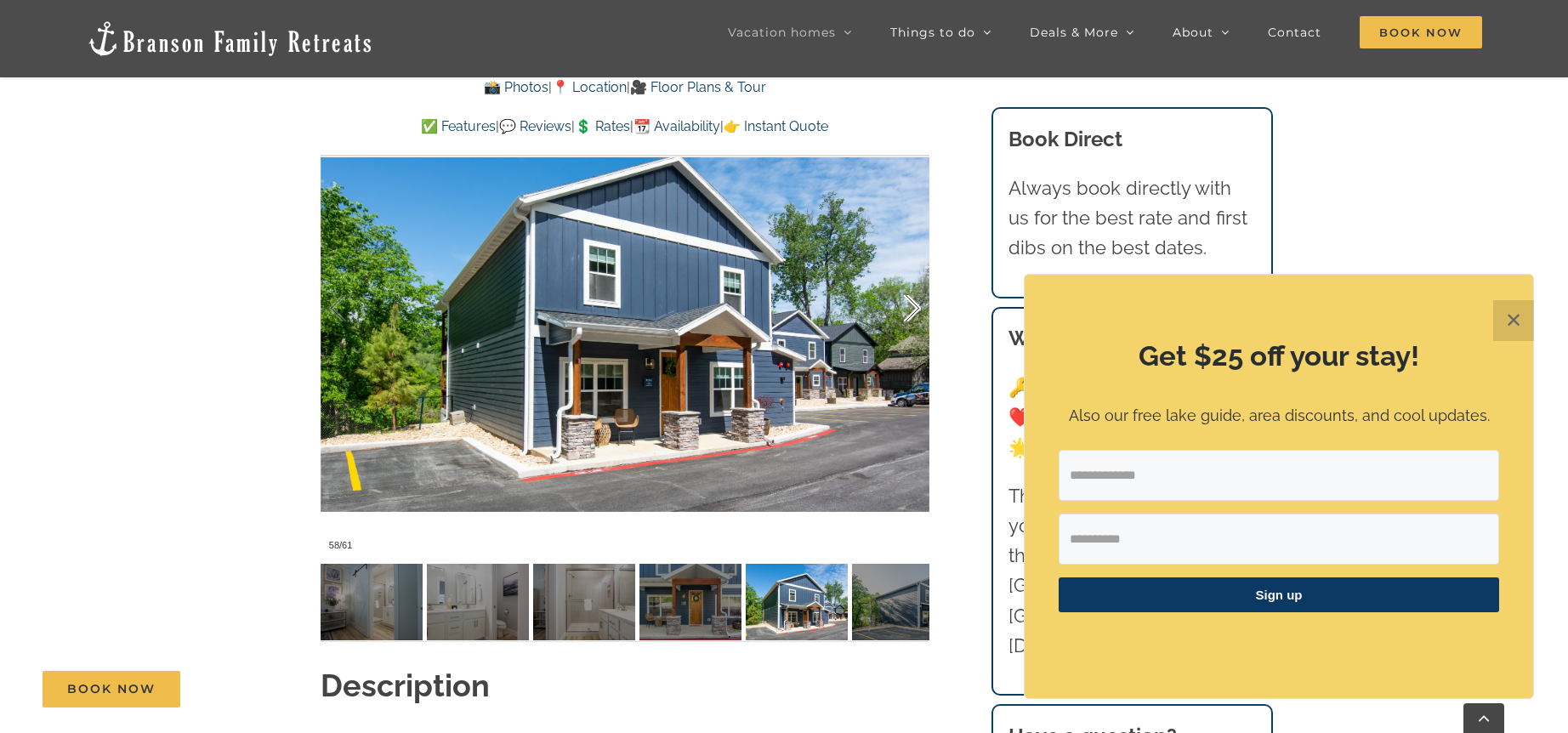
click at [908, 312] on div at bounding box center [895, 308] width 53 height 105
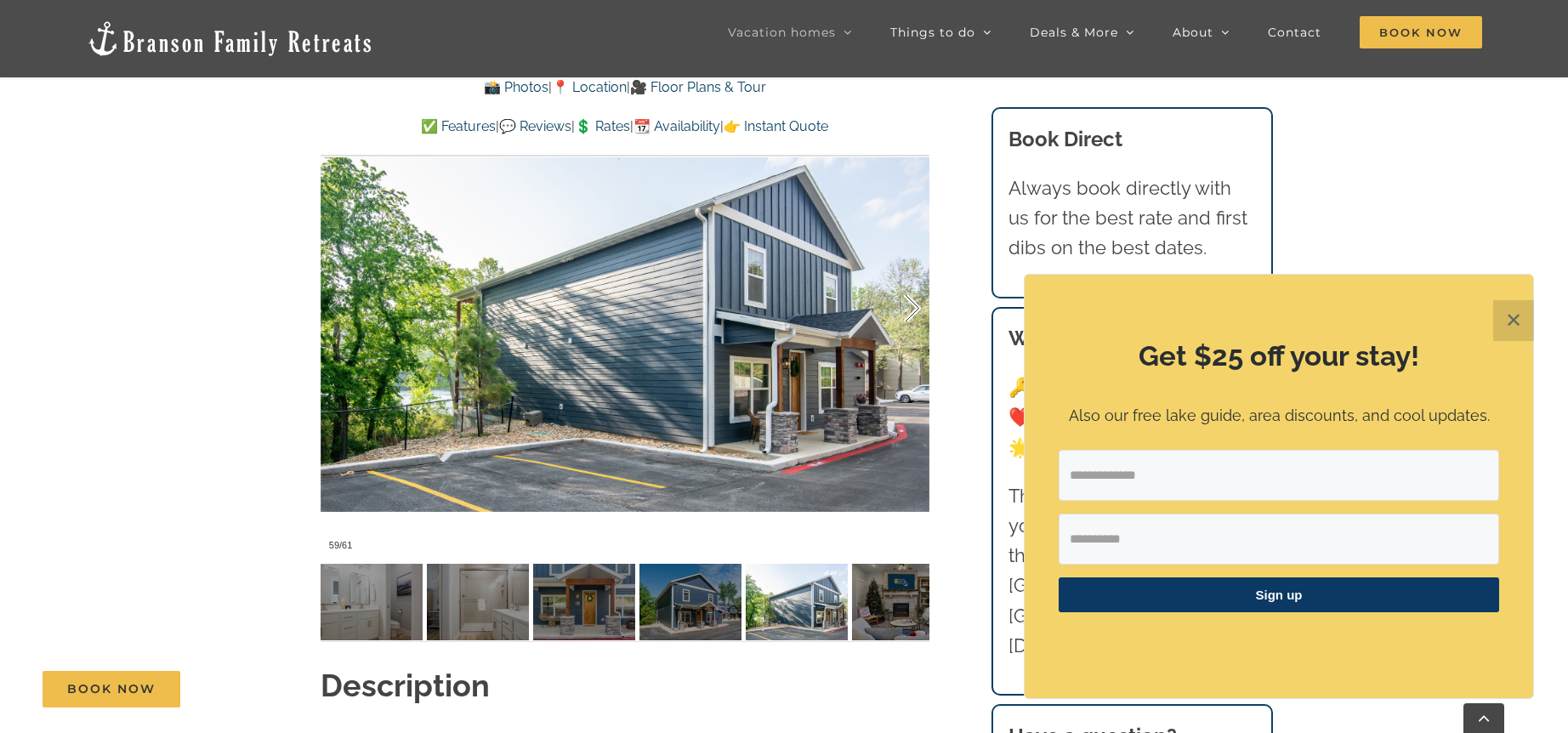
click at [908, 312] on div at bounding box center [895, 308] width 53 height 105
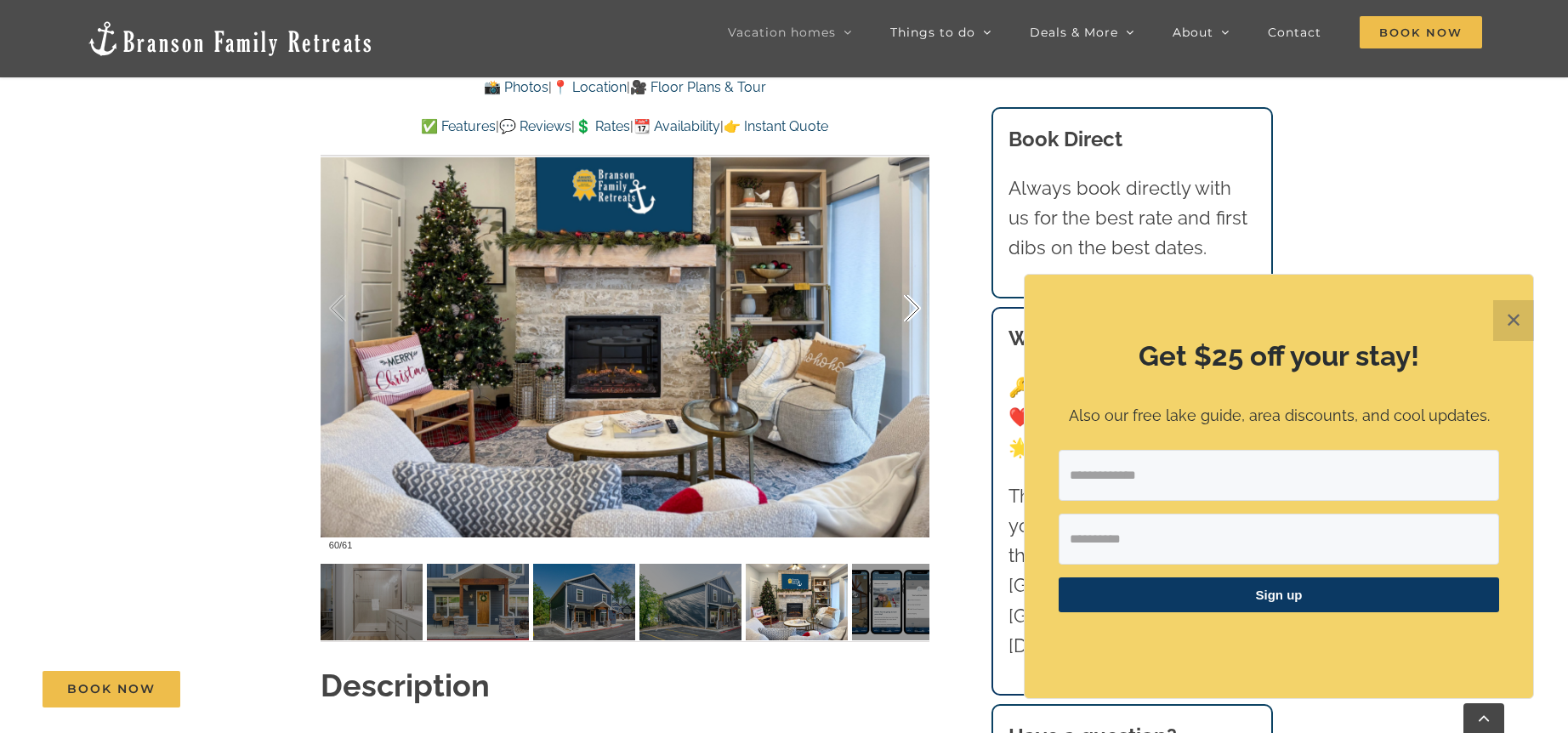
click at [908, 312] on div at bounding box center [895, 308] width 53 height 105
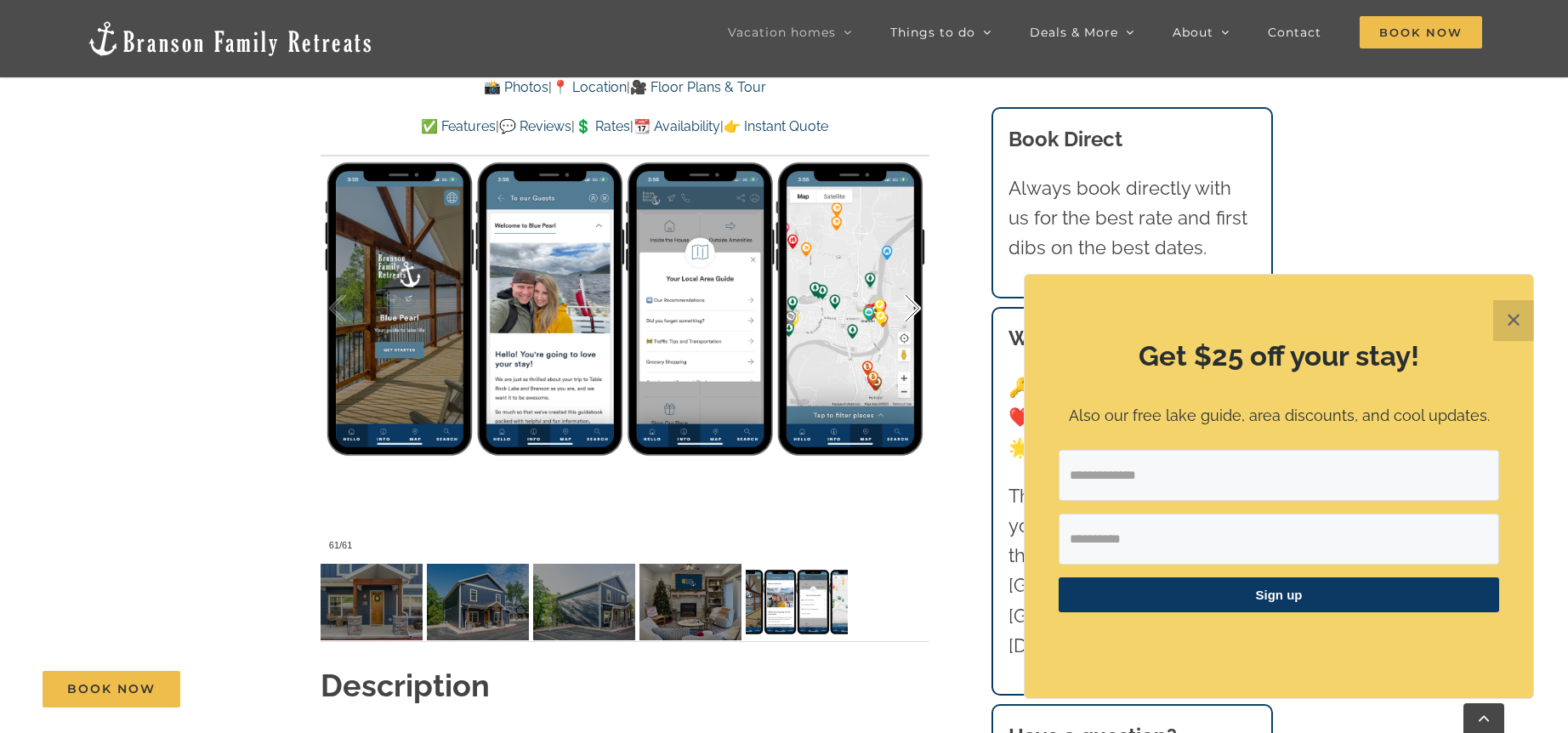
click at [908, 312] on div at bounding box center [895, 308] width 53 height 105
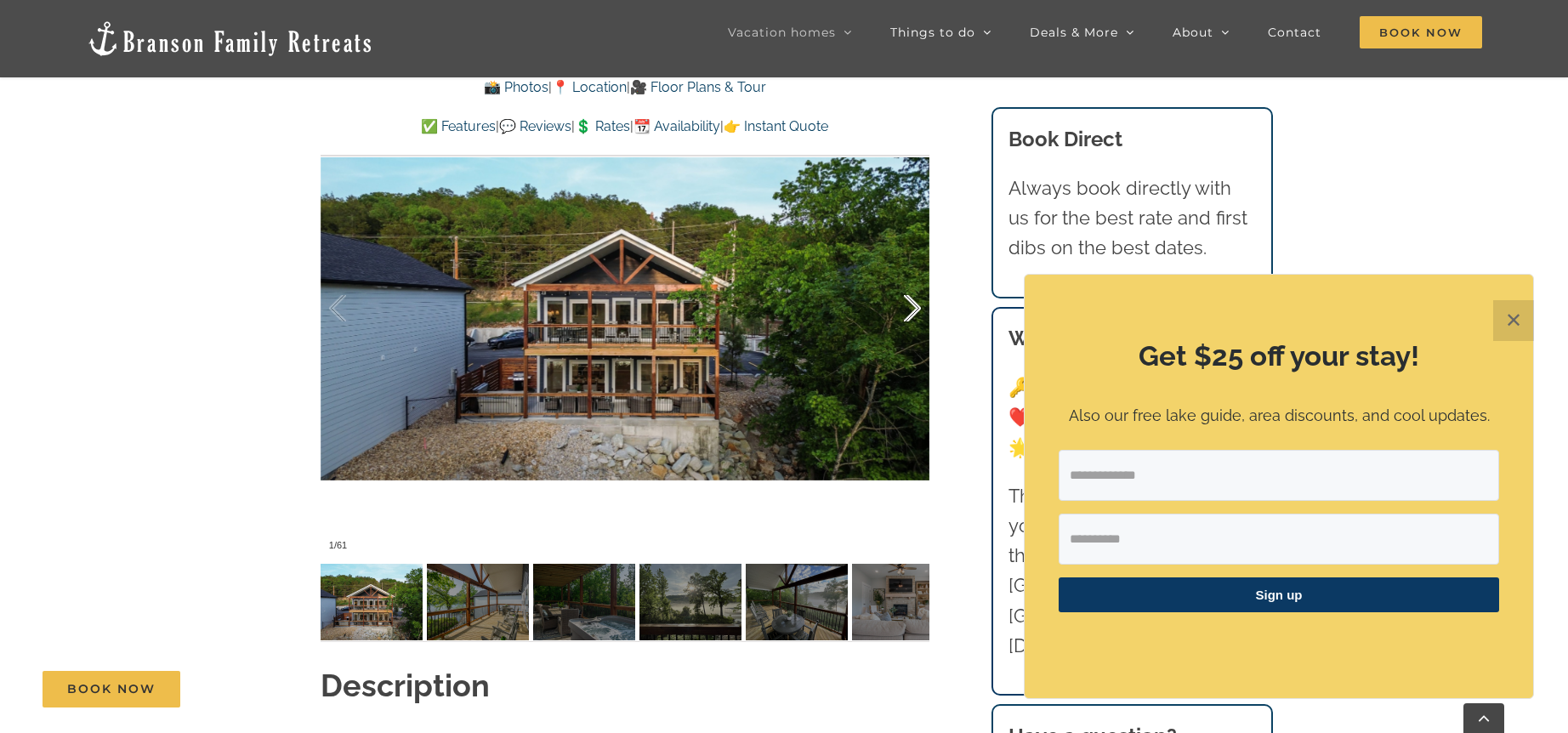
click at [908, 312] on div at bounding box center [895, 308] width 53 height 105
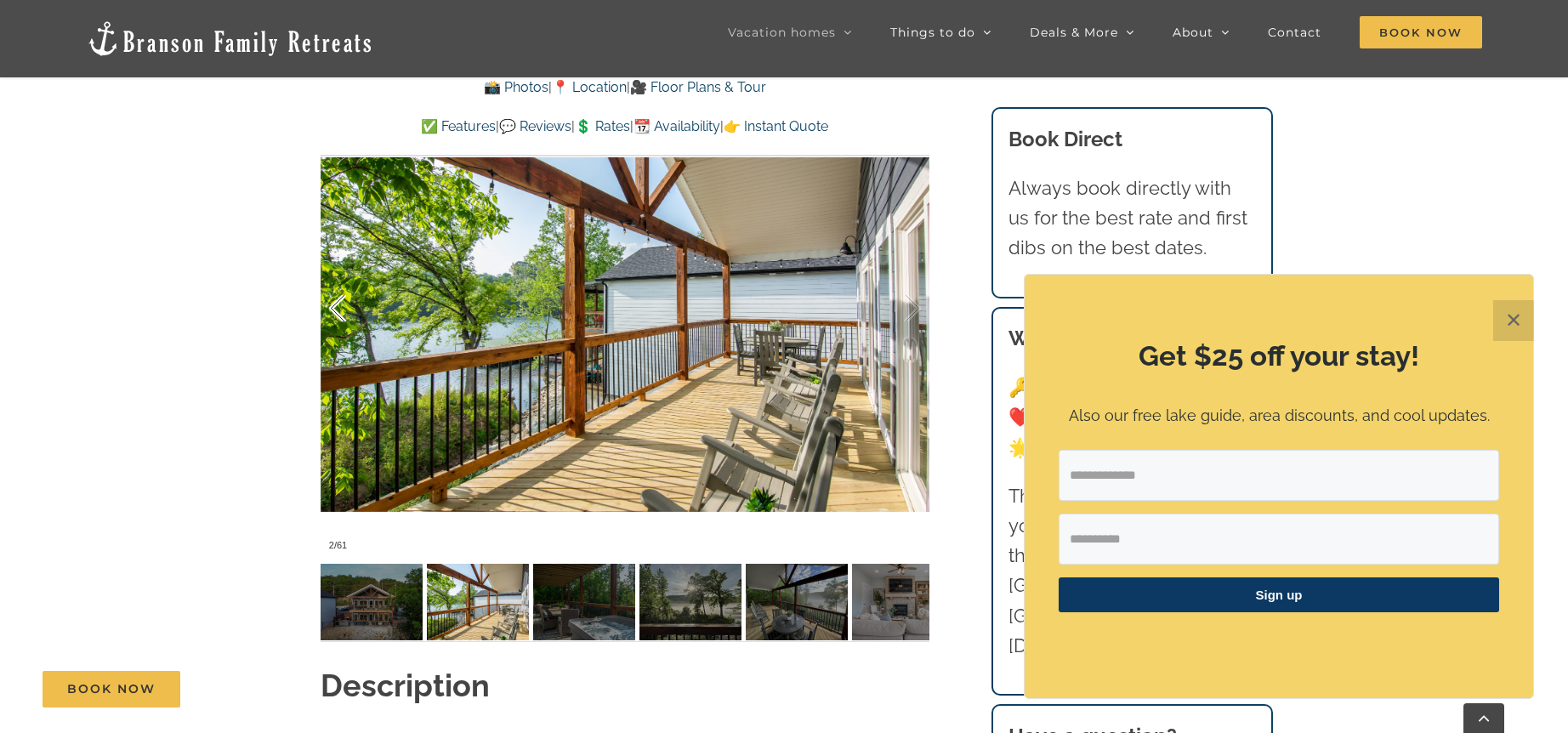
click at [343, 308] on div at bounding box center [355, 308] width 53 height 105
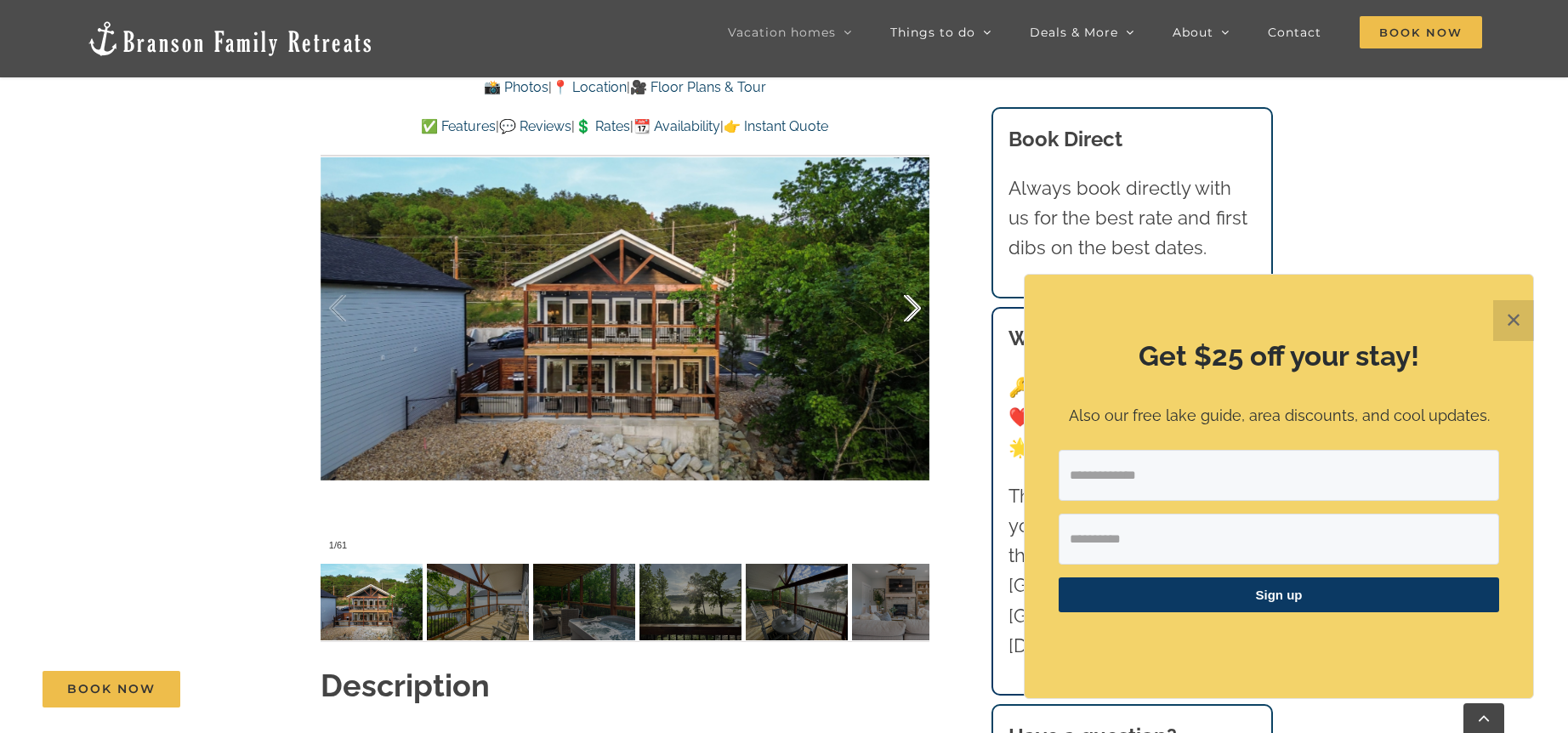
click at [913, 306] on div at bounding box center [895, 308] width 53 height 105
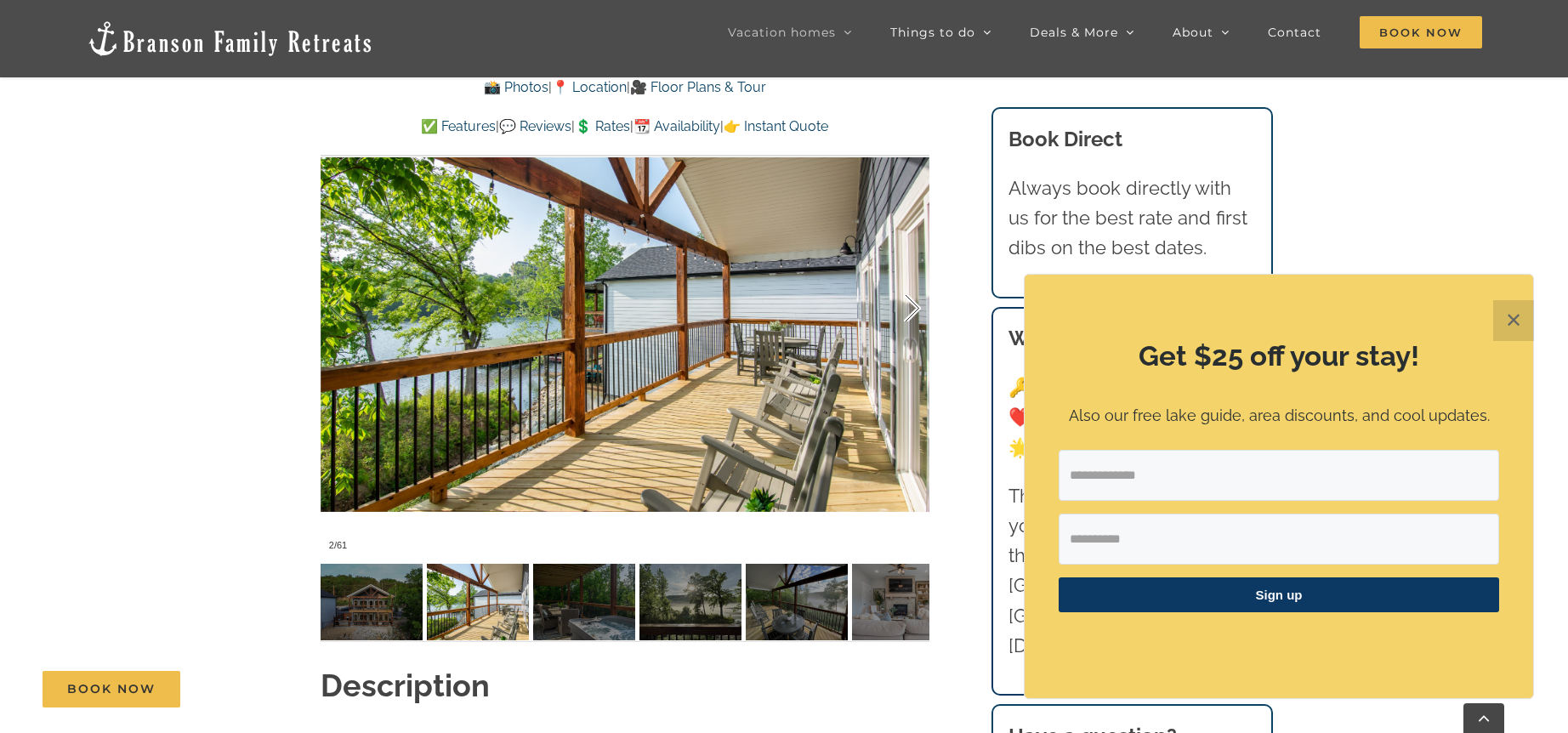
click at [913, 306] on div at bounding box center [895, 308] width 53 height 105
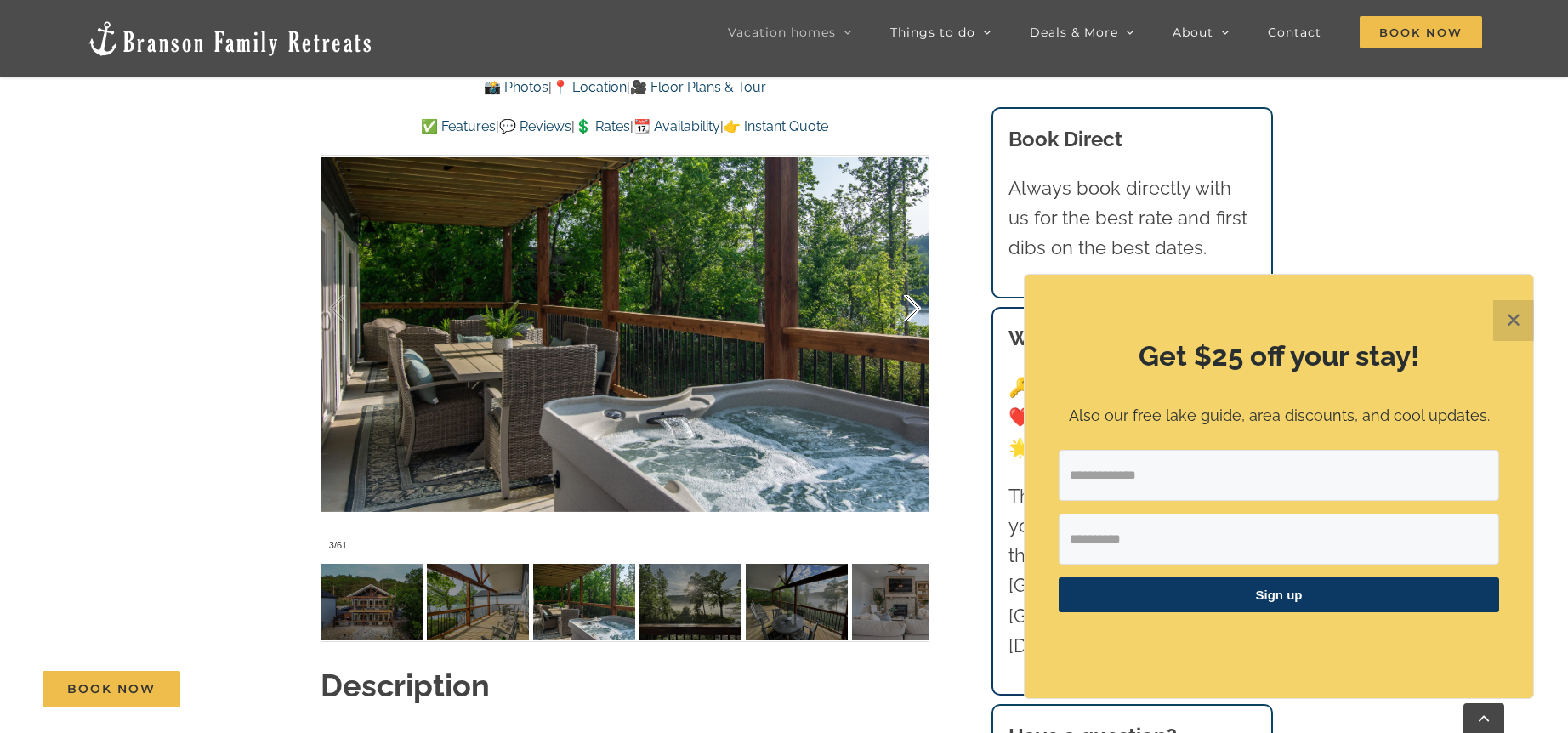
click at [913, 306] on div at bounding box center [895, 308] width 53 height 105
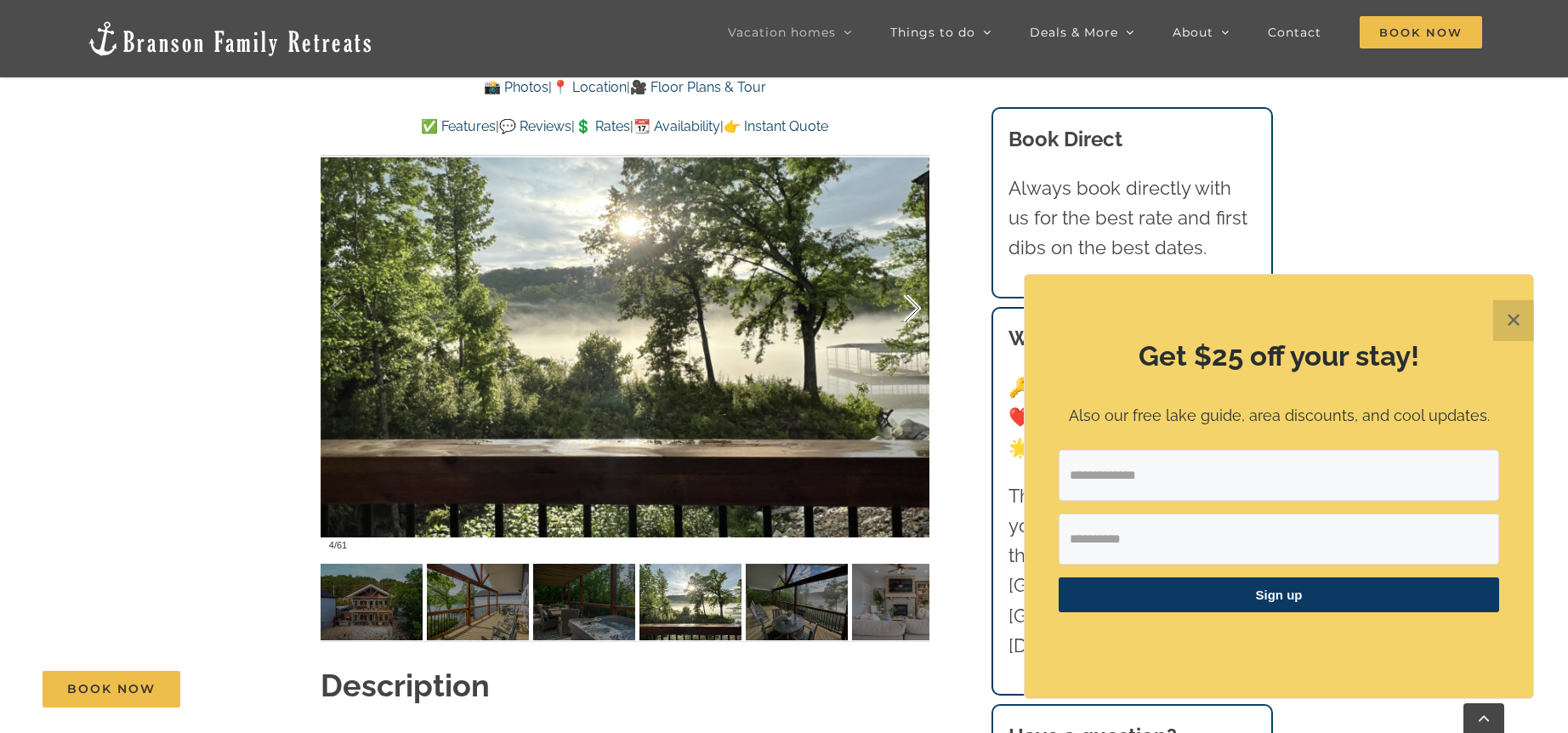
click at [913, 306] on div at bounding box center [895, 308] width 53 height 105
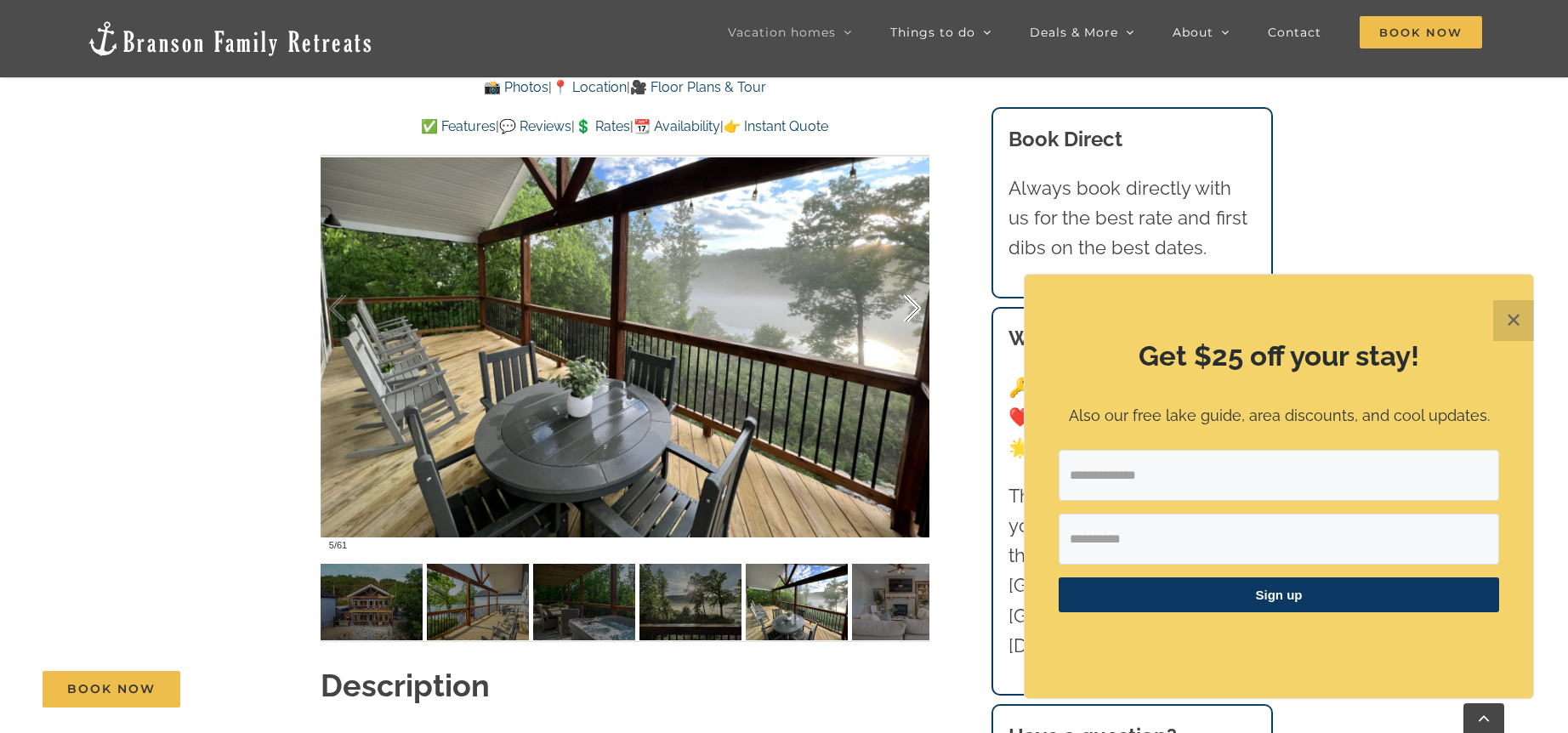
click at [913, 306] on div at bounding box center [895, 308] width 53 height 105
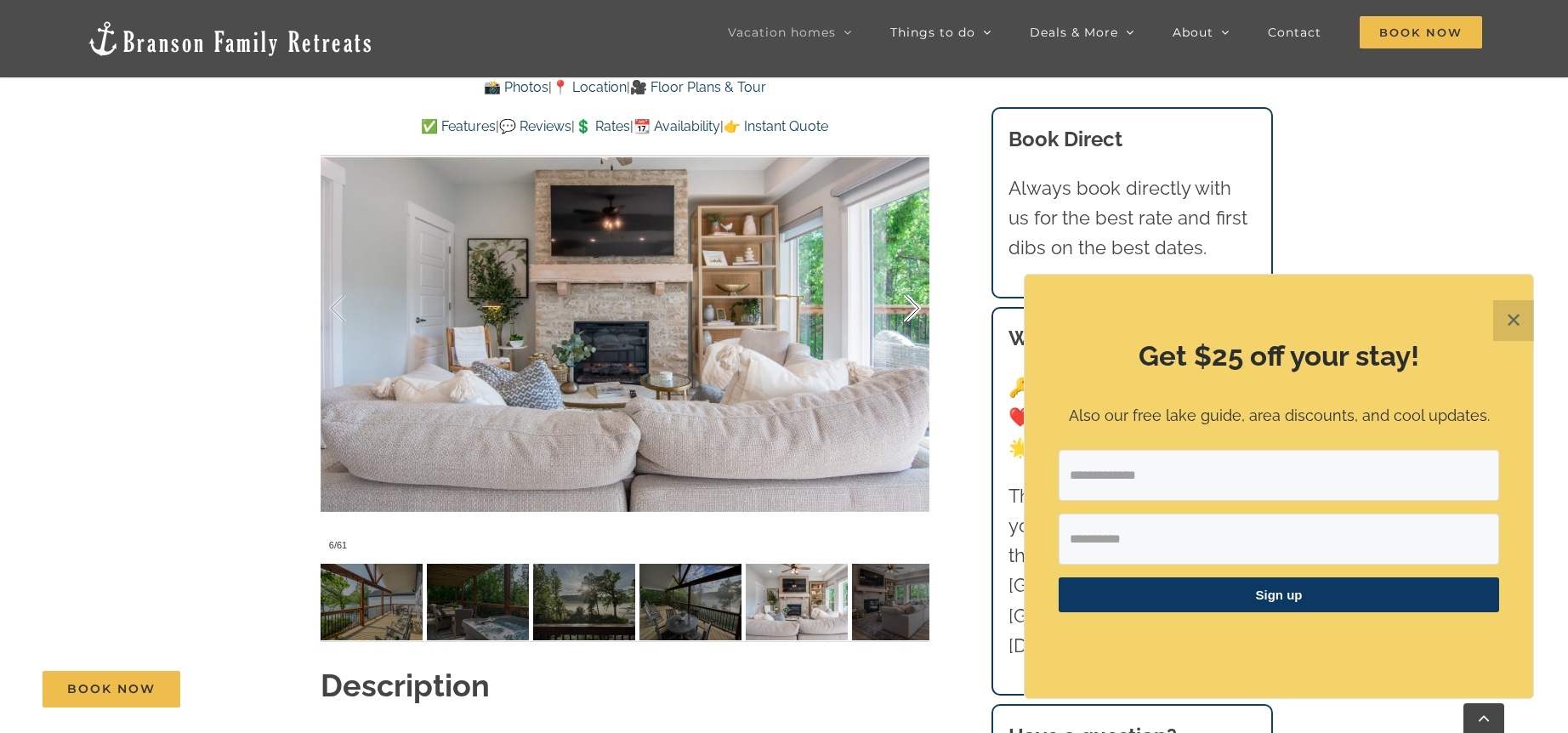
click at [913, 306] on div at bounding box center [895, 308] width 53 height 105
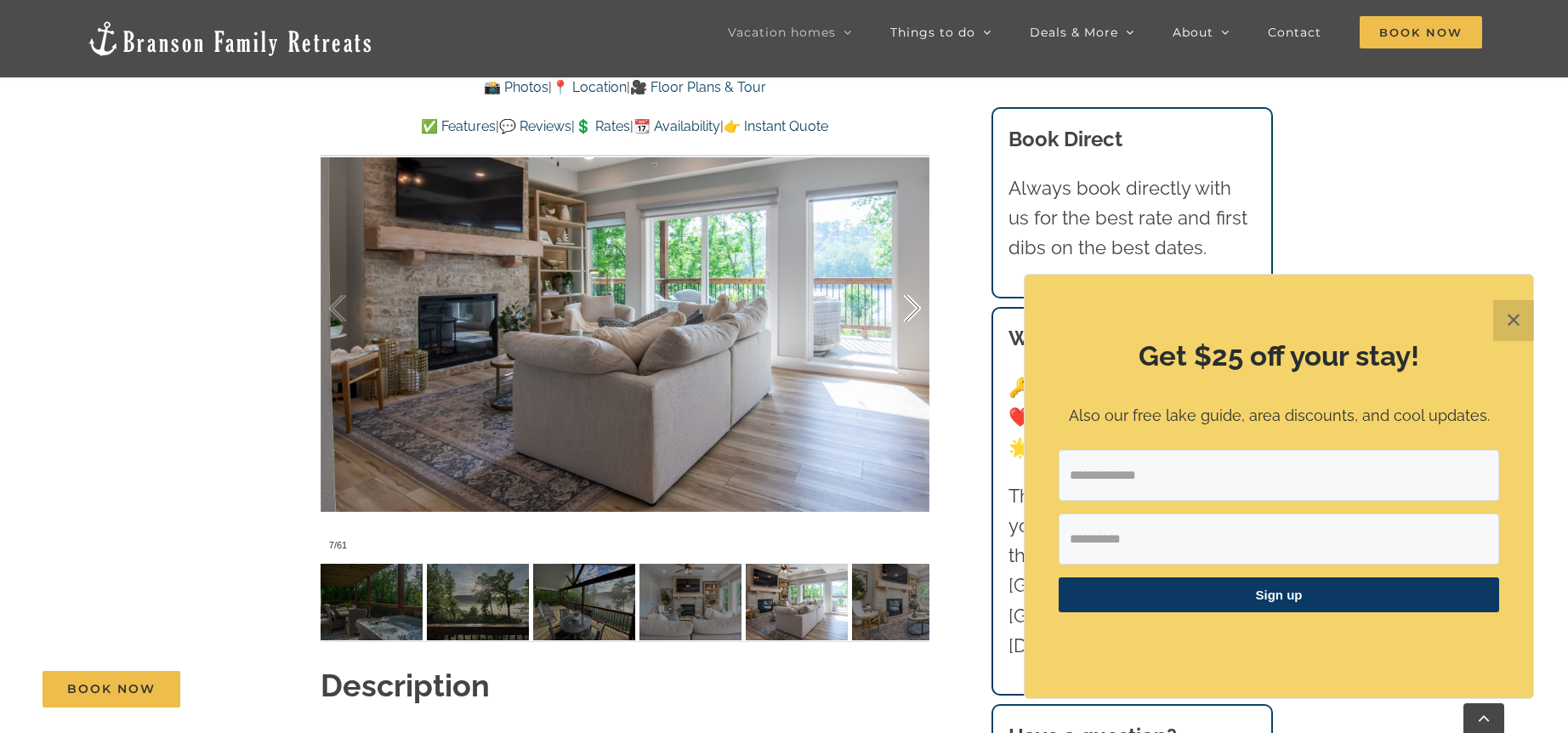
click at [913, 306] on div at bounding box center [895, 308] width 53 height 105
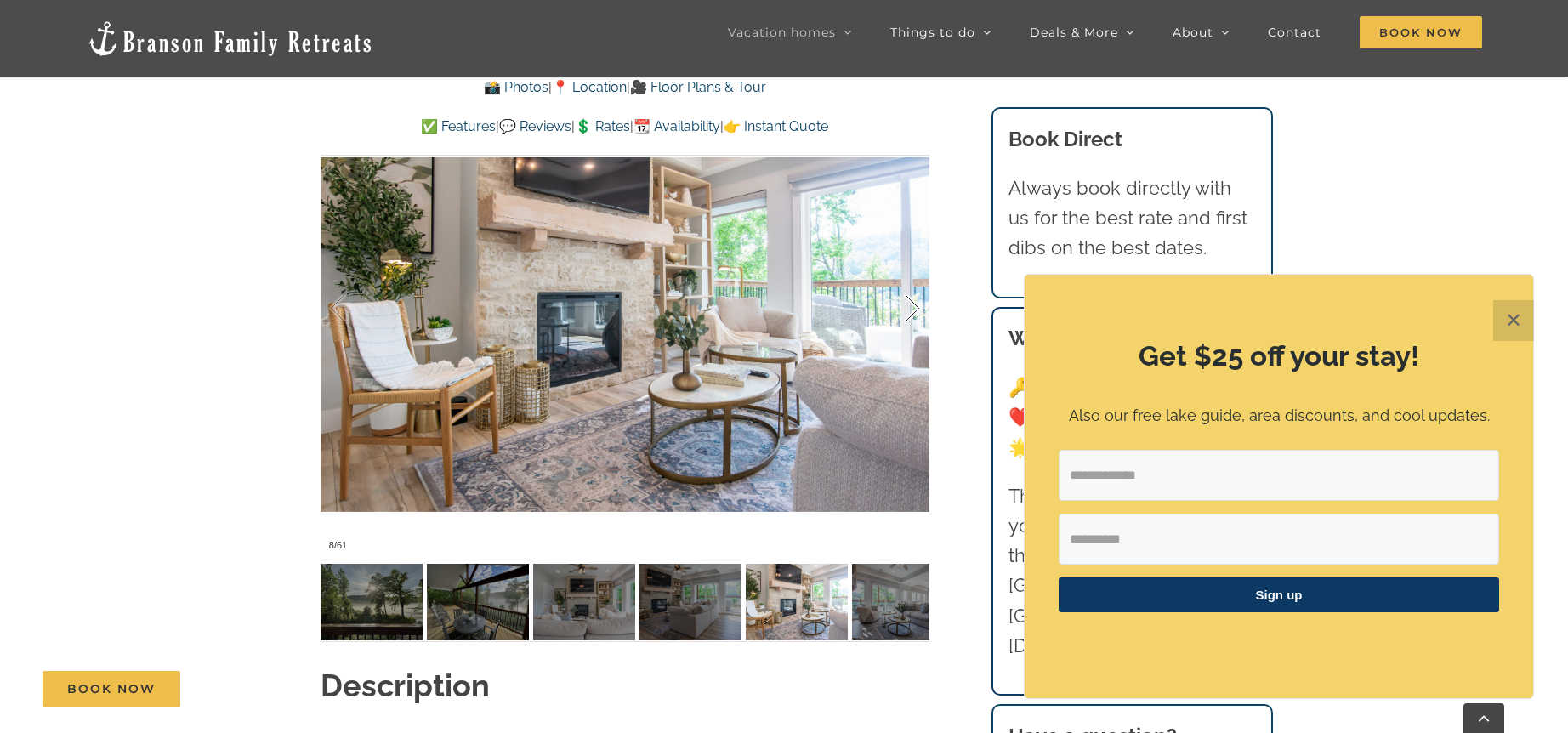
click at [913, 306] on div at bounding box center [895, 308] width 53 height 105
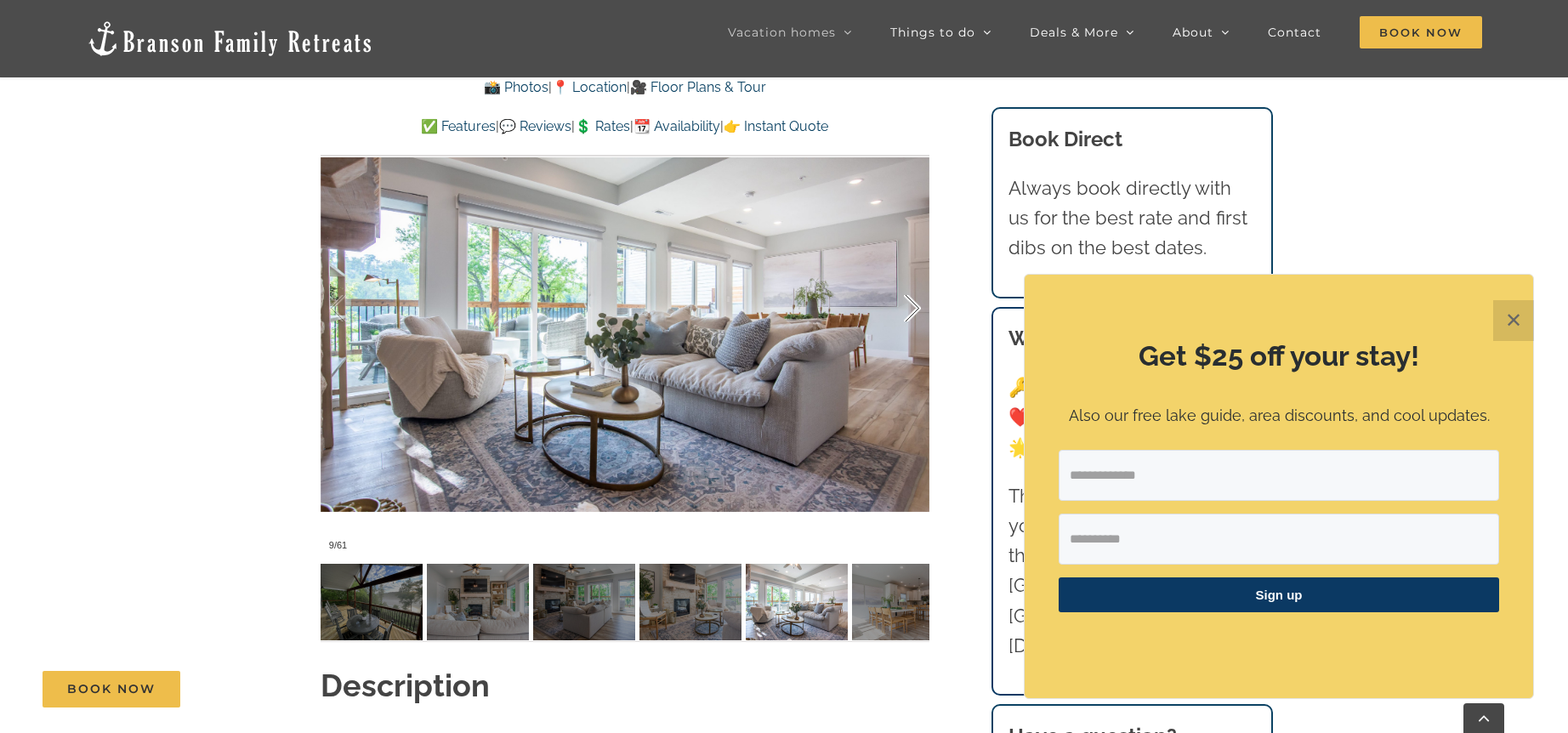
click at [913, 306] on div at bounding box center [895, 308] width 53 height 105
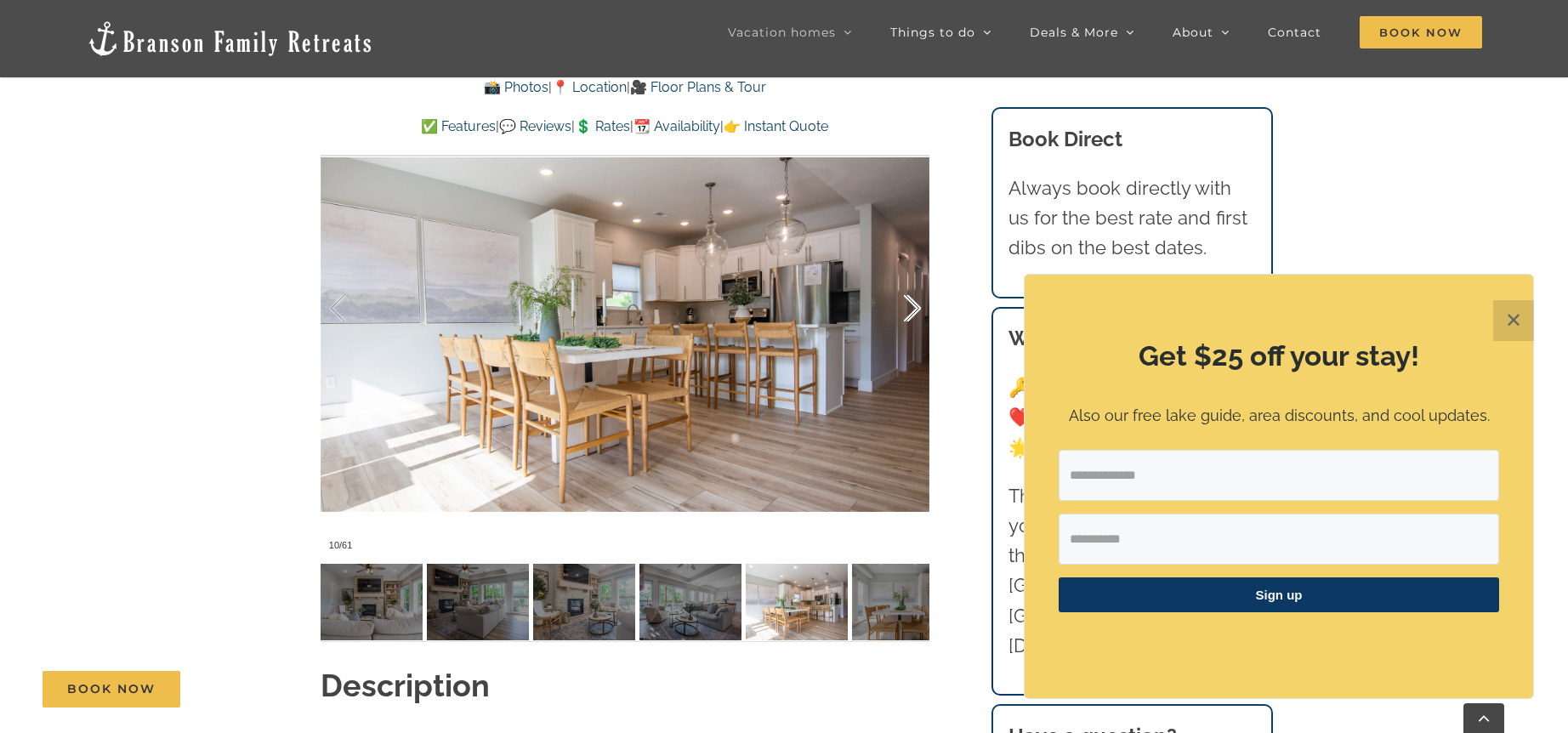
click at [913, 306] on div at bounding box center [895, 308] width 53 height 105
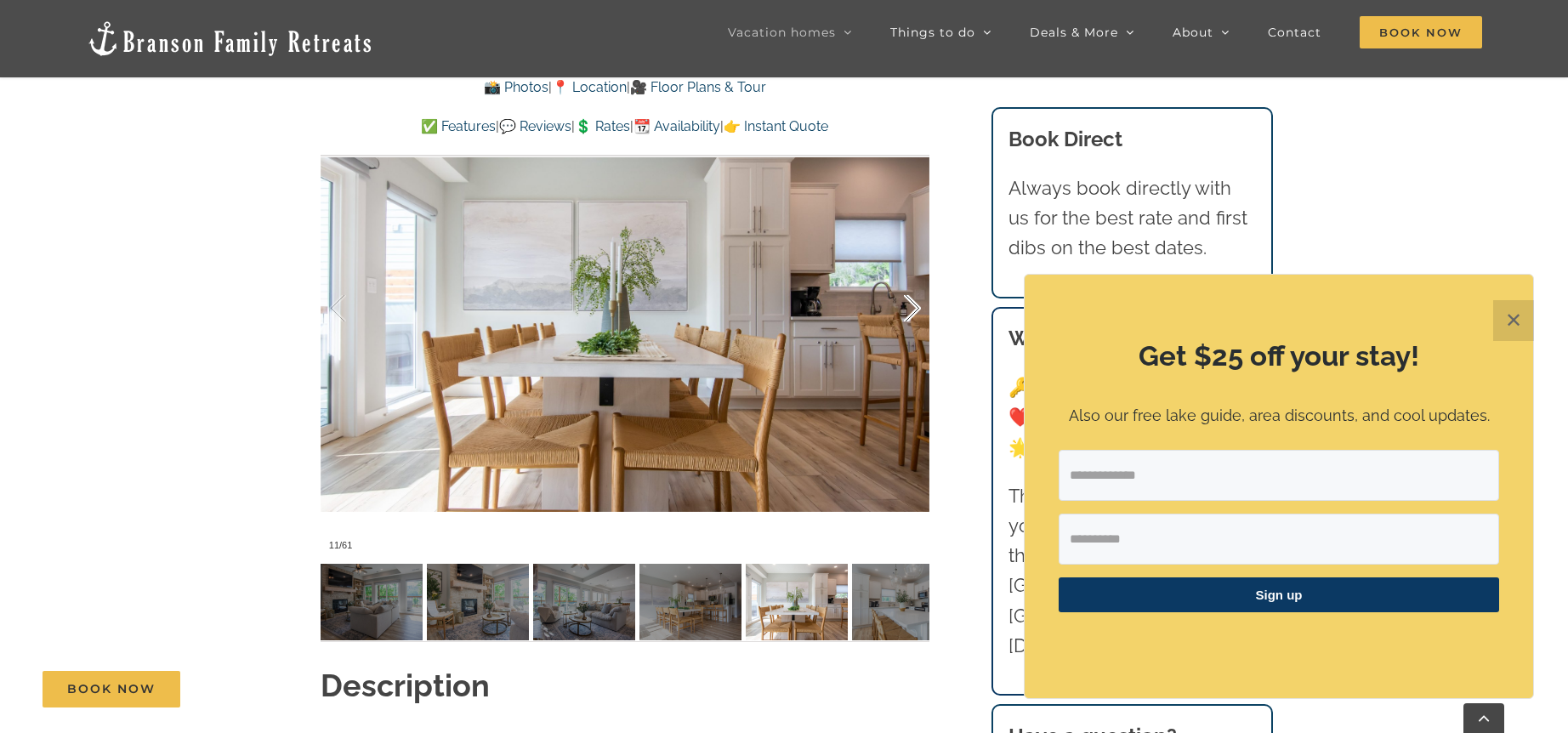
click at [913, 306] on div at bounding box center [895, 308] width 53 height 105
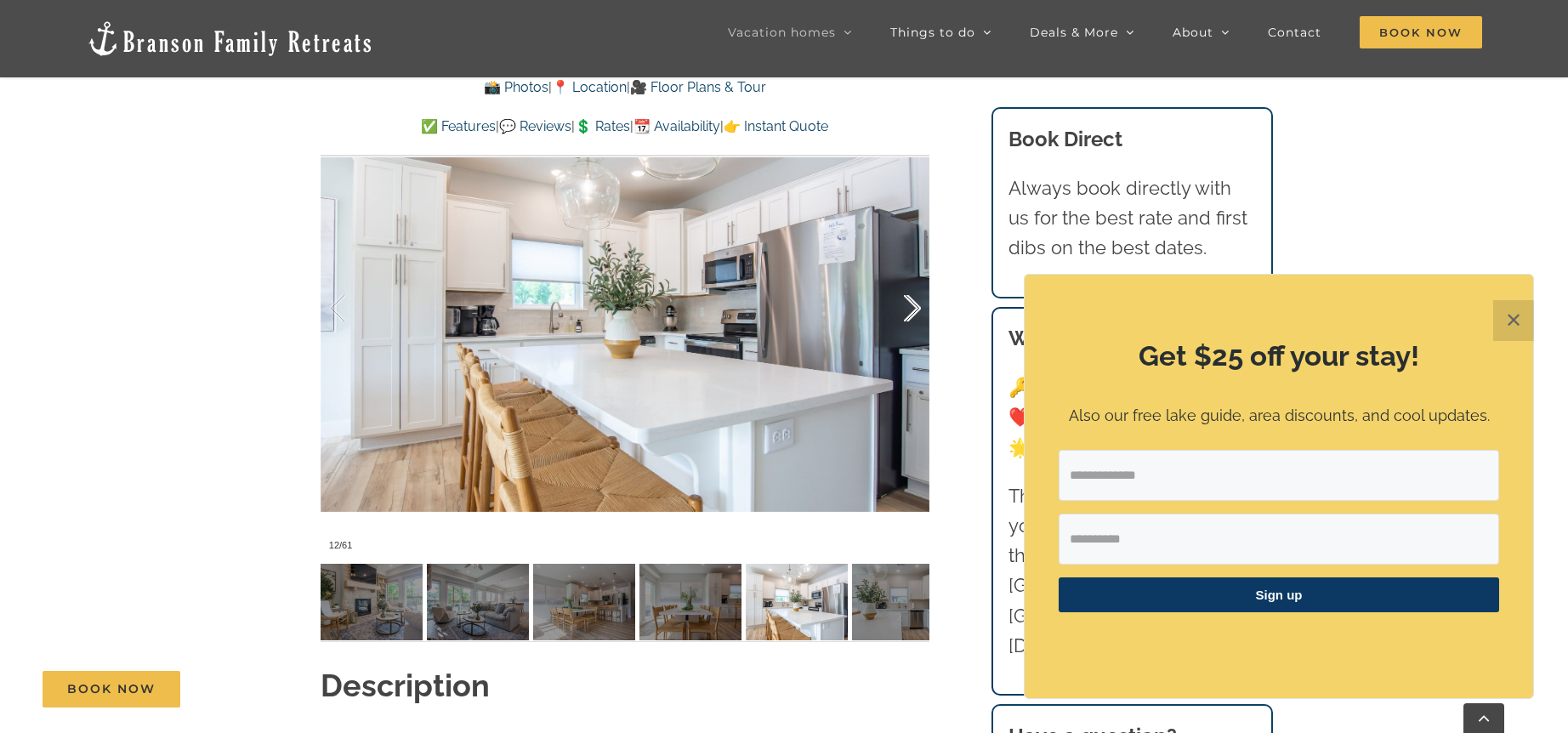
click at [913, 306] on div at bounding box center [895, 308] width 53 height 105
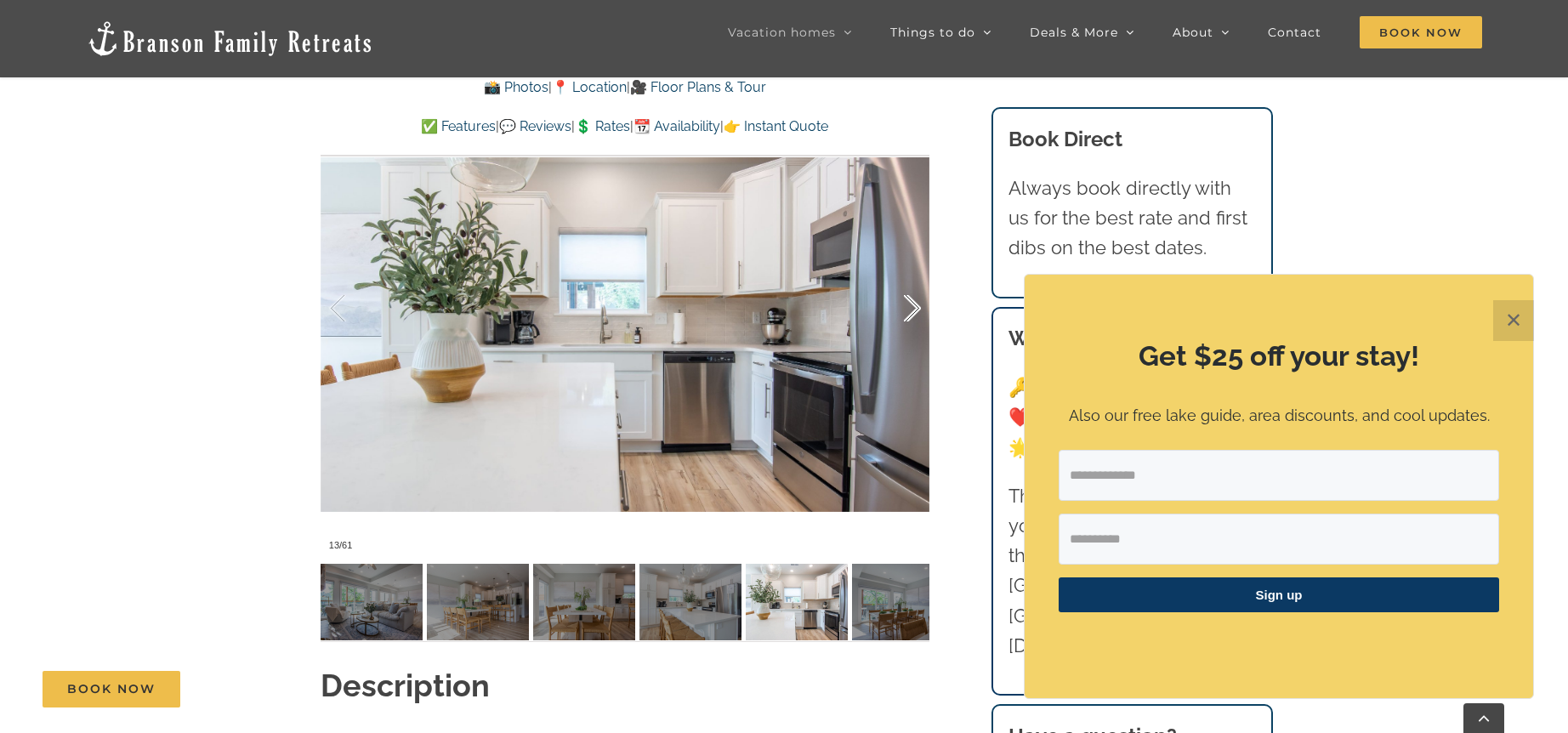
click at [913, 306] on div at bounding box center [895, 308] width 53 height 105
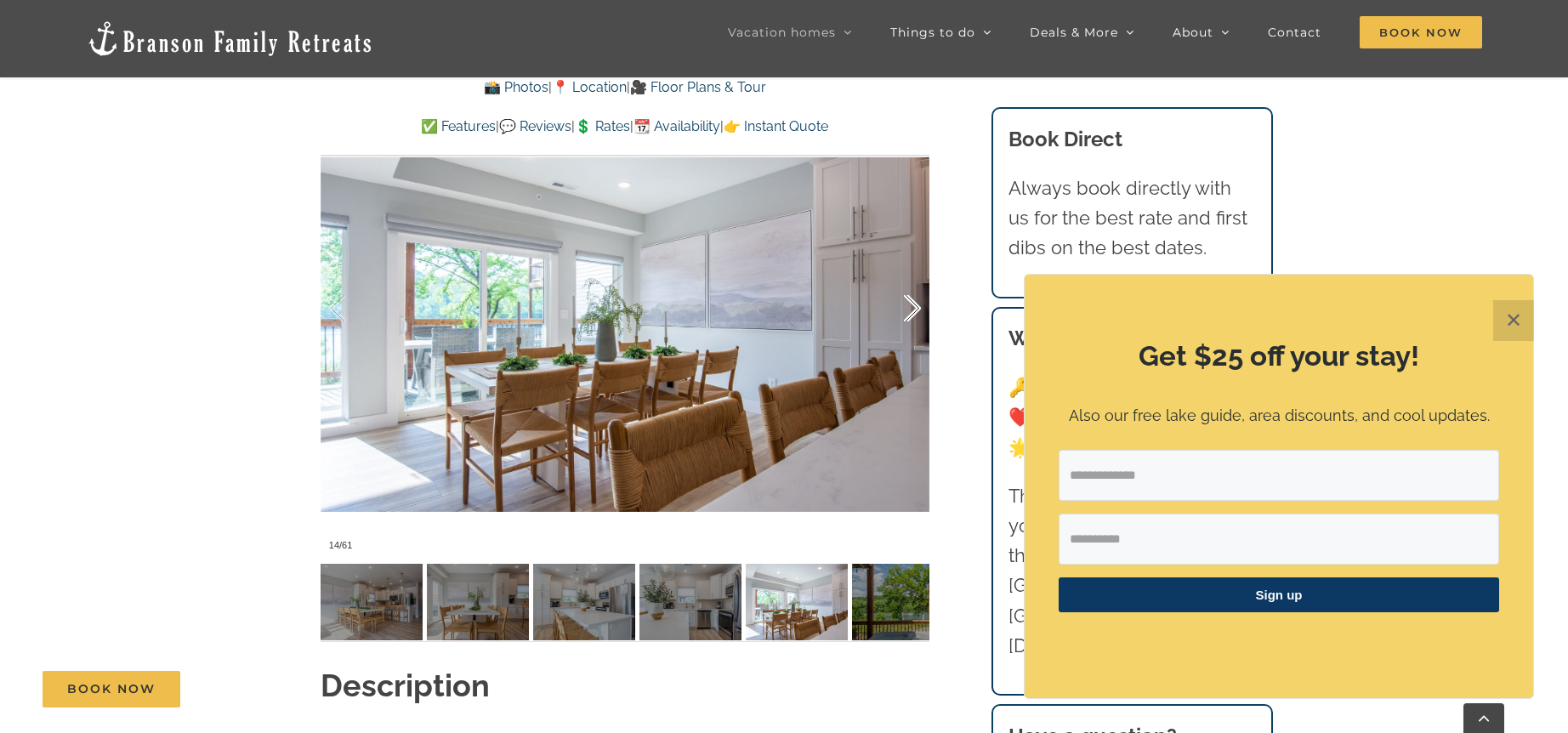
click at [913, 306] on div at bounding box center [895, 308] width 53 height 105
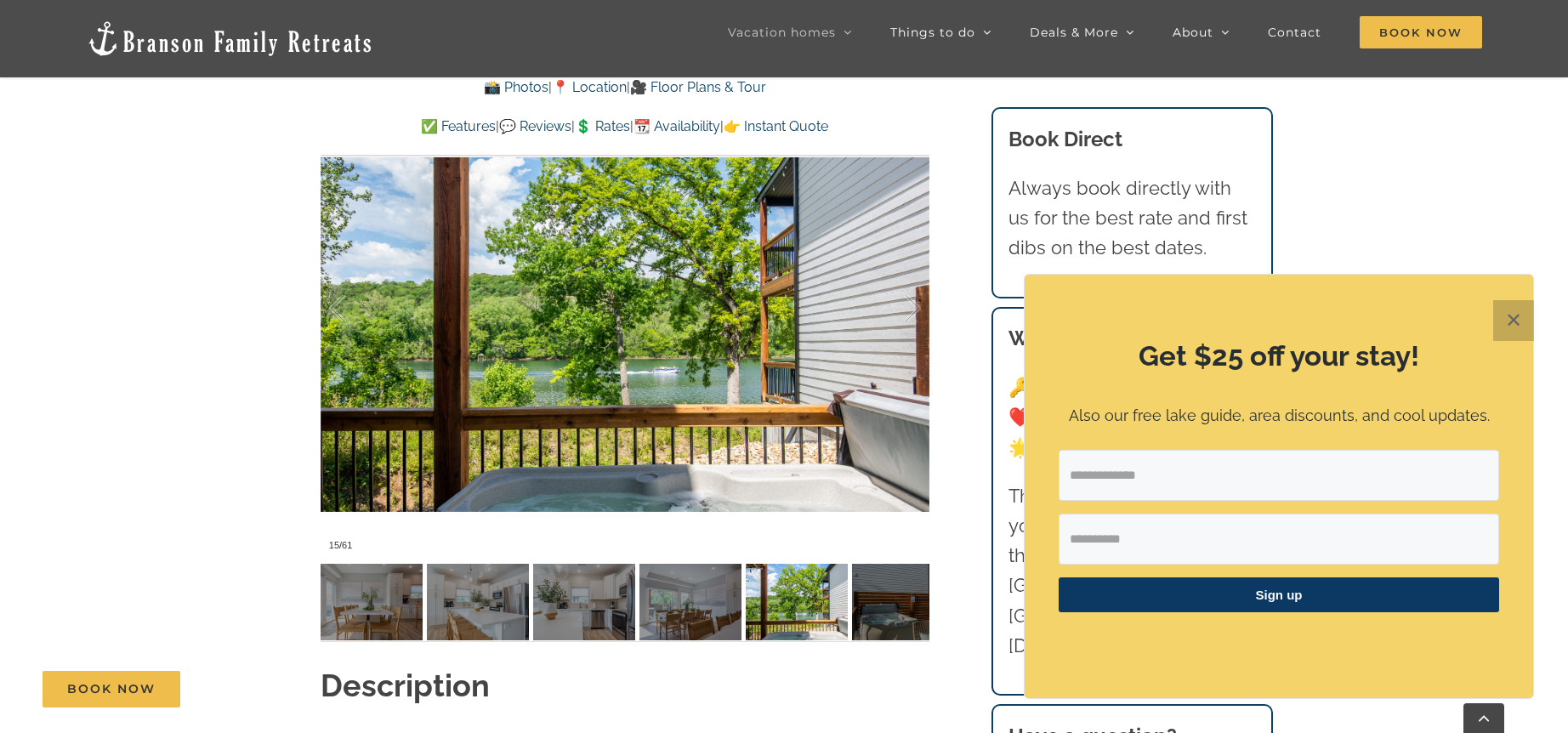
click at [1505, 315] on button "✕" at bounding box center [1513, 321] width 41 height 41
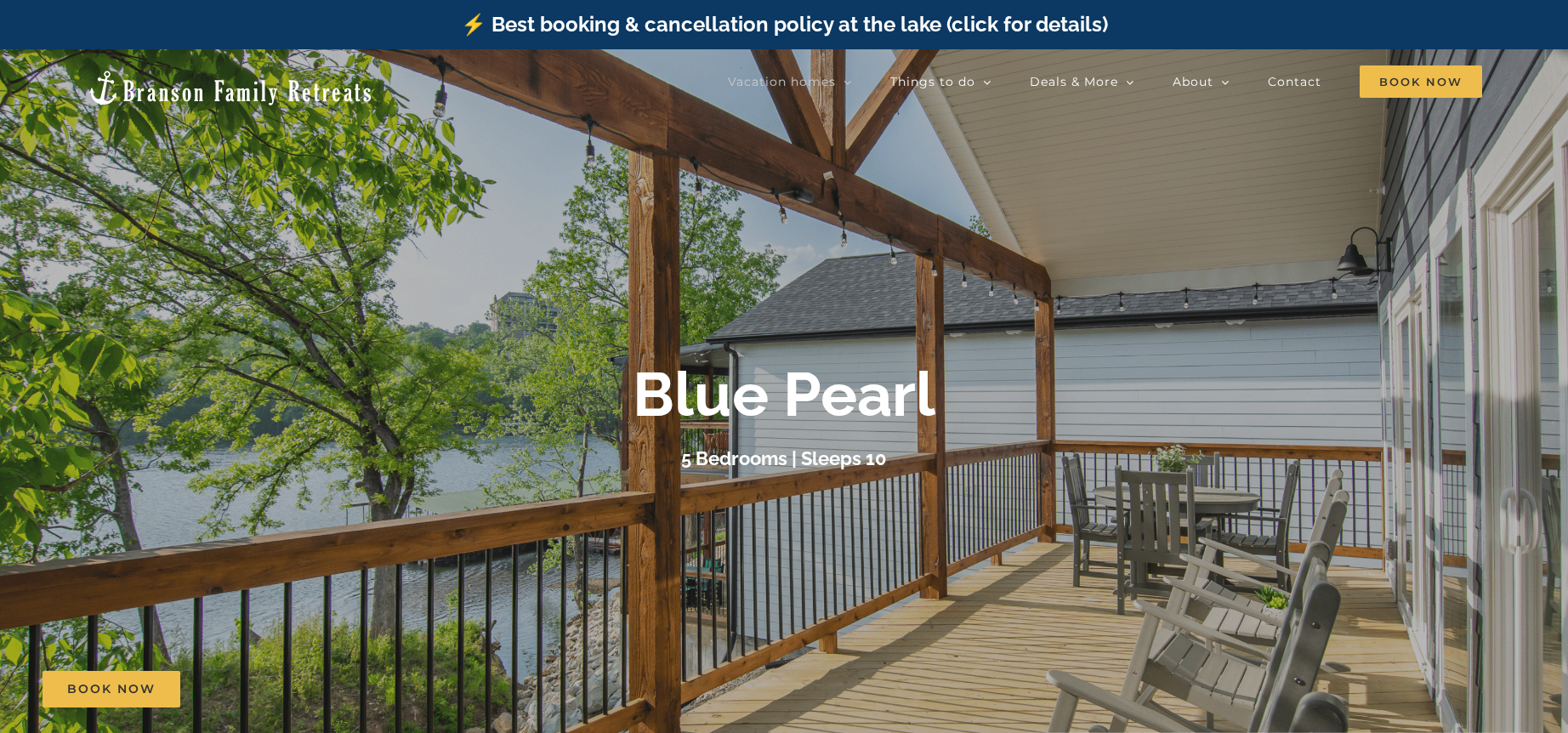
scroll to position [0, 0]
